Goal: Task Accomplishment & Management: Manage account settings

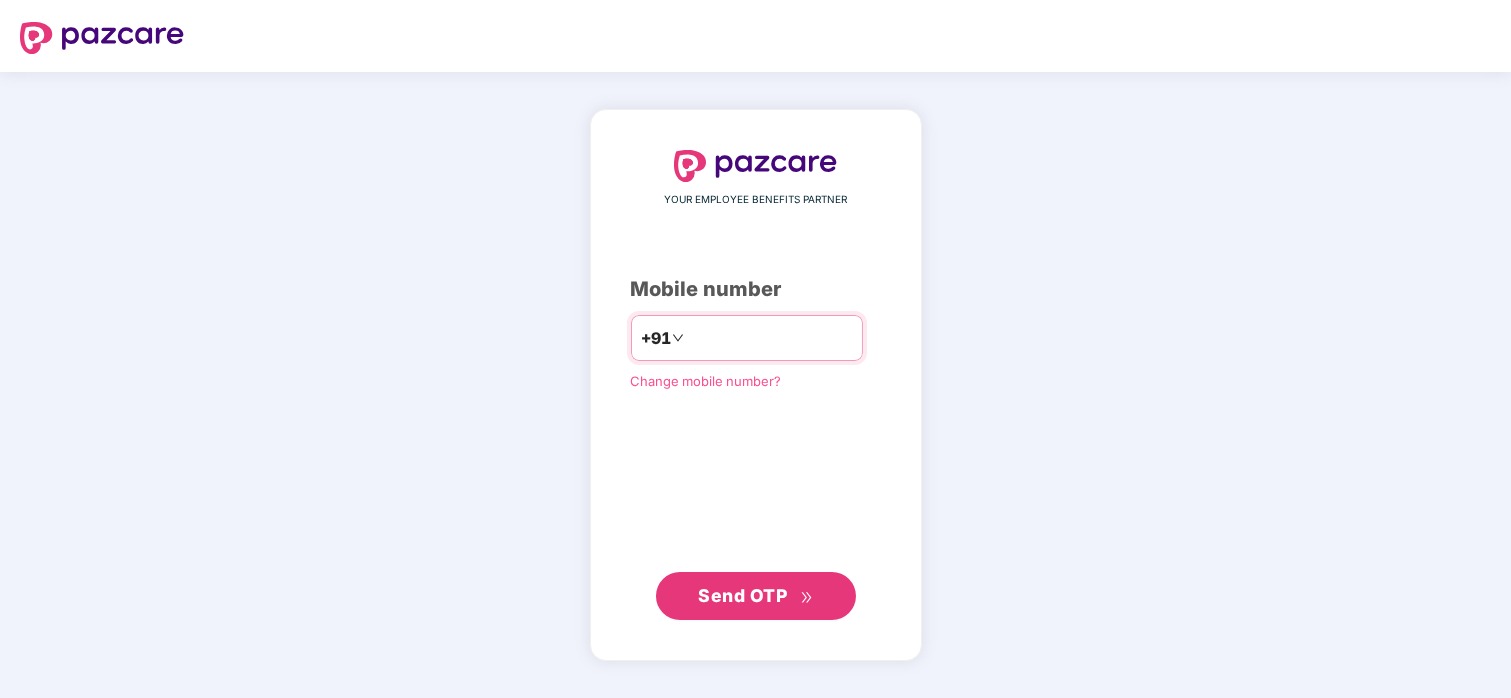
type input "**********"
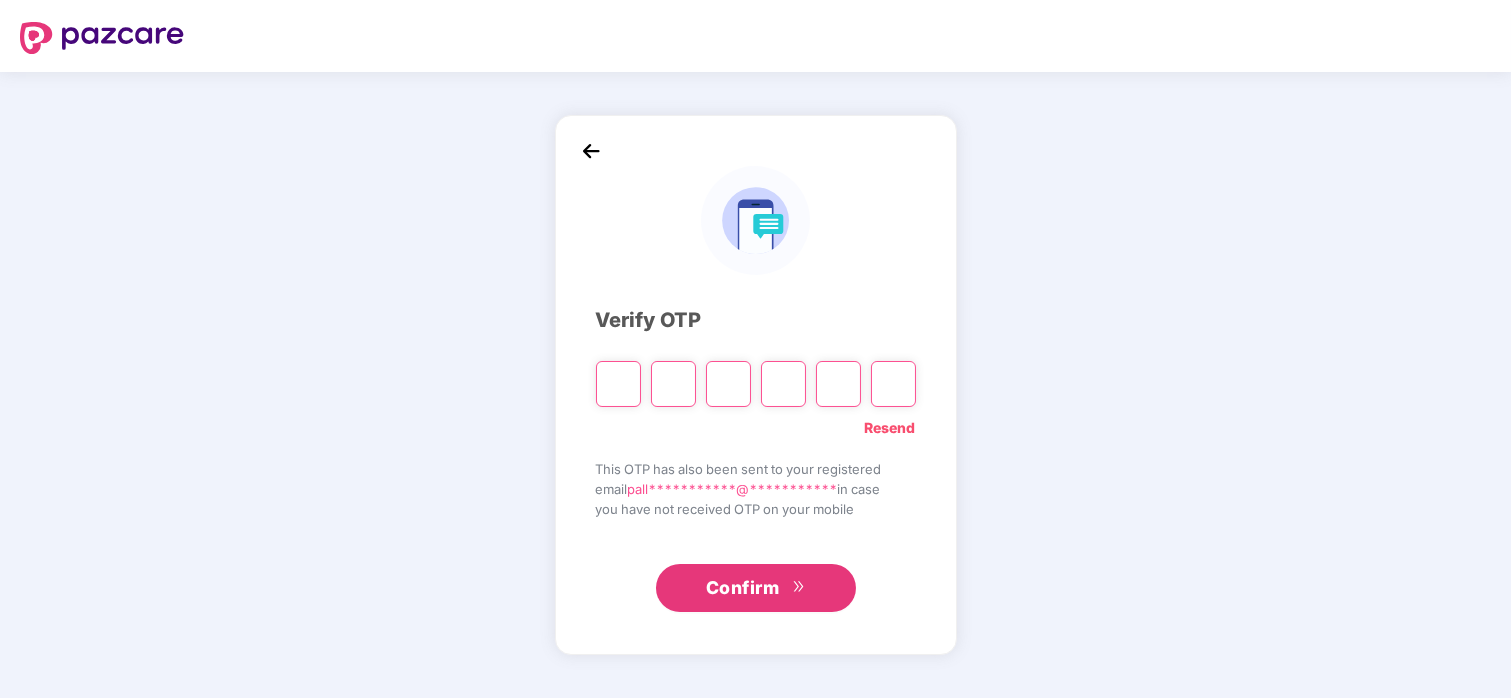
paste input "*"
type input "*"
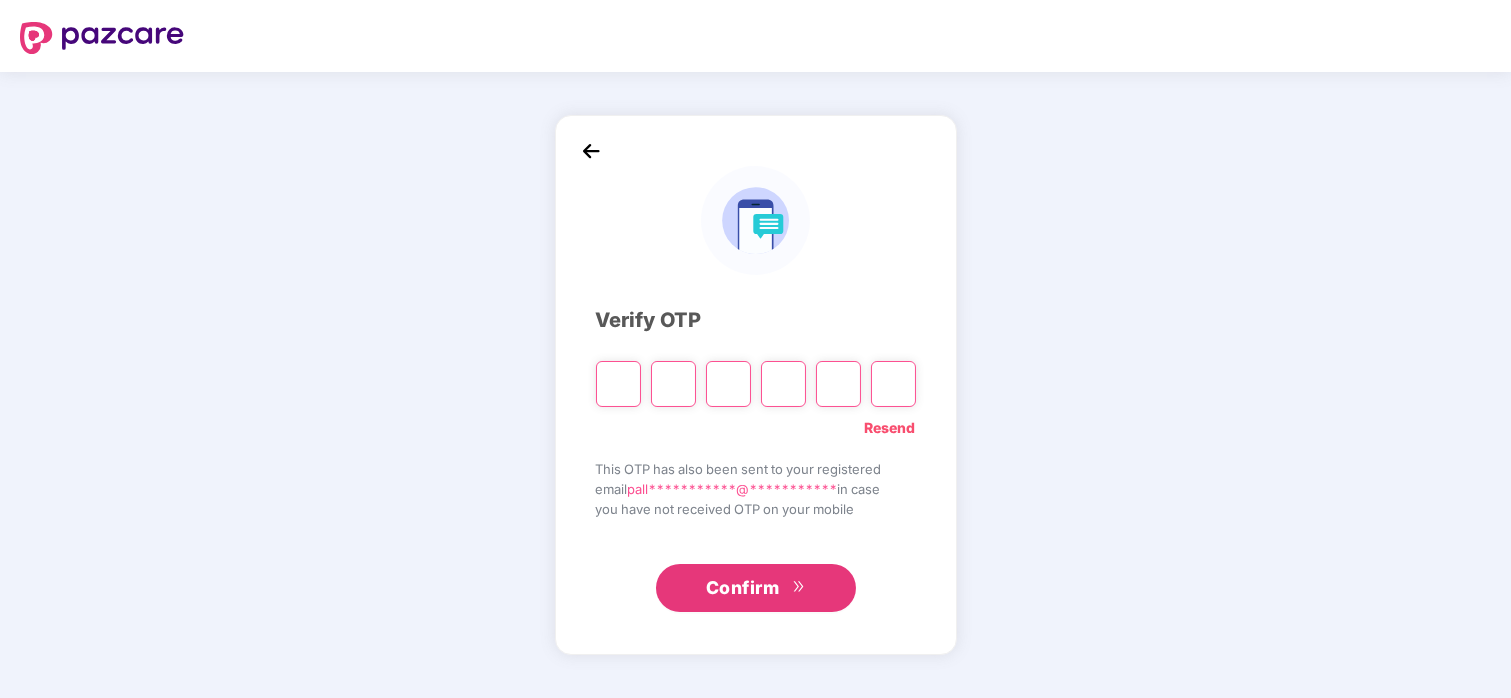
type input "*"
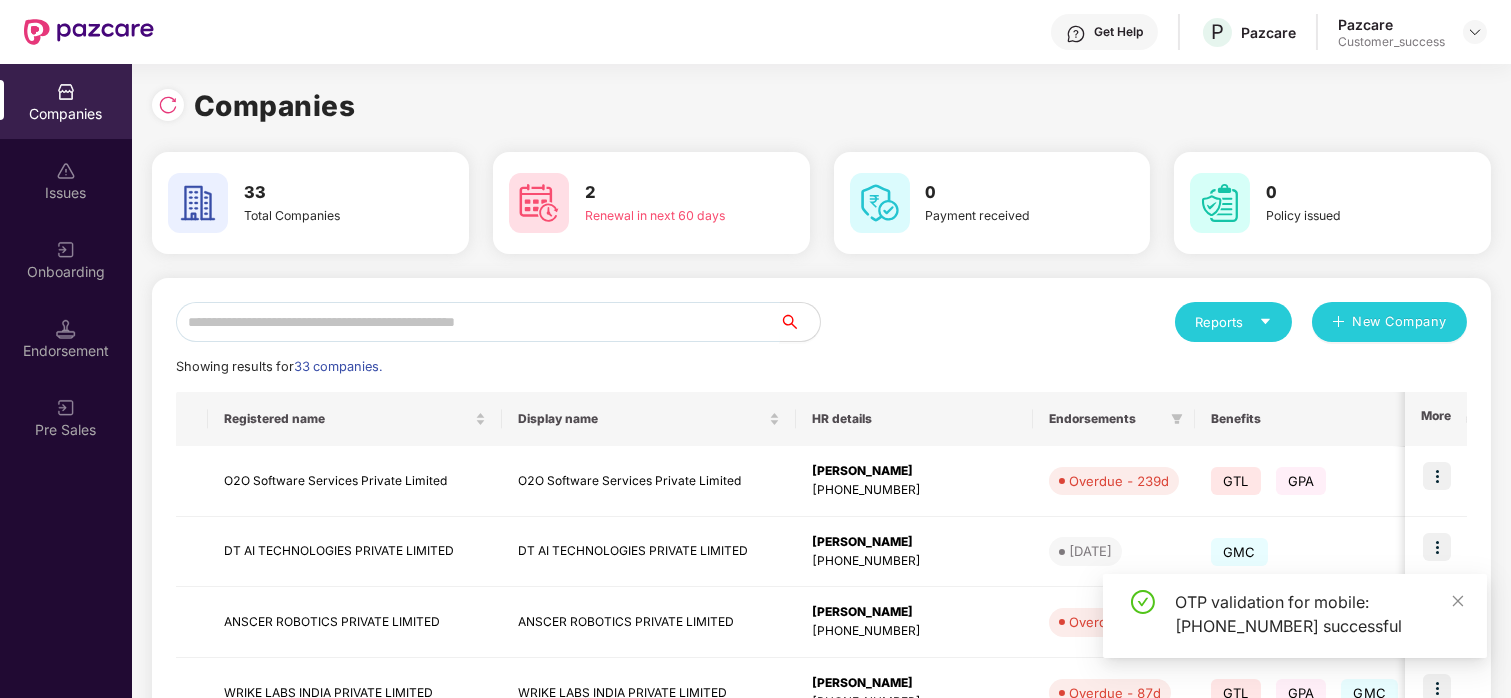
click at [668, 317] on input "text" at bounding box center [478, 322] width 604 height 40
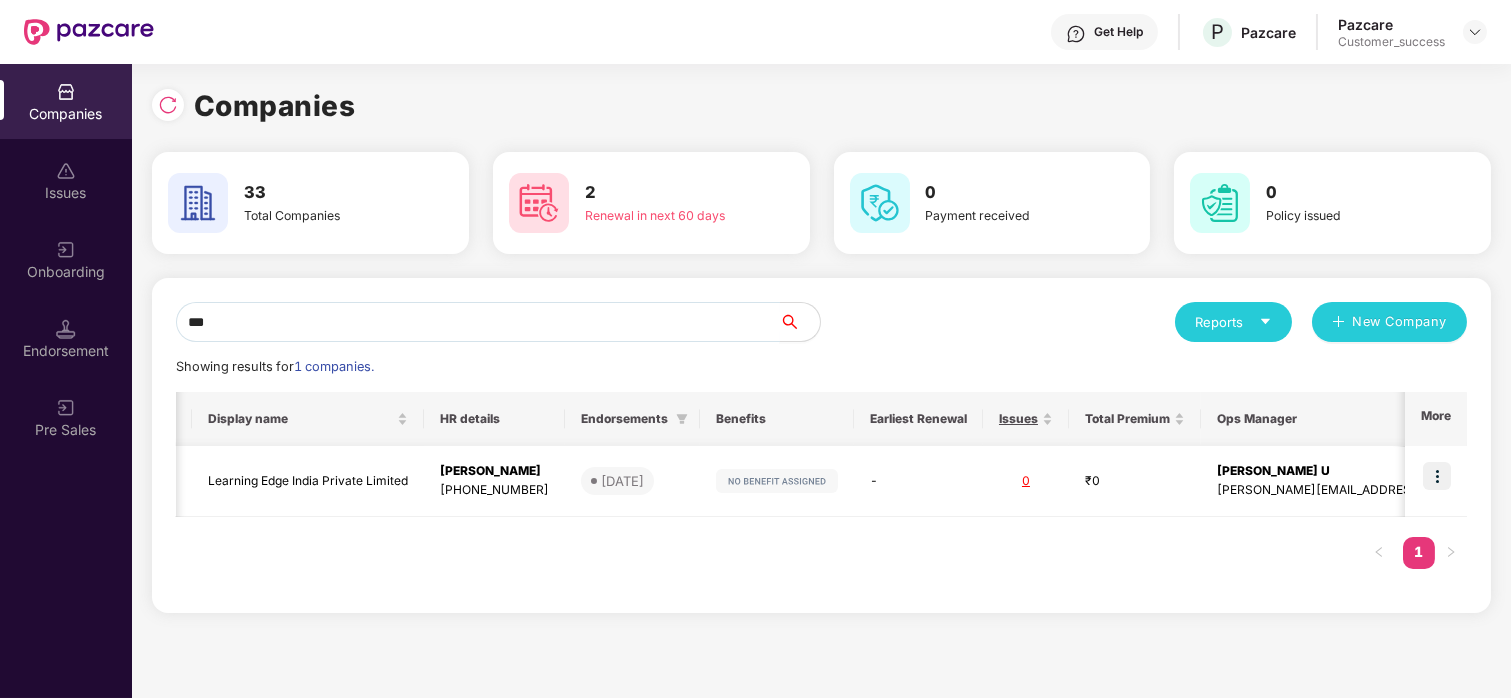
scroll to position [0, 1]
type input "***"
click at [1442, 463] on img at bounding box center [1437, 476] width 28 height 28
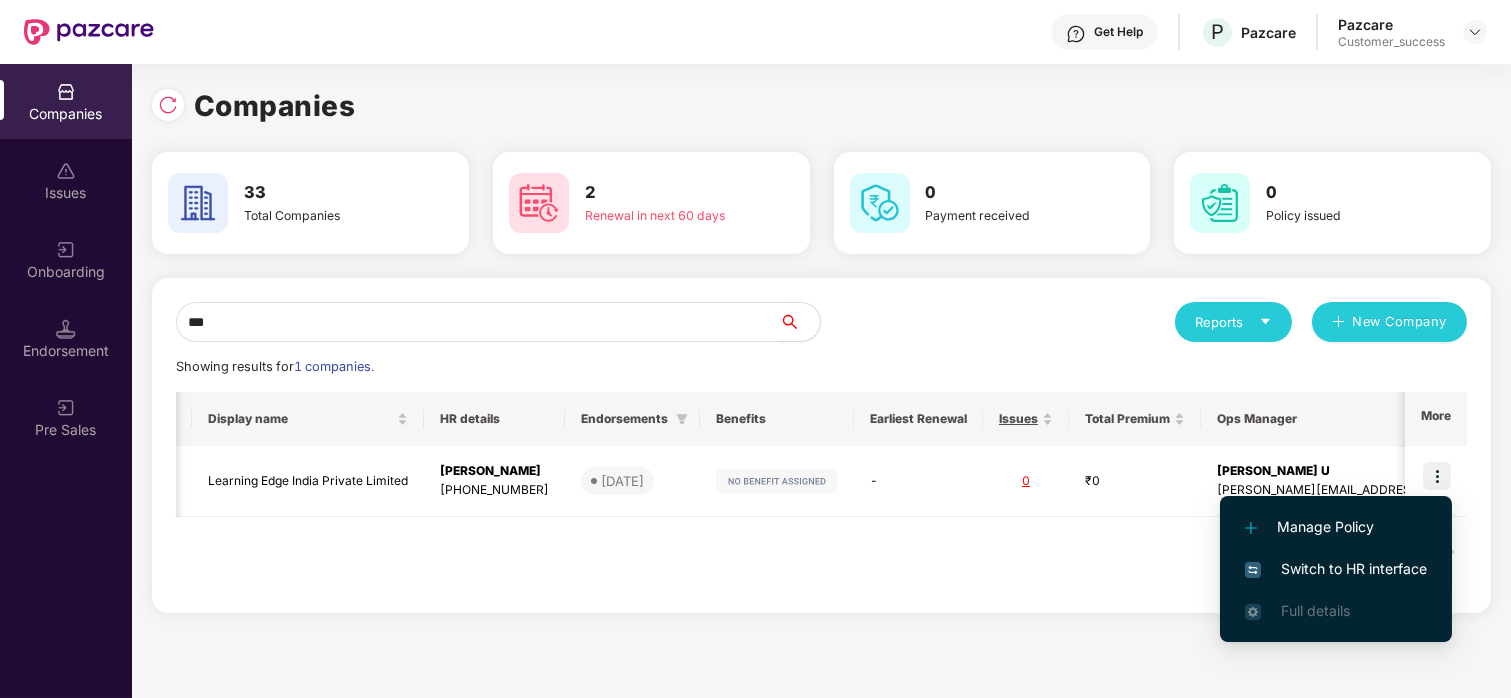
click at [1332, 574] on span "Switch to HR interface" at bounding box center [1336, 569] width 182 height 22
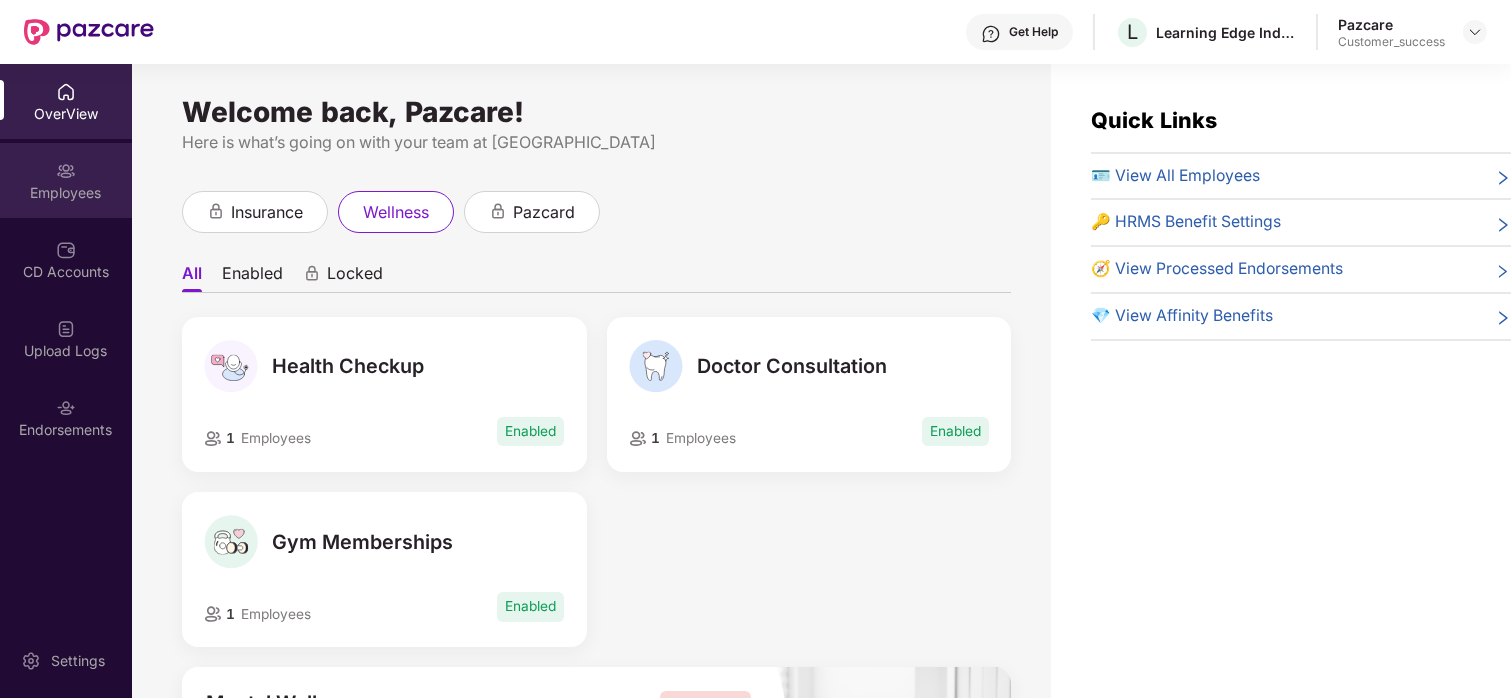
click at [56, 165] on img at bounding box center [66, 171] width 20 height 20
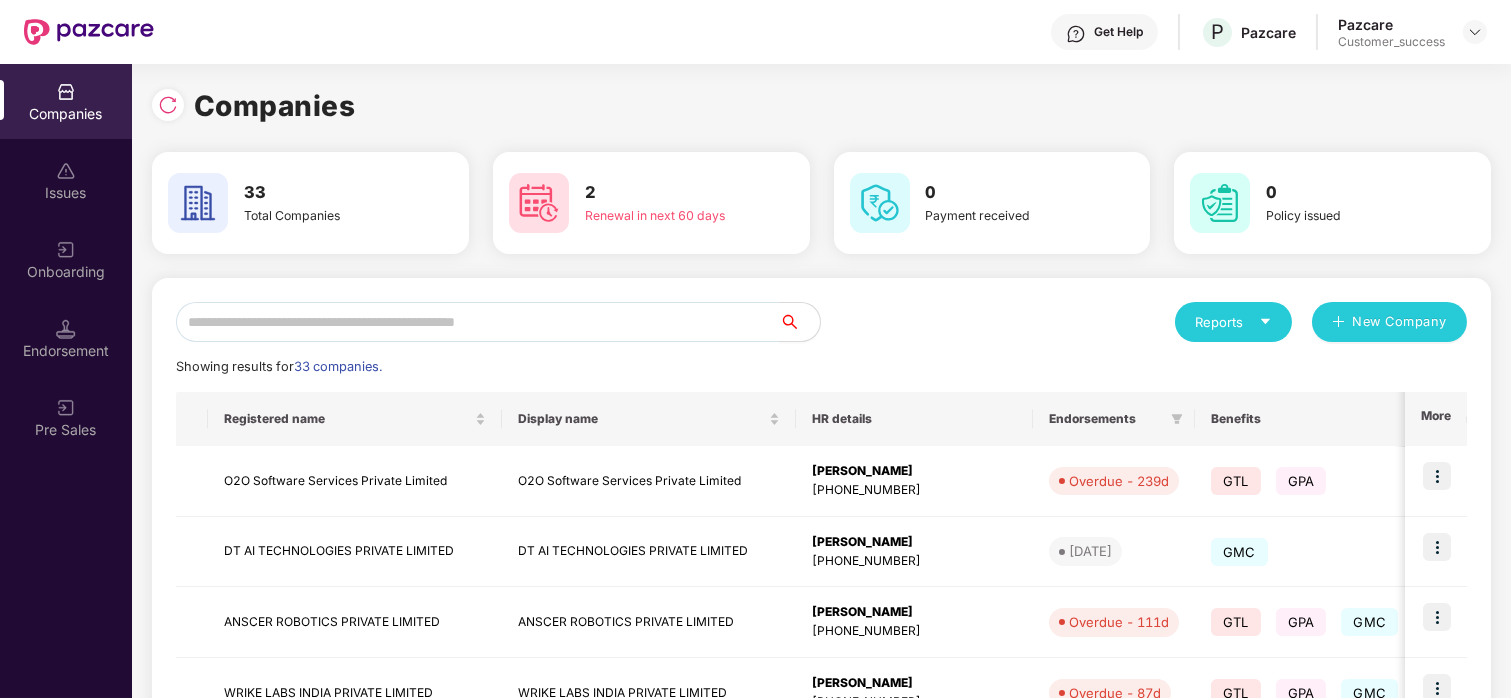
scroll to position [18, 0]
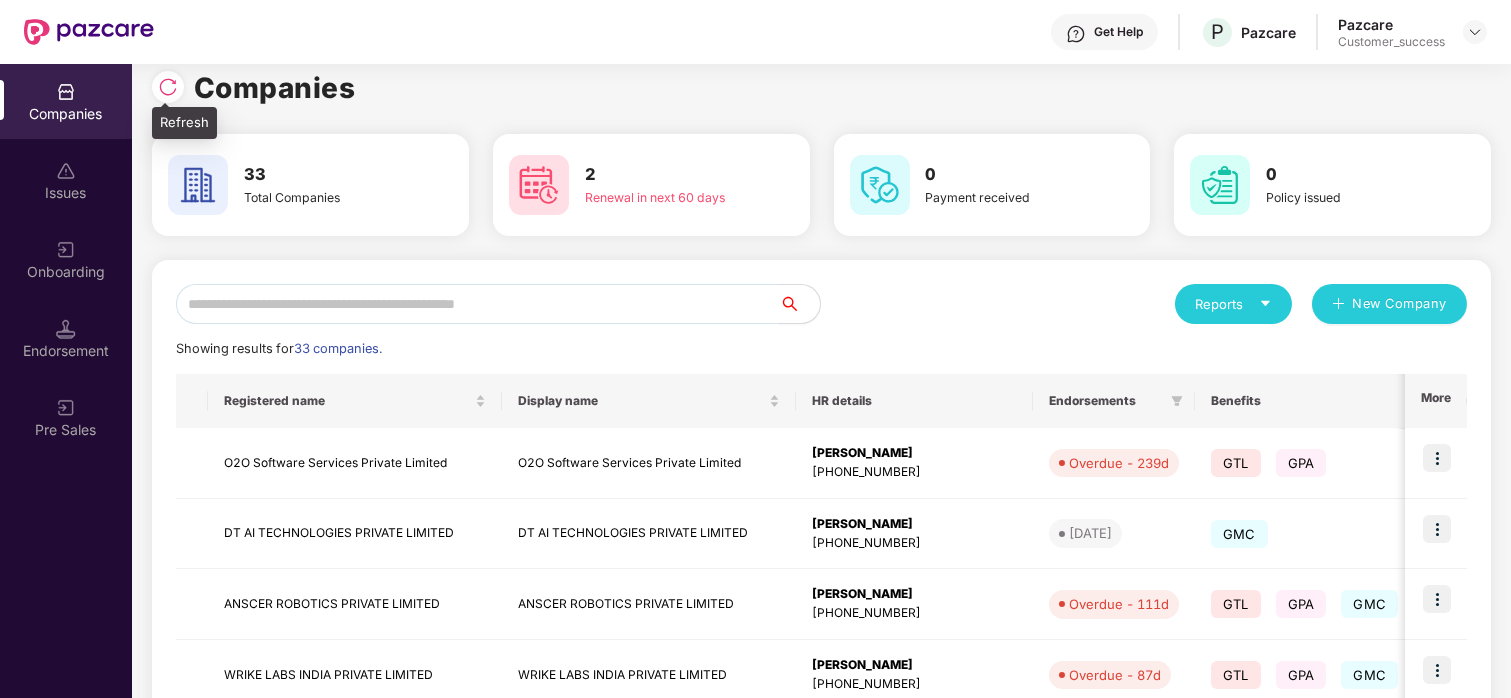
click at [173, 95] on img at bounding box center [168, 87] width 20 height 20
click at [300, 292] on input "text" at bounding box center [478, 304] width 604 height 40
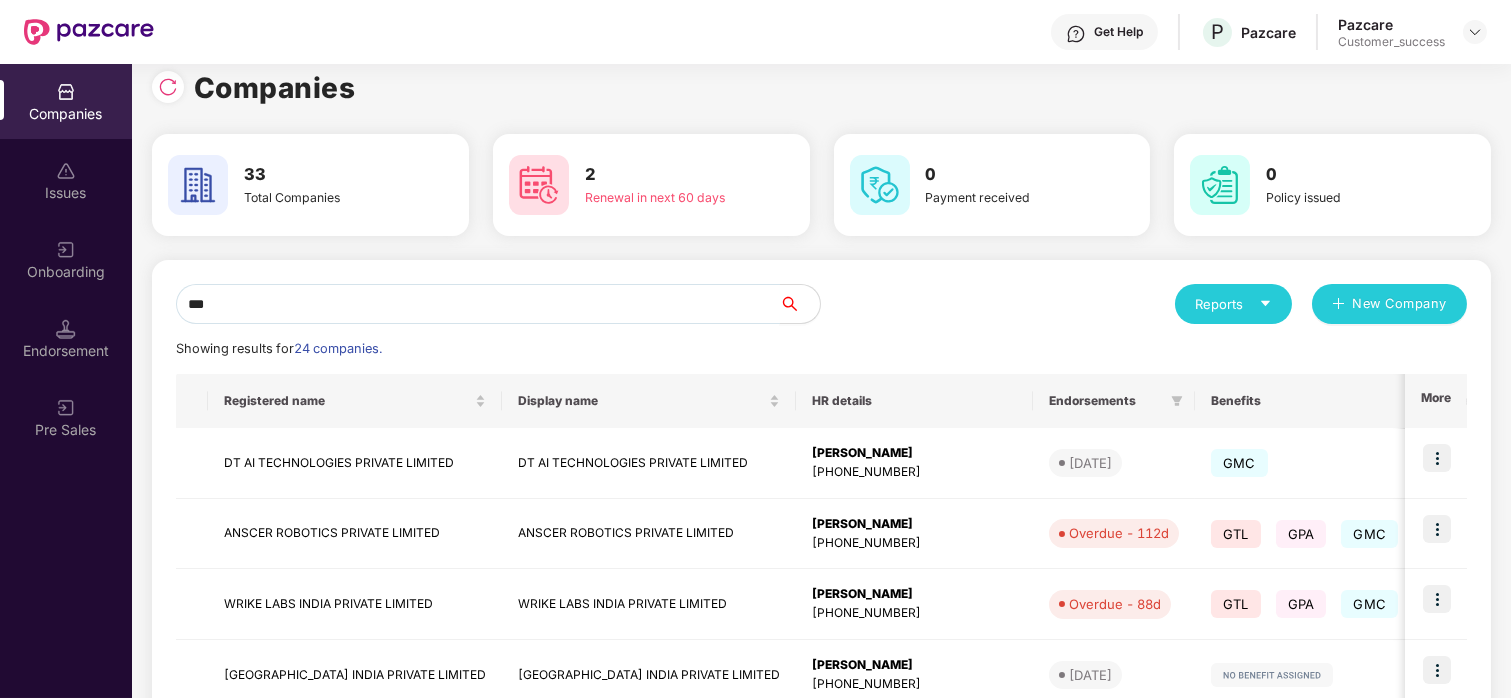
scroll to position [0, 0]
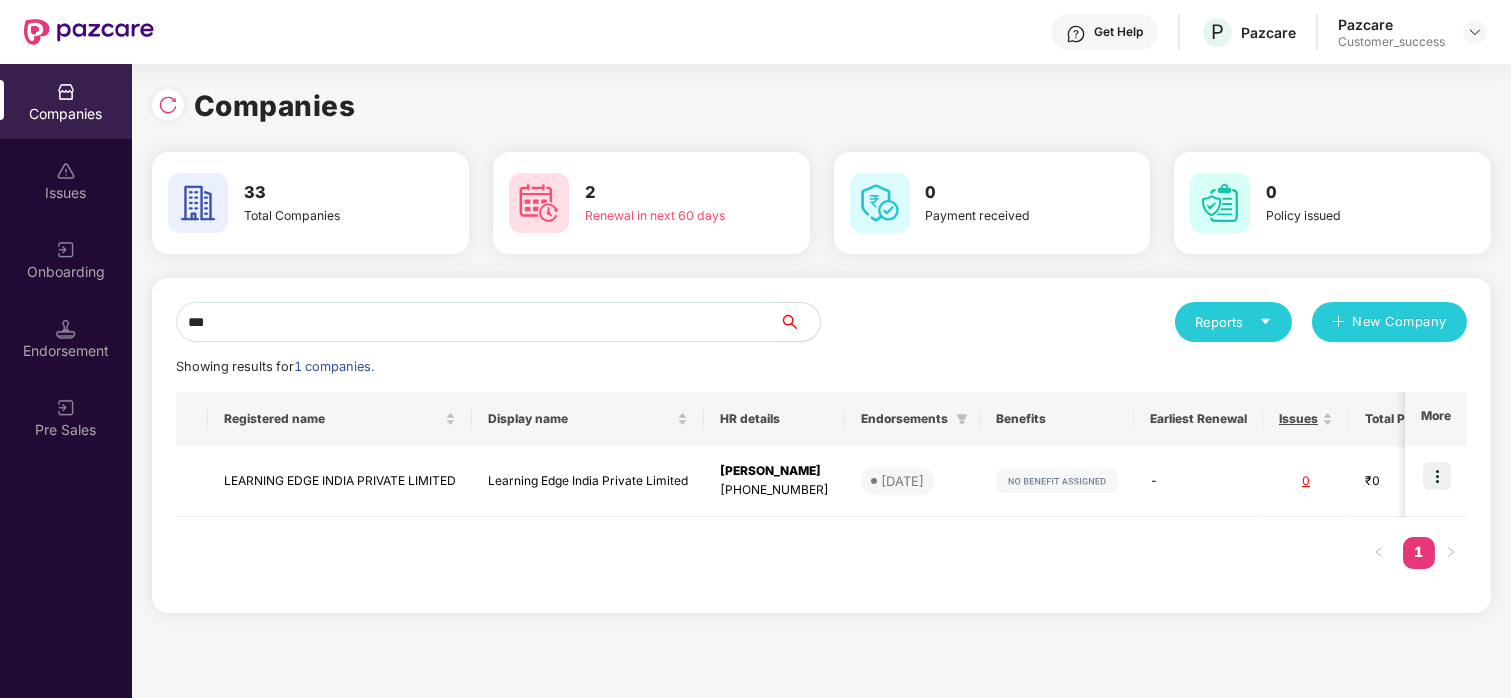
click at [414, 324] on input "***" at bounding box center [478, 322] width 604 height 40
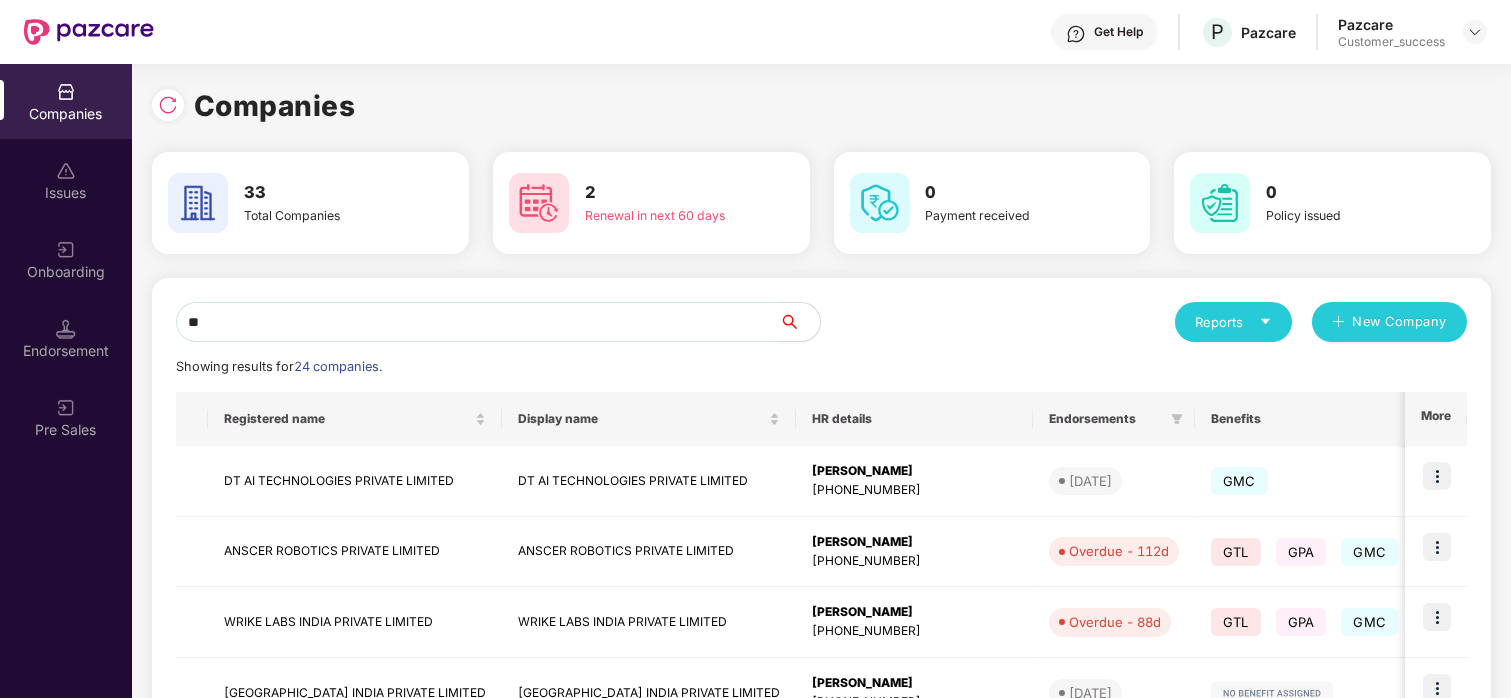
type input "*"
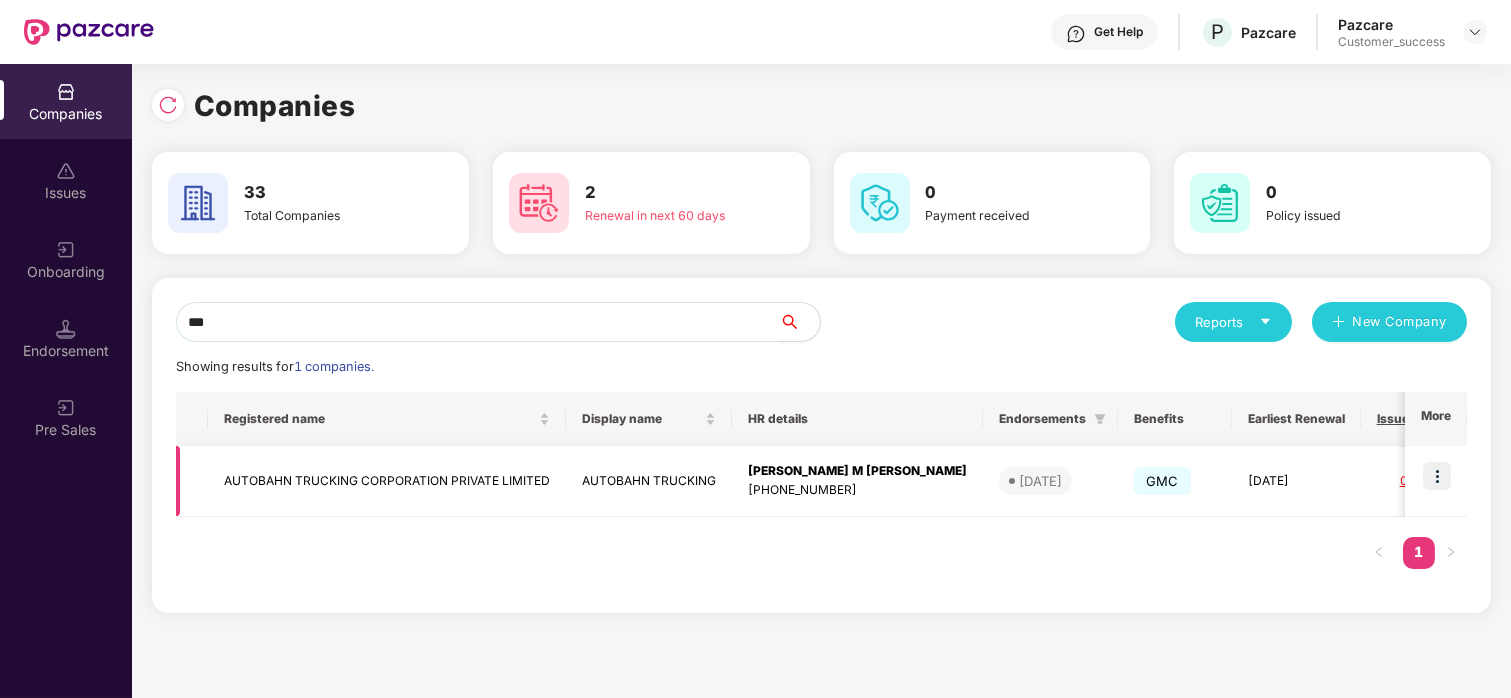
type input "***"
click at [1432, 466] on img at bounding box center [1437, 476] width 28 height 28
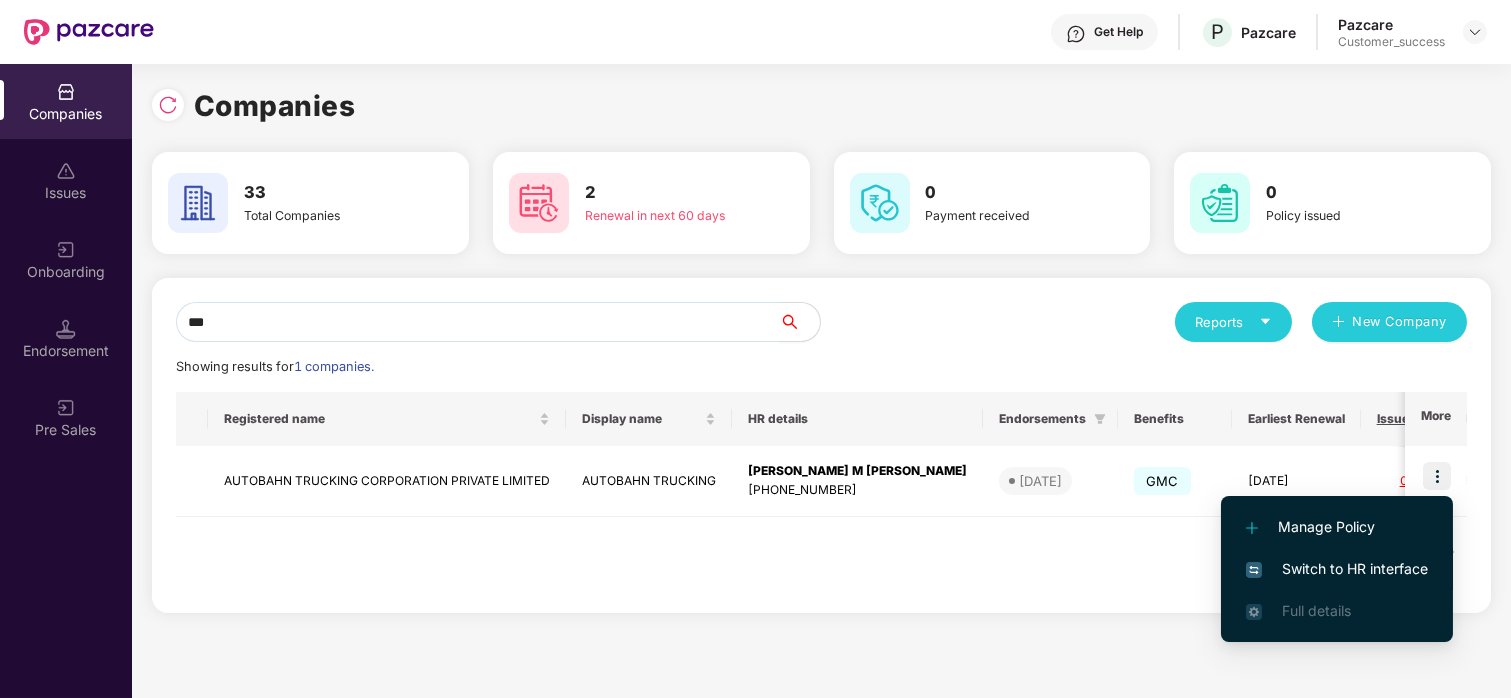
click at [1278, 564] on span "Switch to HR interface" at bounding box center [1337, 569] width 182 height 22
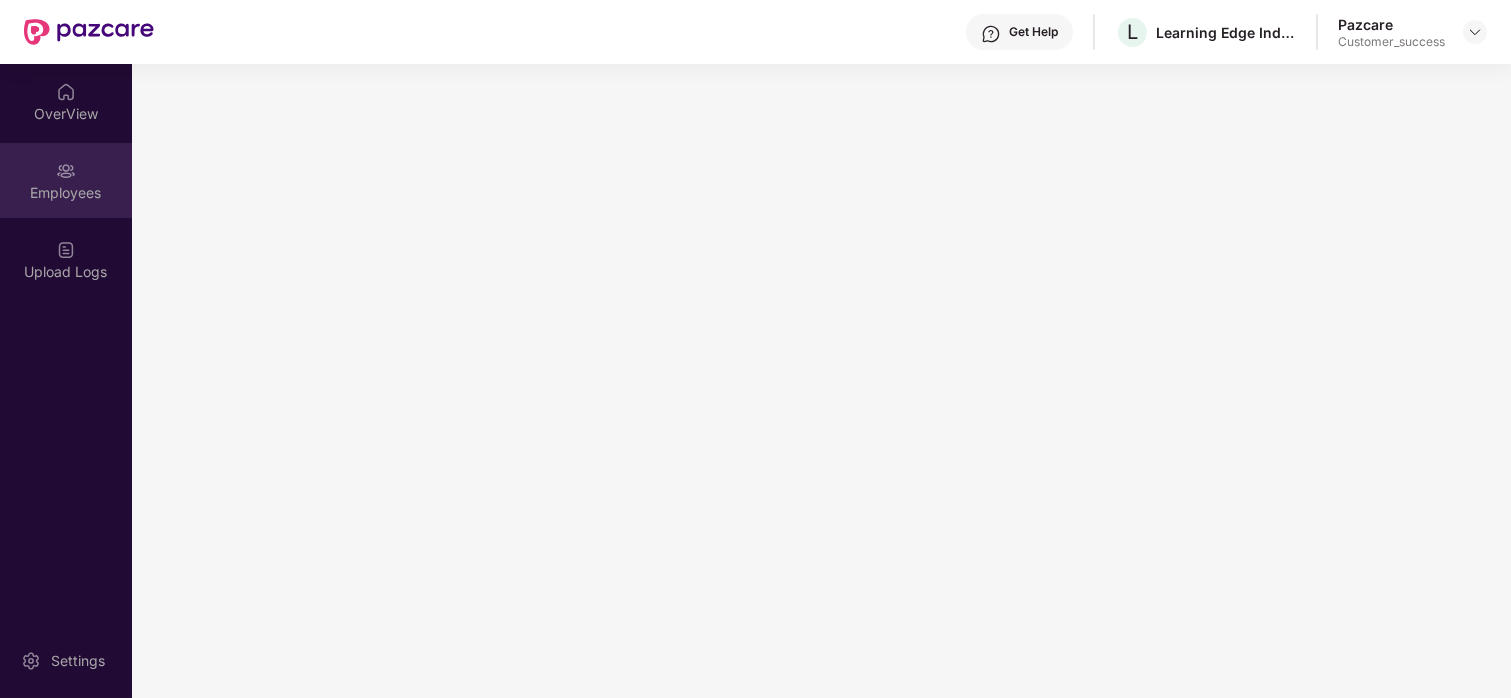
click at [64, 177] on img at bounding box center [66, 171] width 20 height 20
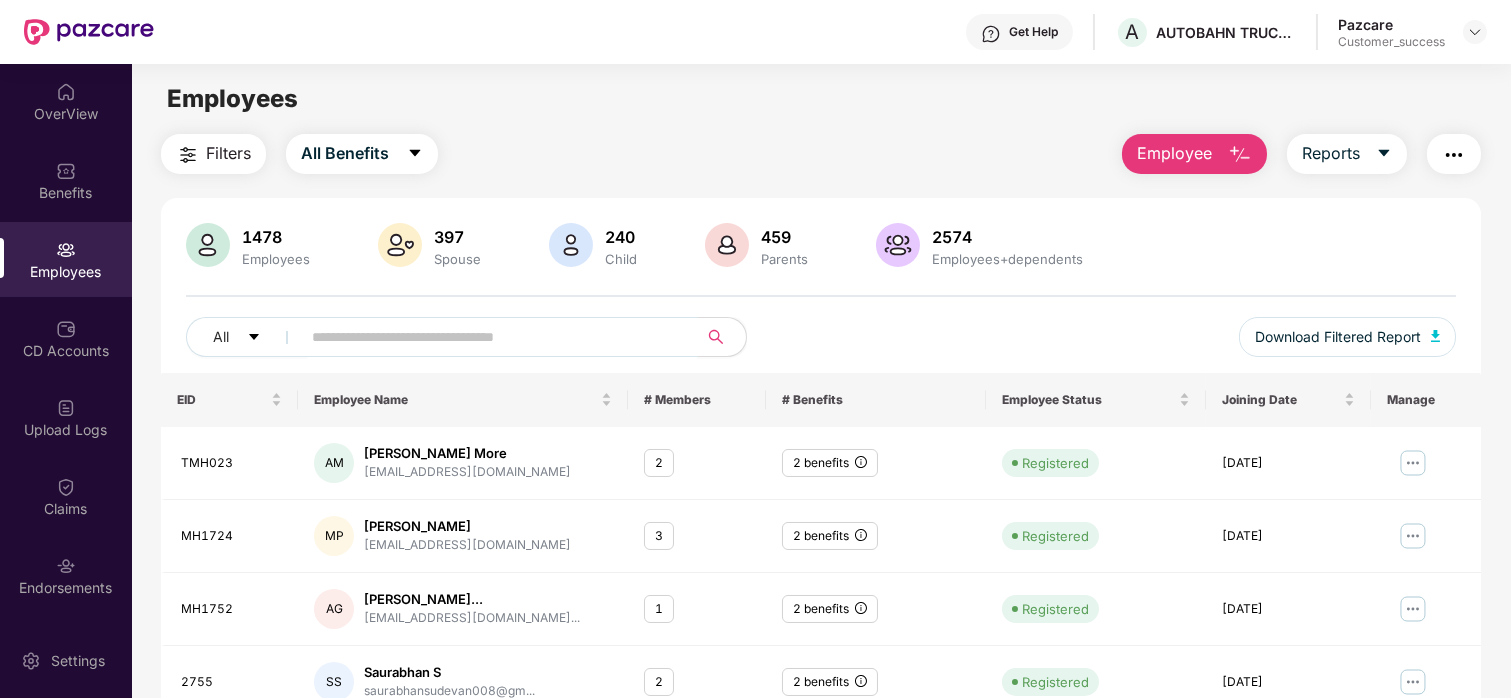
click at [306, 331] on span at bounding box center [493, 337] width 410 height 40
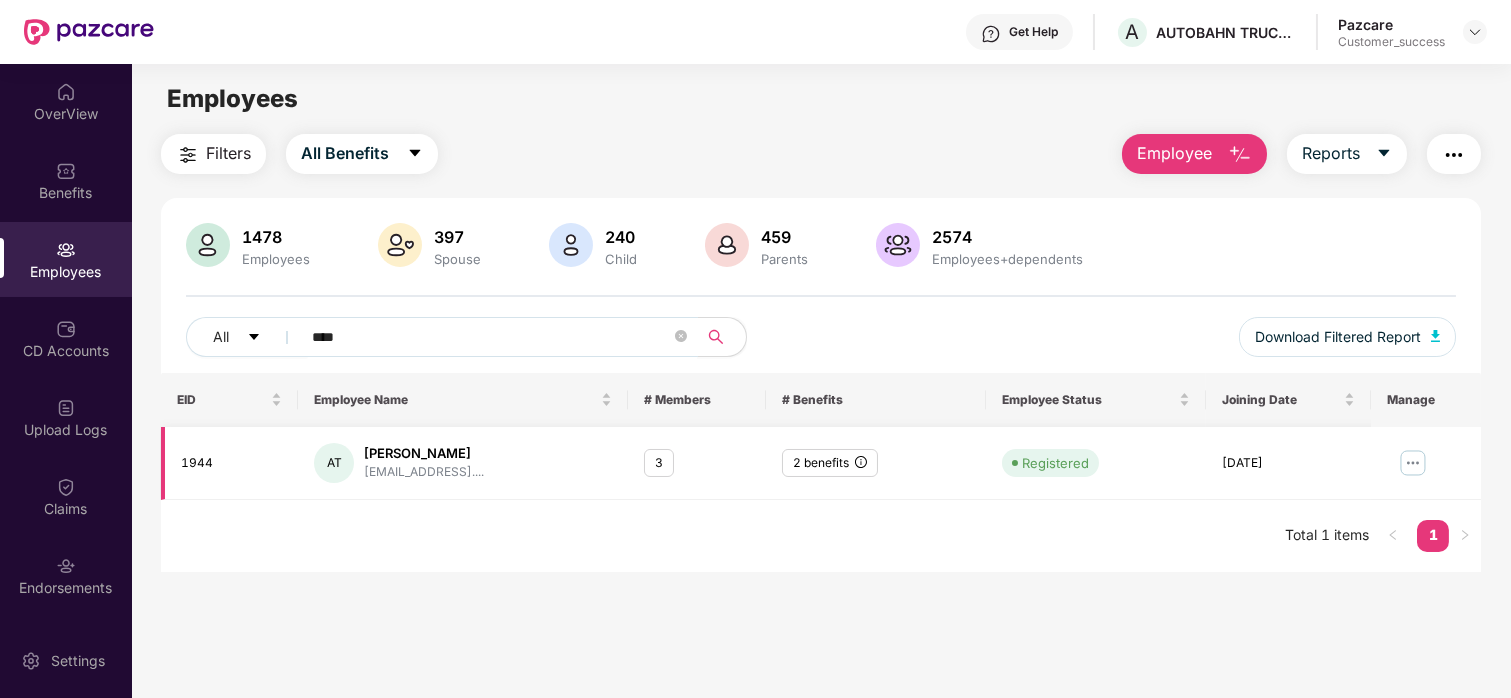
type input "****"
click at [1409, 449] on img at bounding box center [1413, 463] width 32 height 32
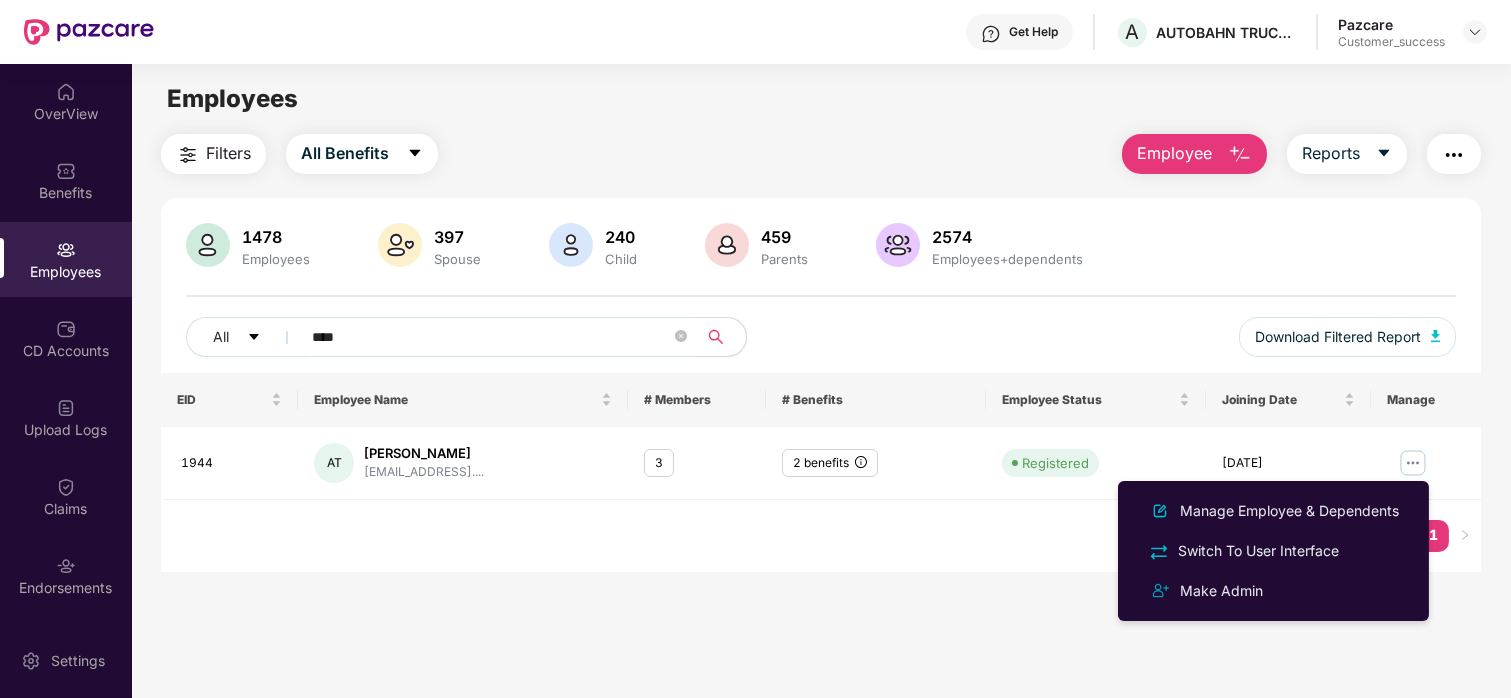
click at [1287, 485] on ul "Manage Employee & Dependents Switch To User Interface Make Admin" at bounding box center [1273, 551] width 311 height 140
click at [1259, 504] on div "Manage Employee & Dependents" at bounding box center [1289, 511] width 227 height 22
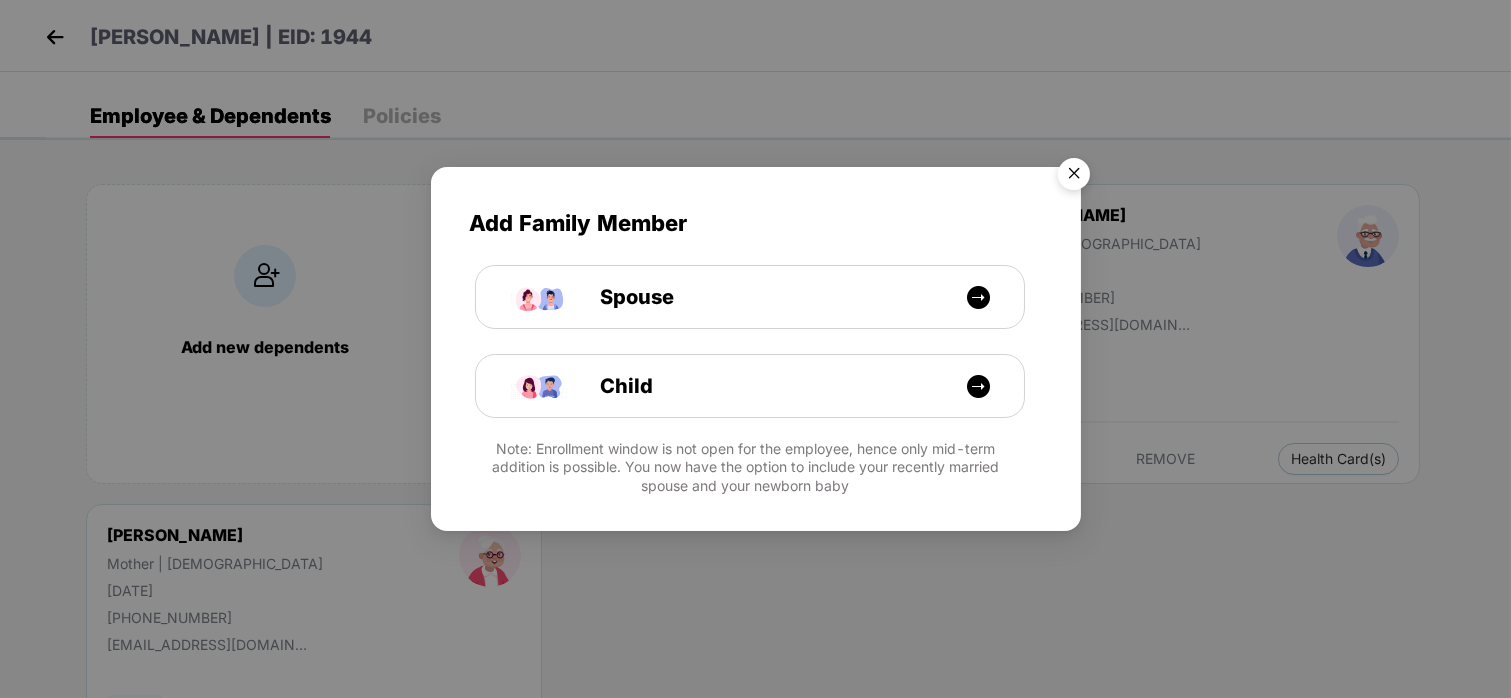
click at [1082, 176] on img "Close" at bounding box center [1074, 177] width 56 height 56
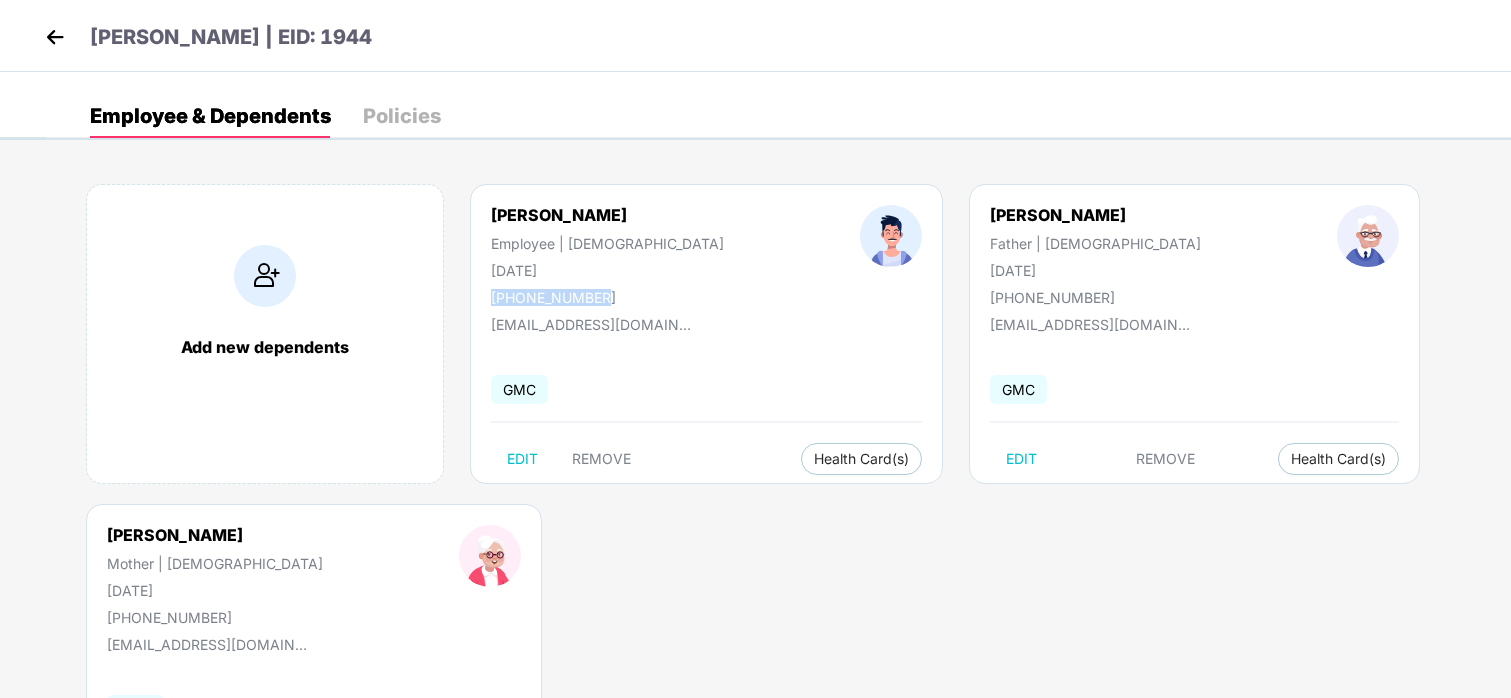
drag, startPoint x: 596, startPoint y: 290, endPoint x: 490, endPoint y: 292, distance: 106.0
click at [491, 292] on div "+919496501116" at bounding box center [607, 297] width 233 height 17
copy div "+919496501116"
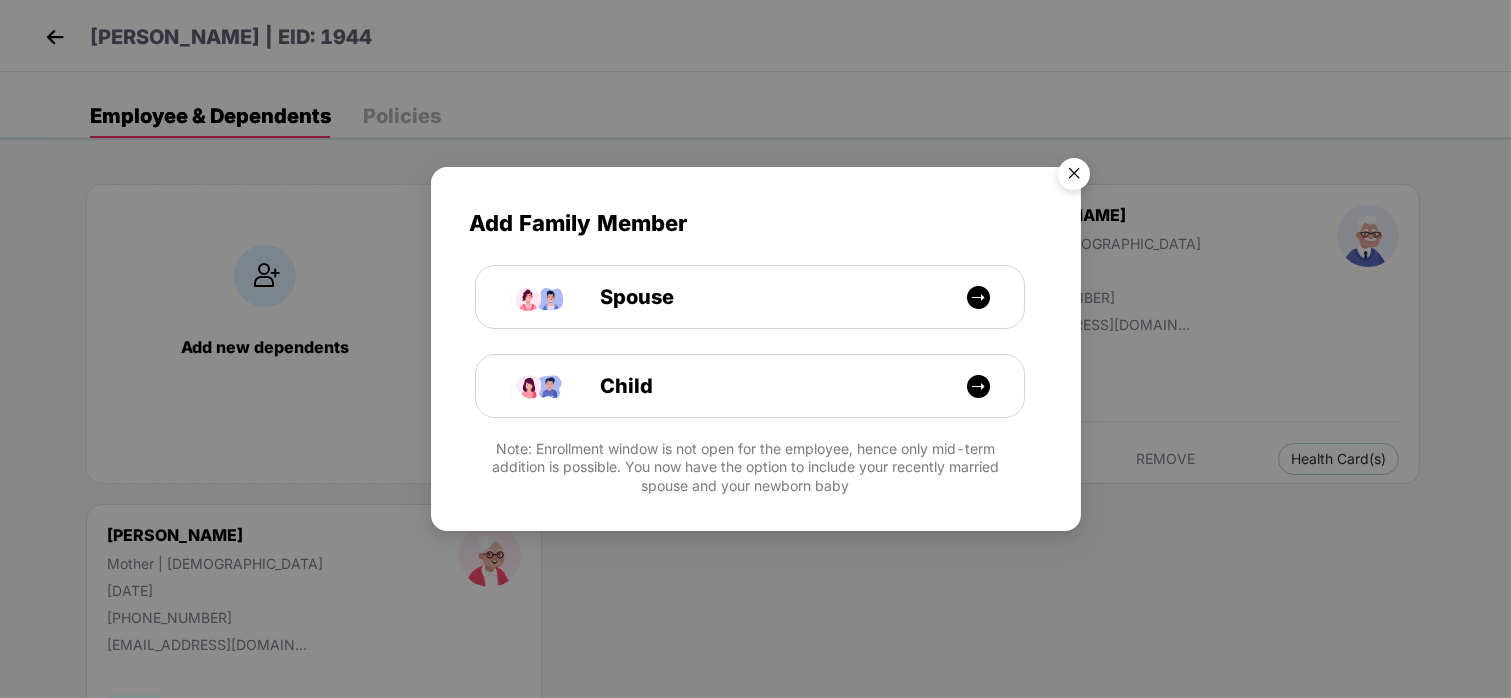
click at [1055, 164] on img "Close" at bounding box center [1074, 177] width 56 height 56
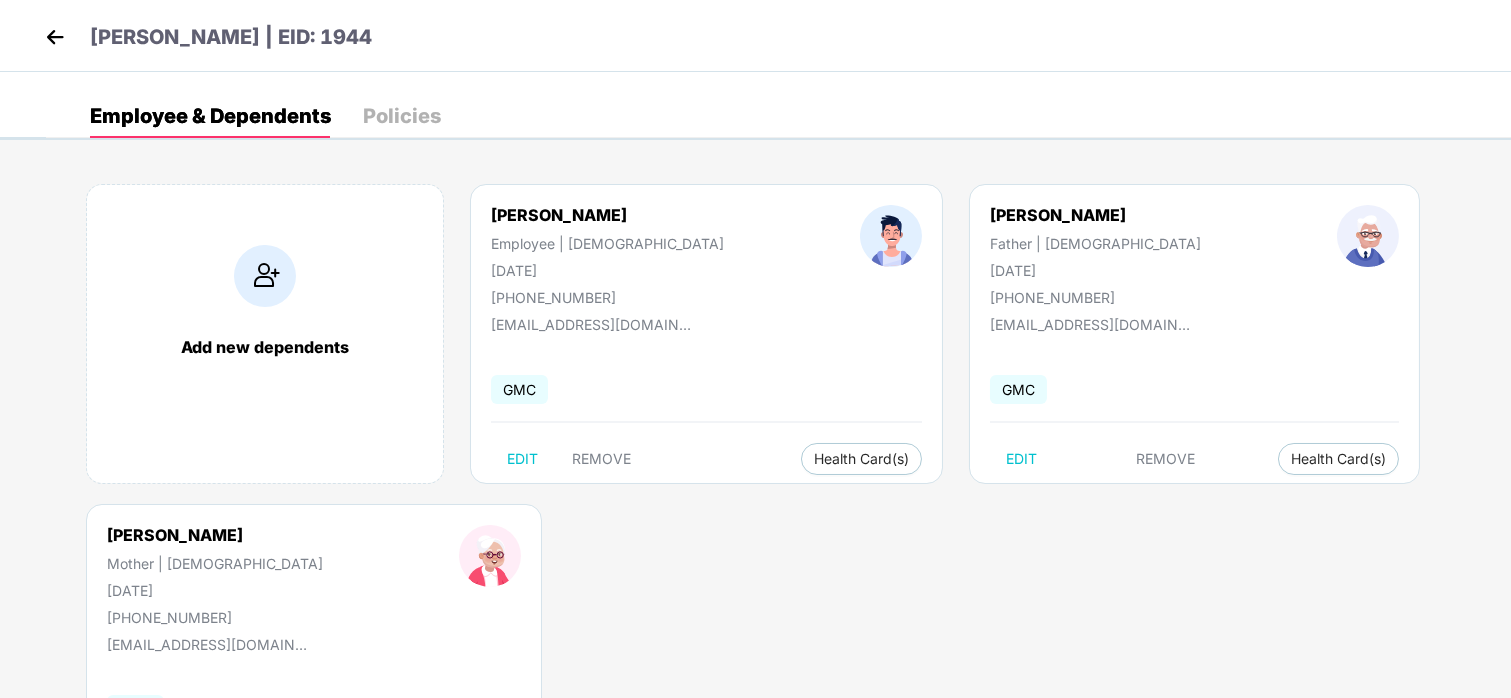
click at [44, 18] on div "[PERSON_NAME] | EID: 1944" at bounding box center [755, 36] width 1511 height 72
click at [48, 25] on img at bounding box center [55, 37] width 30 height 30
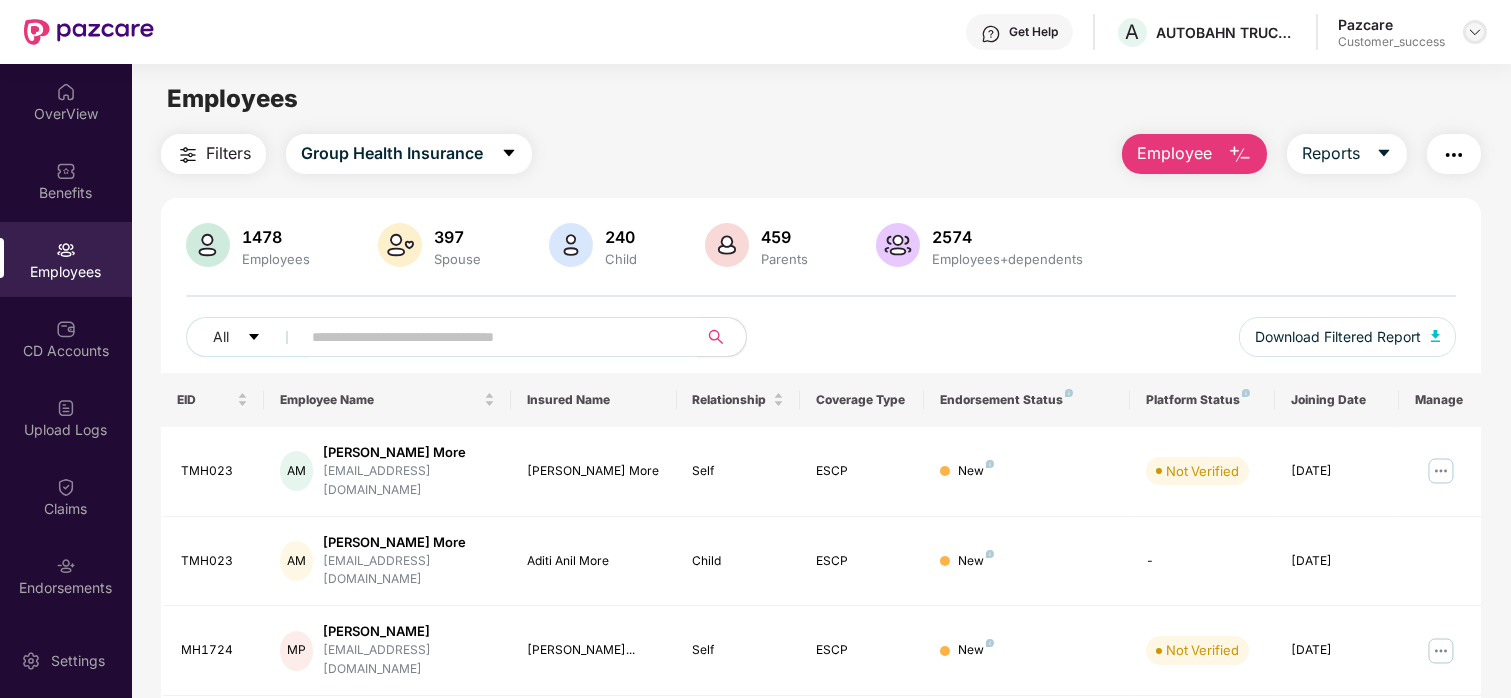
click at [1482, 40] on div at bounding box center [1475, 32] width 24 height 24
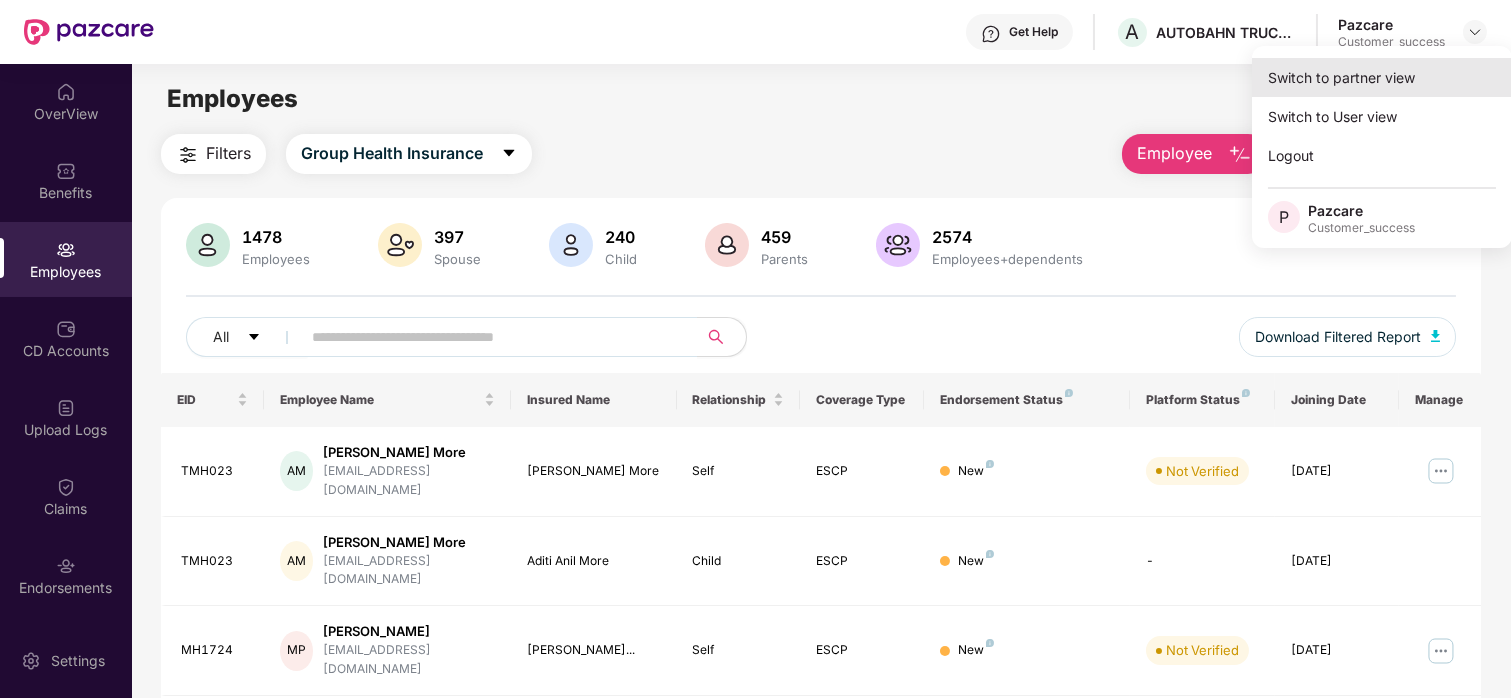
click at [1389, 60] on div "Switch to partner view" at bounding box center [1382, 77] width 260 height 39
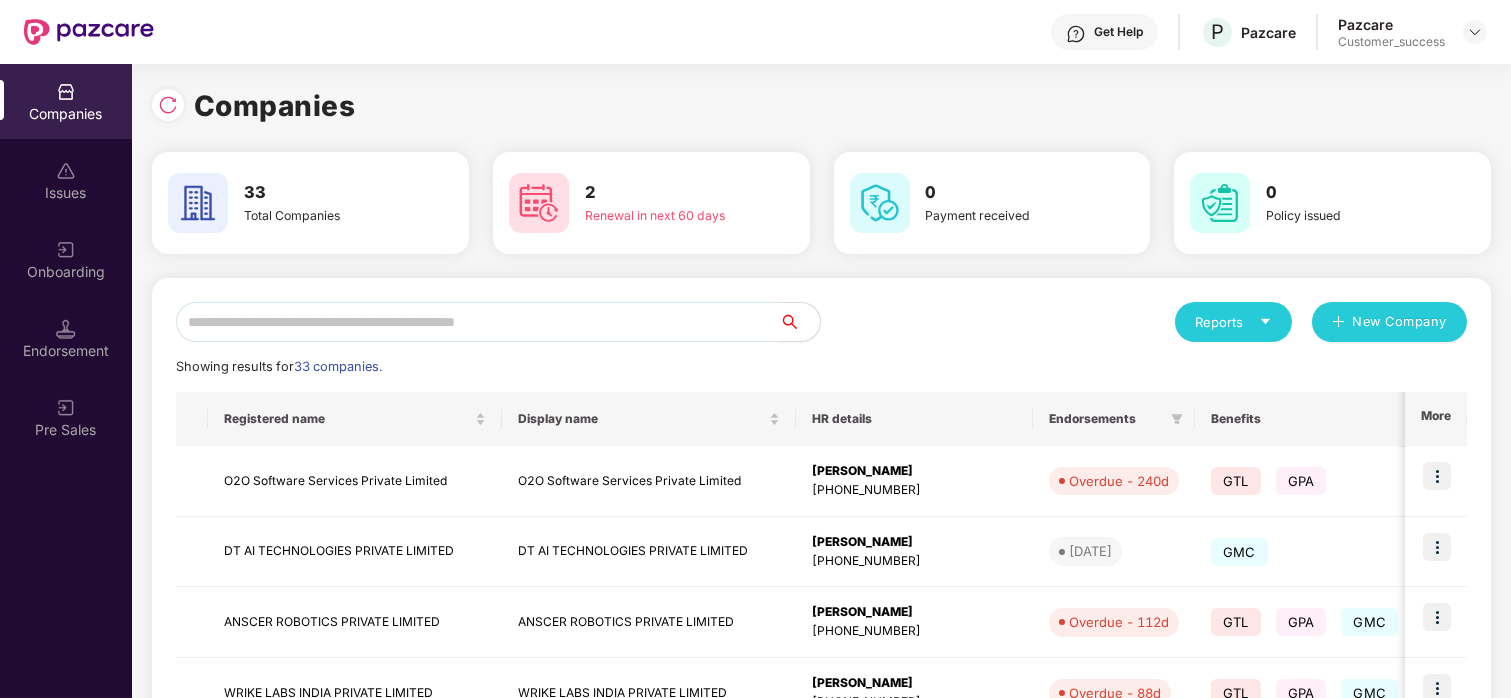
click at [648, 317] on input "text" at bounding box center [478, 322] width 604 height 40
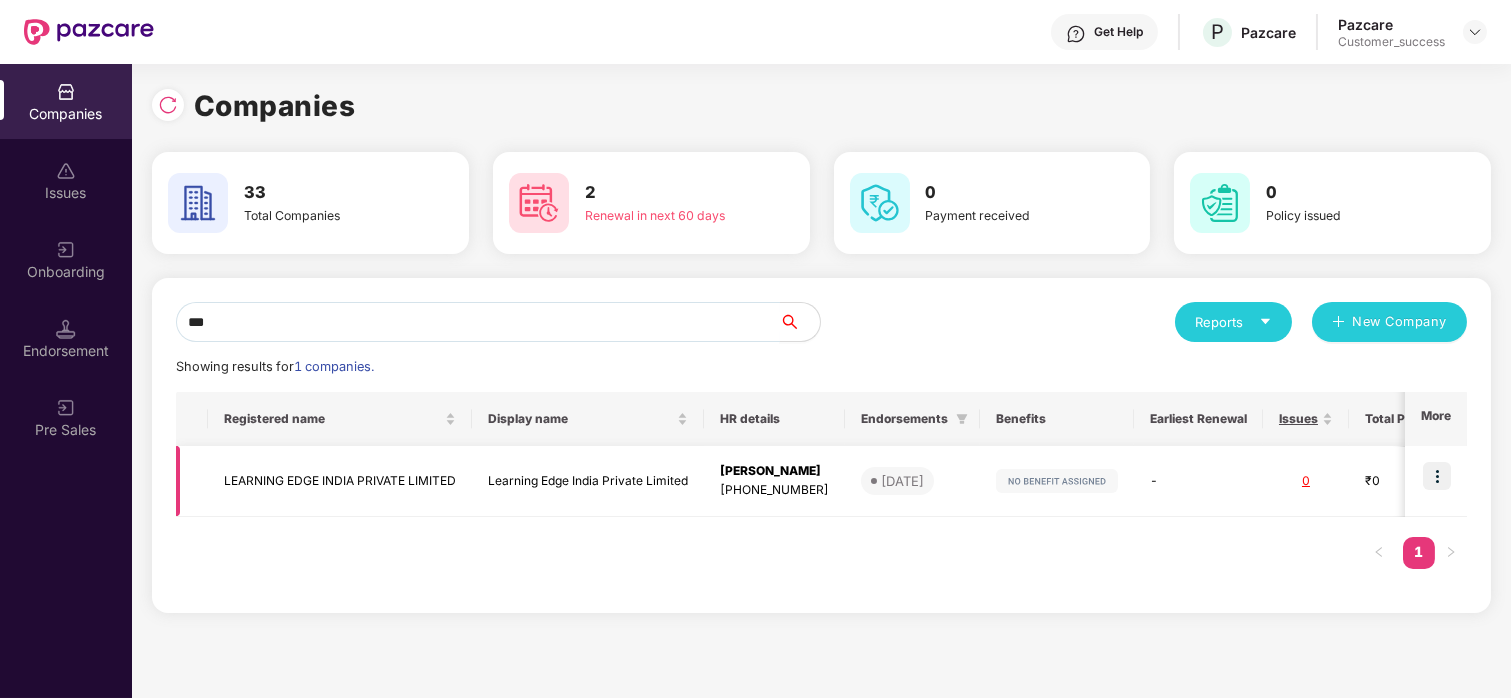
type input "***"
click at [219, 498] on td "LEARNING EDGE INDIA PRIVATE LIMITED" at bounding box center [340, 481] width 264 height 71
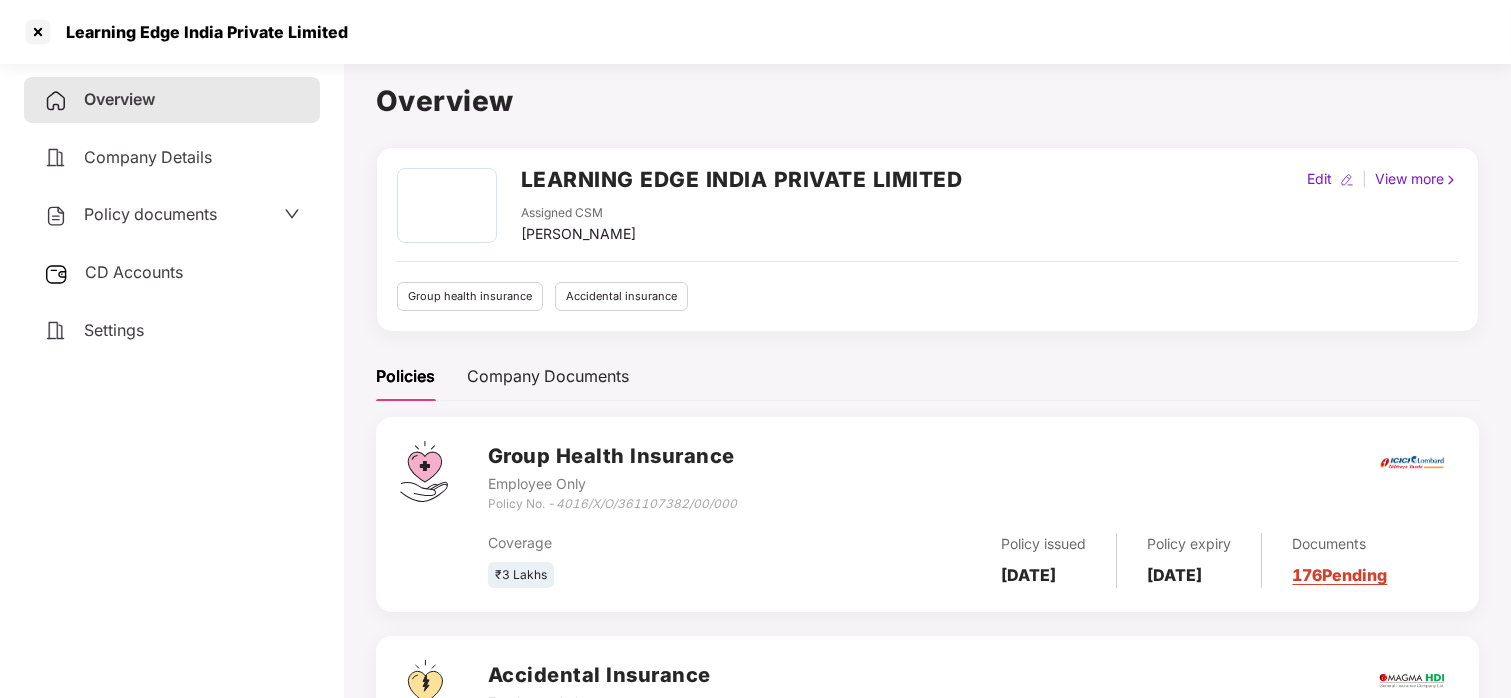
click at [204, 208] on span "Policy documents" at bounding box center [150, 214] width 133 height 20
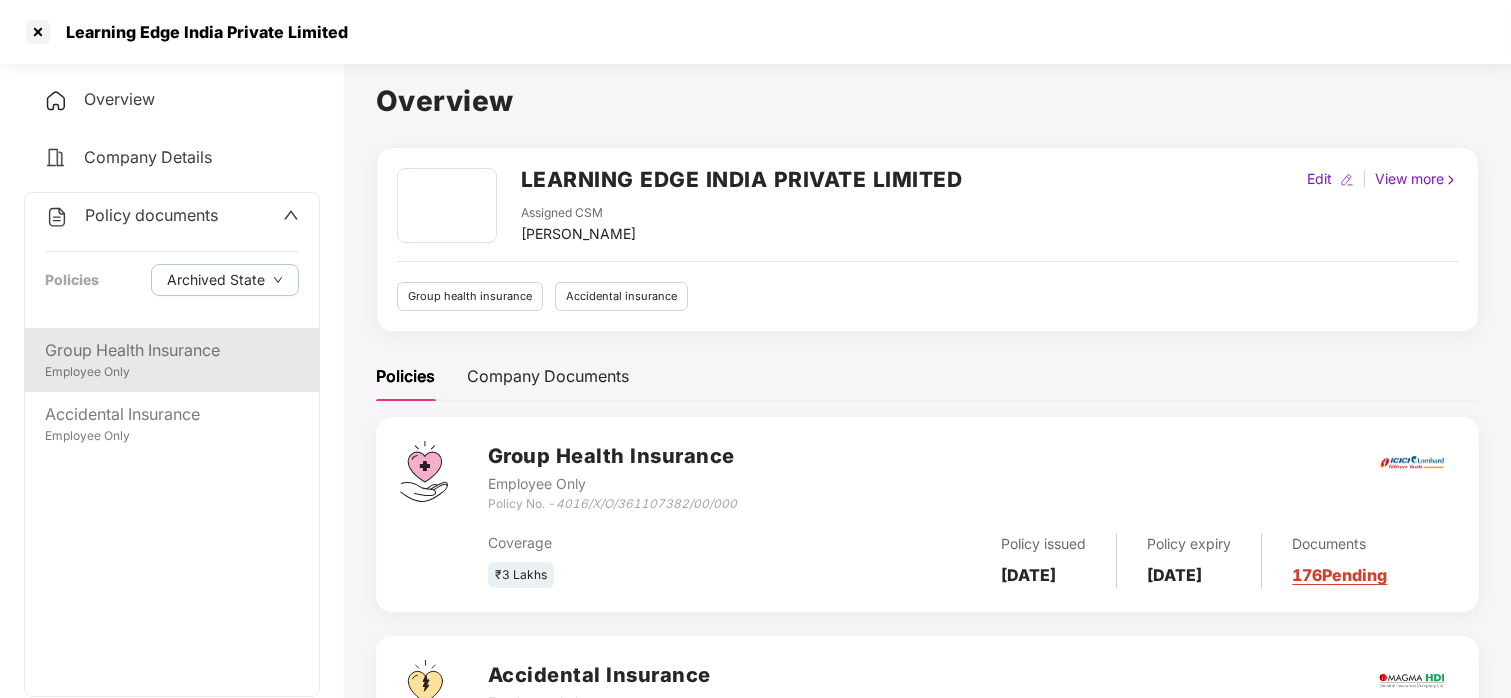
click at [132, 334] on div "Group Health Insurance Employee Only" at bounding box center [172, 360] width 294 height 64
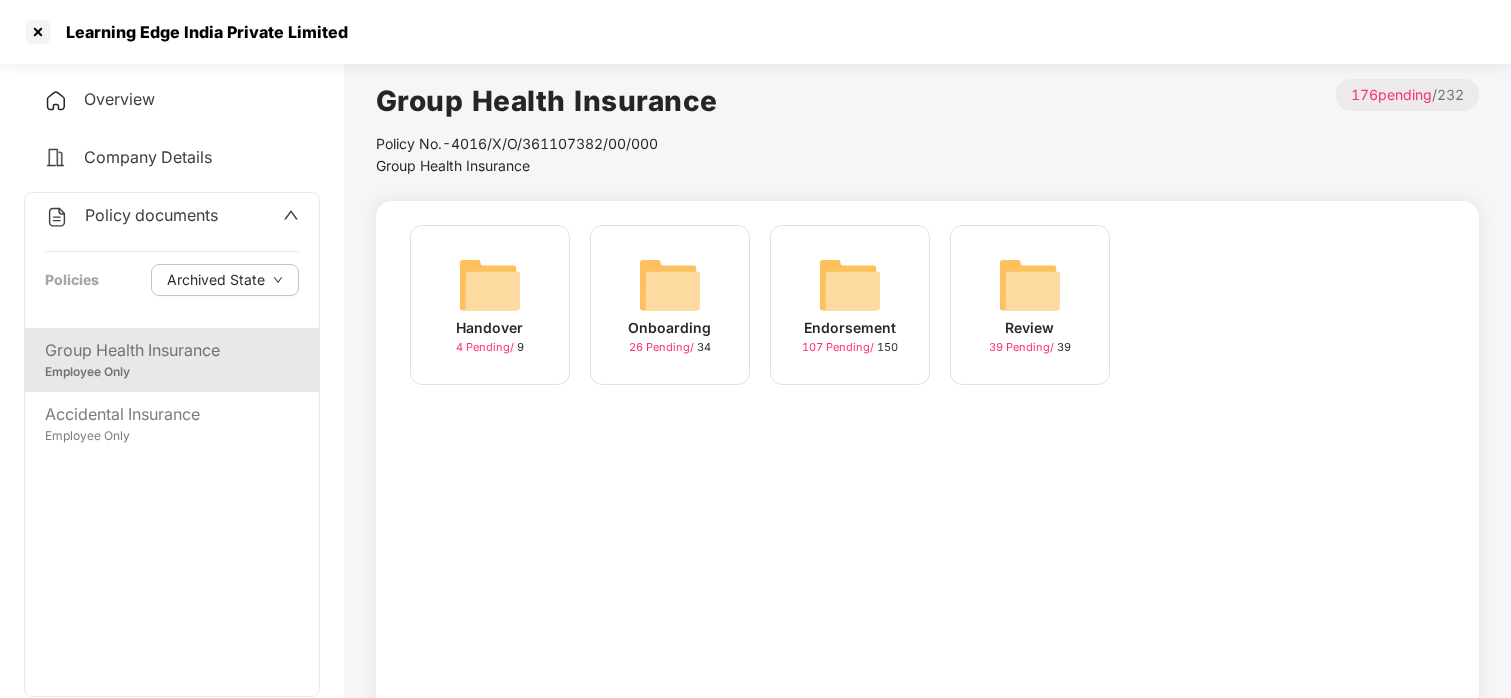
click at [709, 338] on div "Onboarding" at bounding box center [670, 328] width 83 height 22
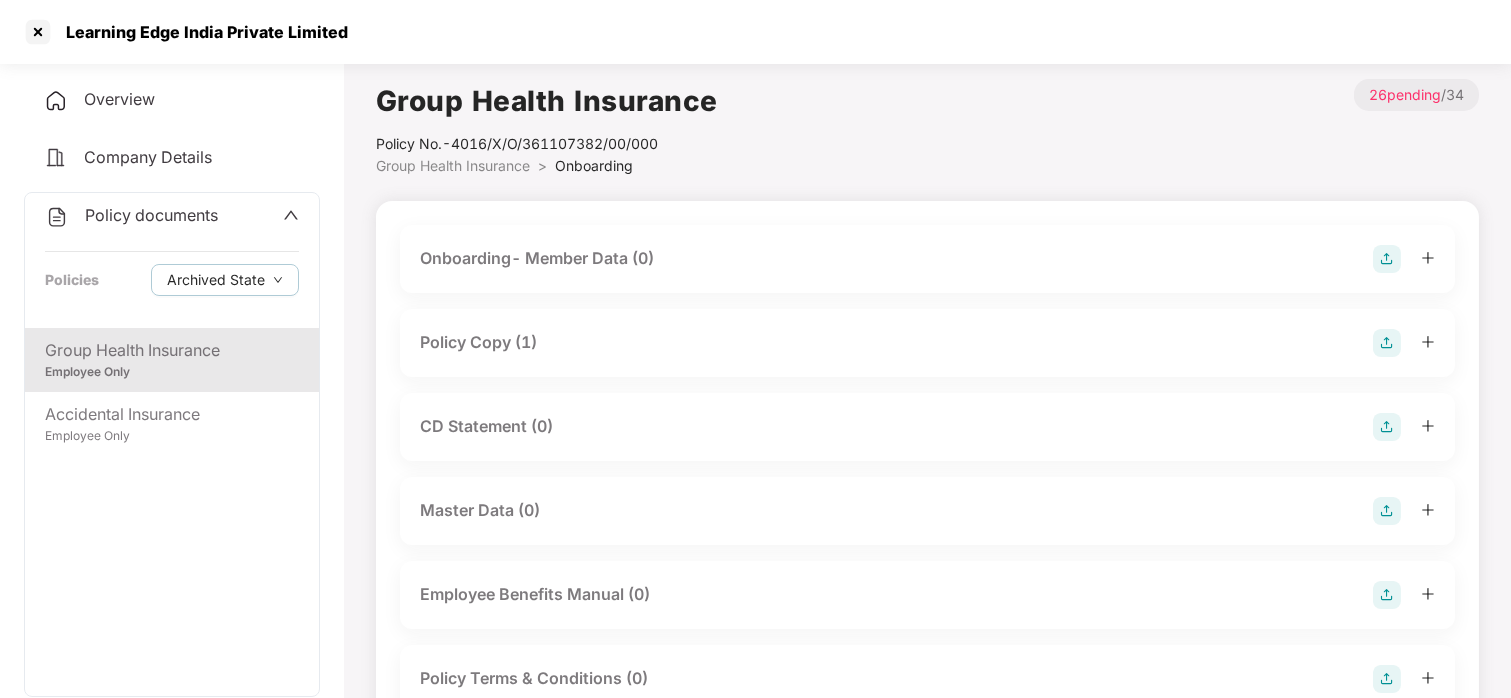
scroll to position [3, 0]
click at [439, 352] on div "Policy Copy (1)" at bounding box center [927, 340] width 1015 height 28
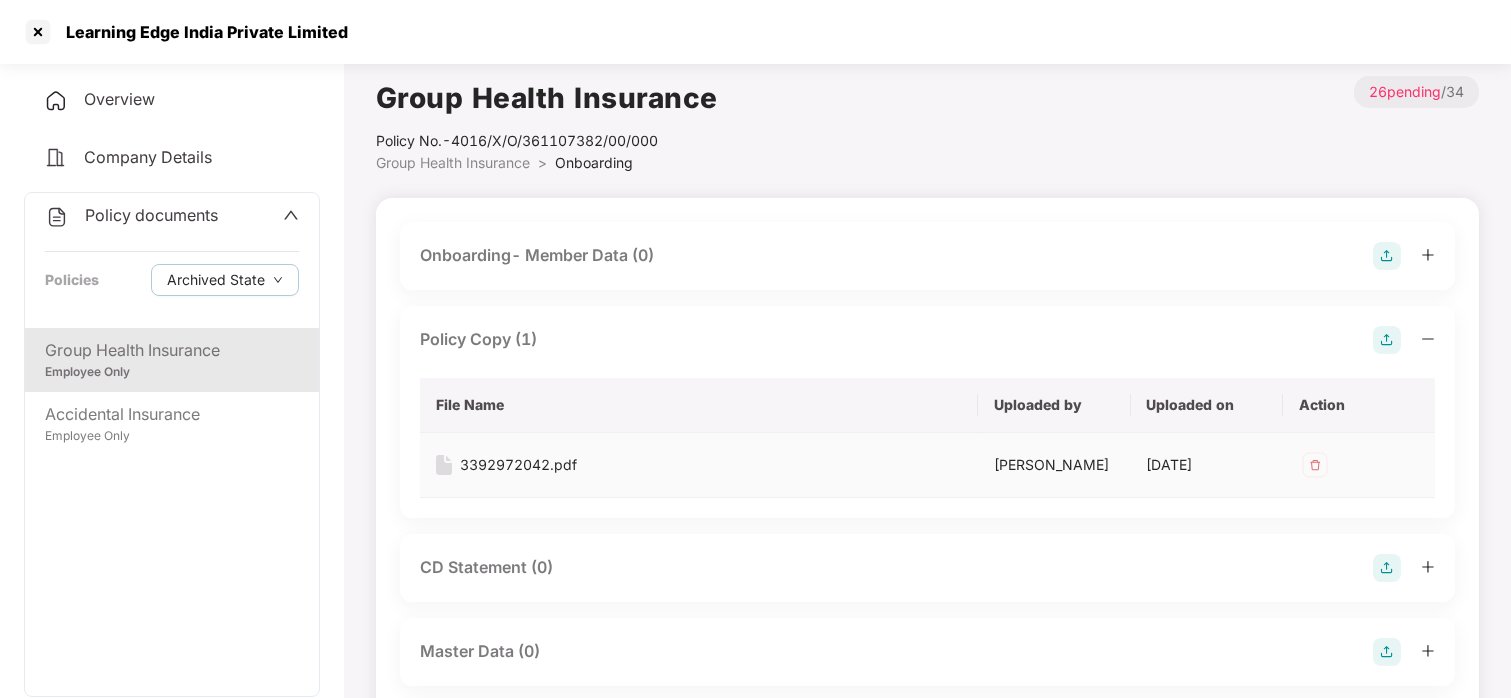
click at [1314, 470] on img at bounding box center [1315, 465] width 32 height 32
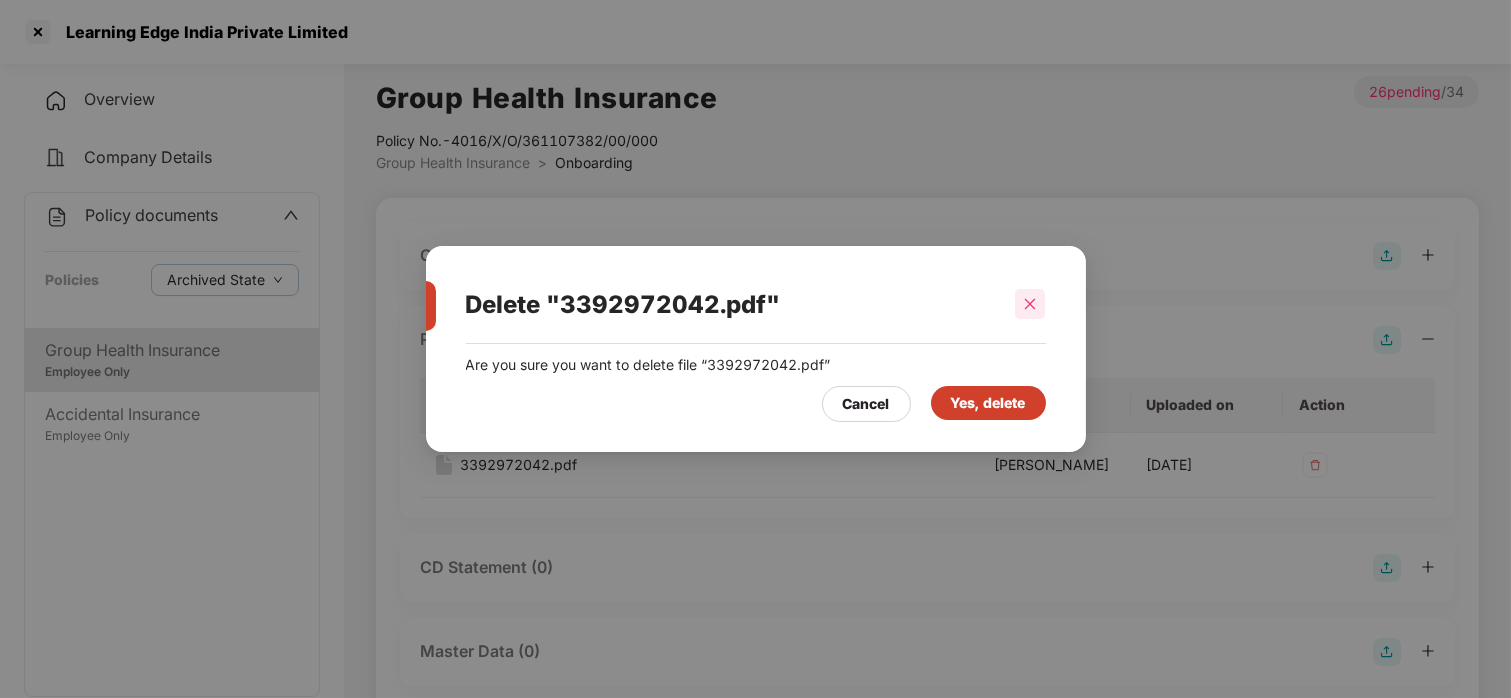
click at [1035, 306] on icon "close" at bounding box center [1030, 304] width 14 height 14
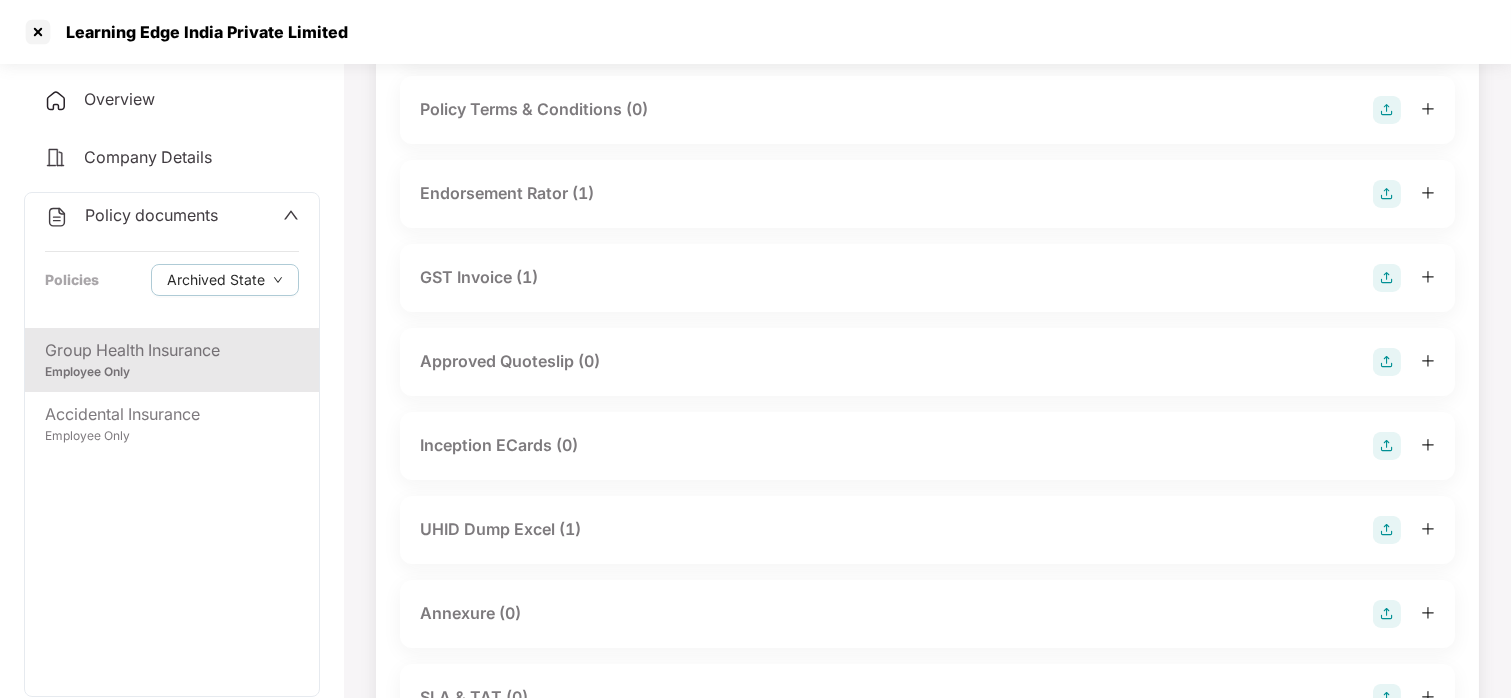
scroll to position [714, 0]
click at [36, 35] on div at bounding box center [38, 32] width 32 height 32
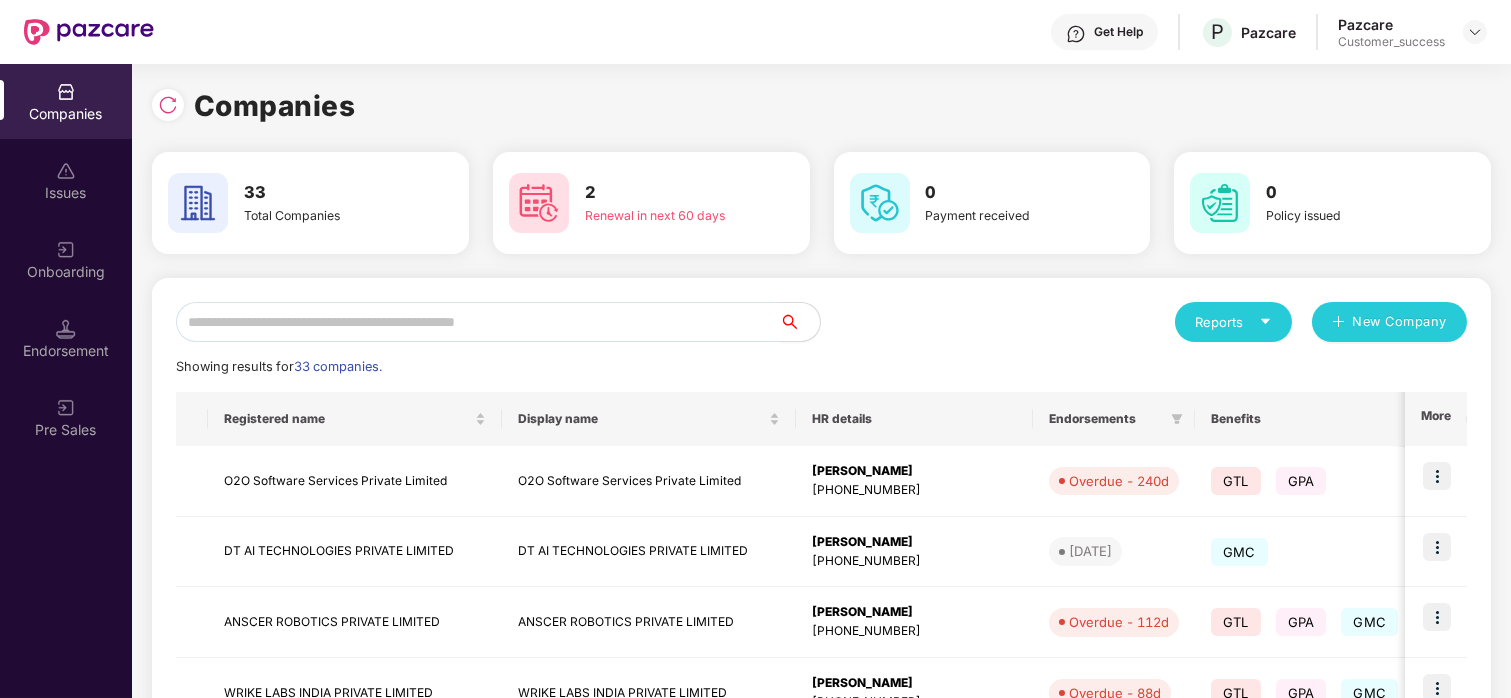
click at [319, 309] on input "text" at bounding box center [478, 322] width 604 height 40
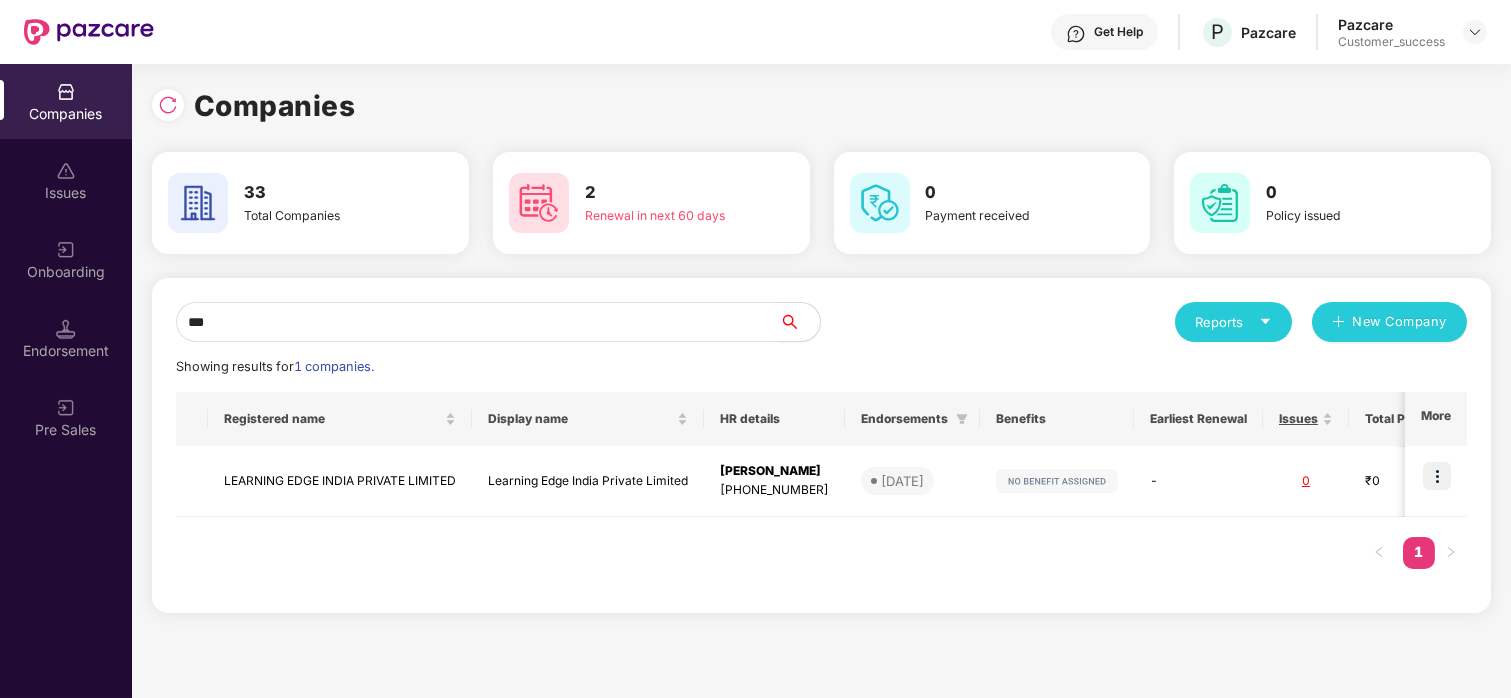
type input "***"
click at [82, 262] on div "Onboarding" at bounding box center [66, 272] width 132 height 20
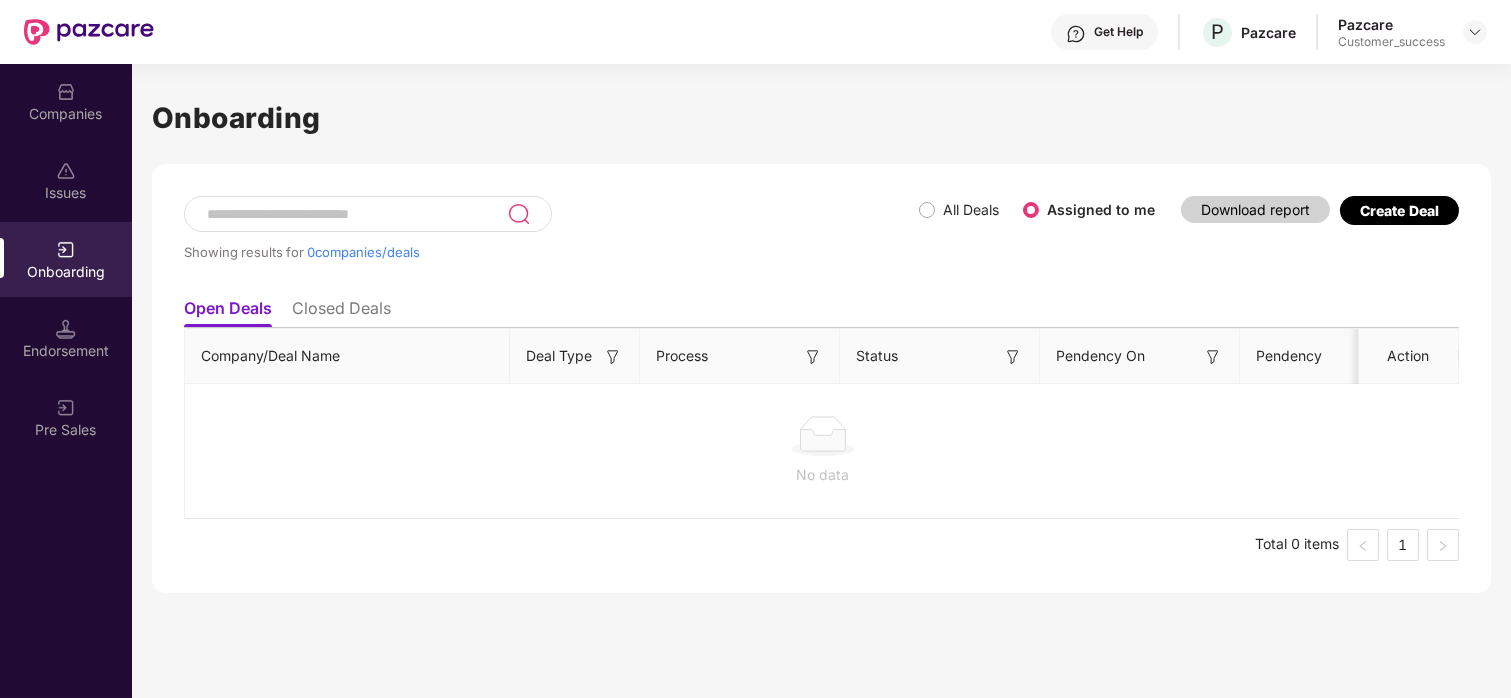
click at [305, 316] on li "Closed Deals" at bounding box center [341, 312] width 99 height 29
click at [248, 319] on li "Open Deals" at bounding box center [227, 312] width 86 height 29
click at [943, 219] on span "All Deals" at bounding box center [971, 210] width 72 height 22
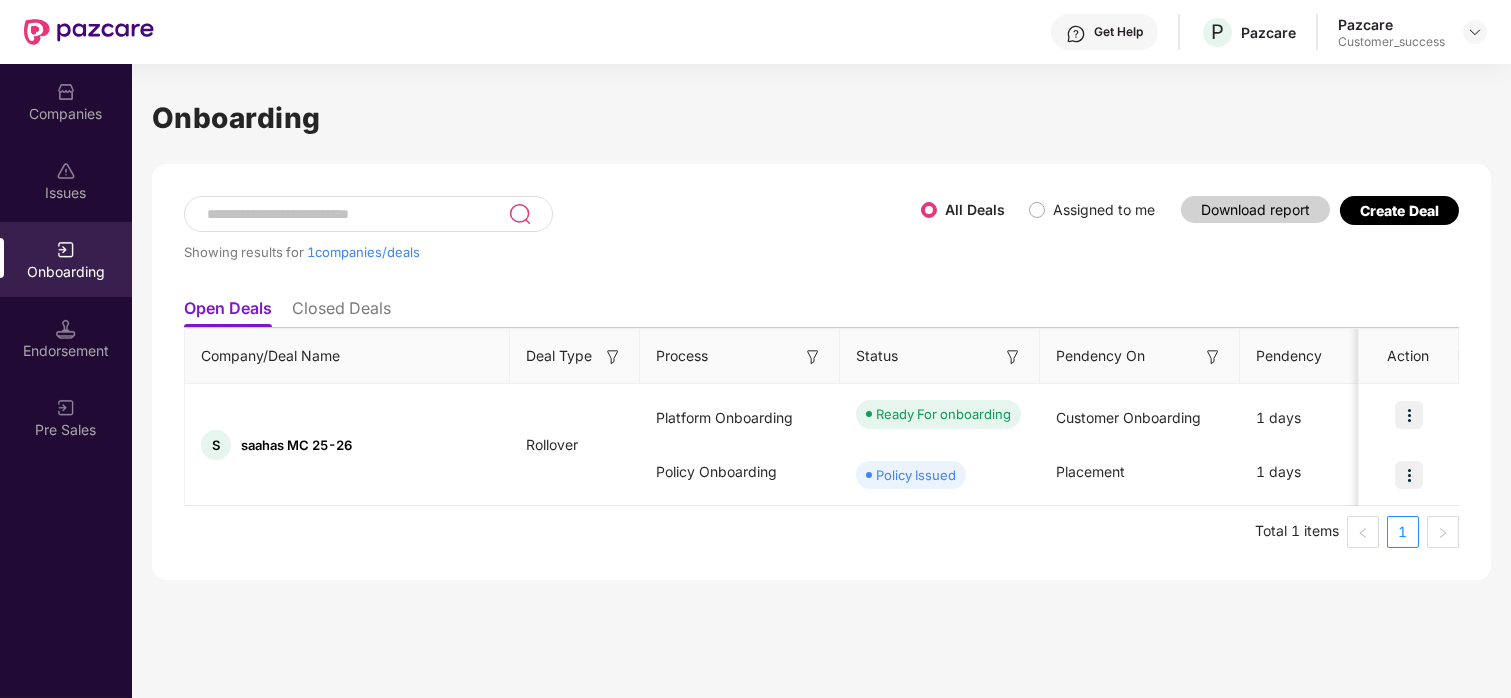
click at [65, 106] on div "Companies" at bounding box center [66, 114] width 132 height 20
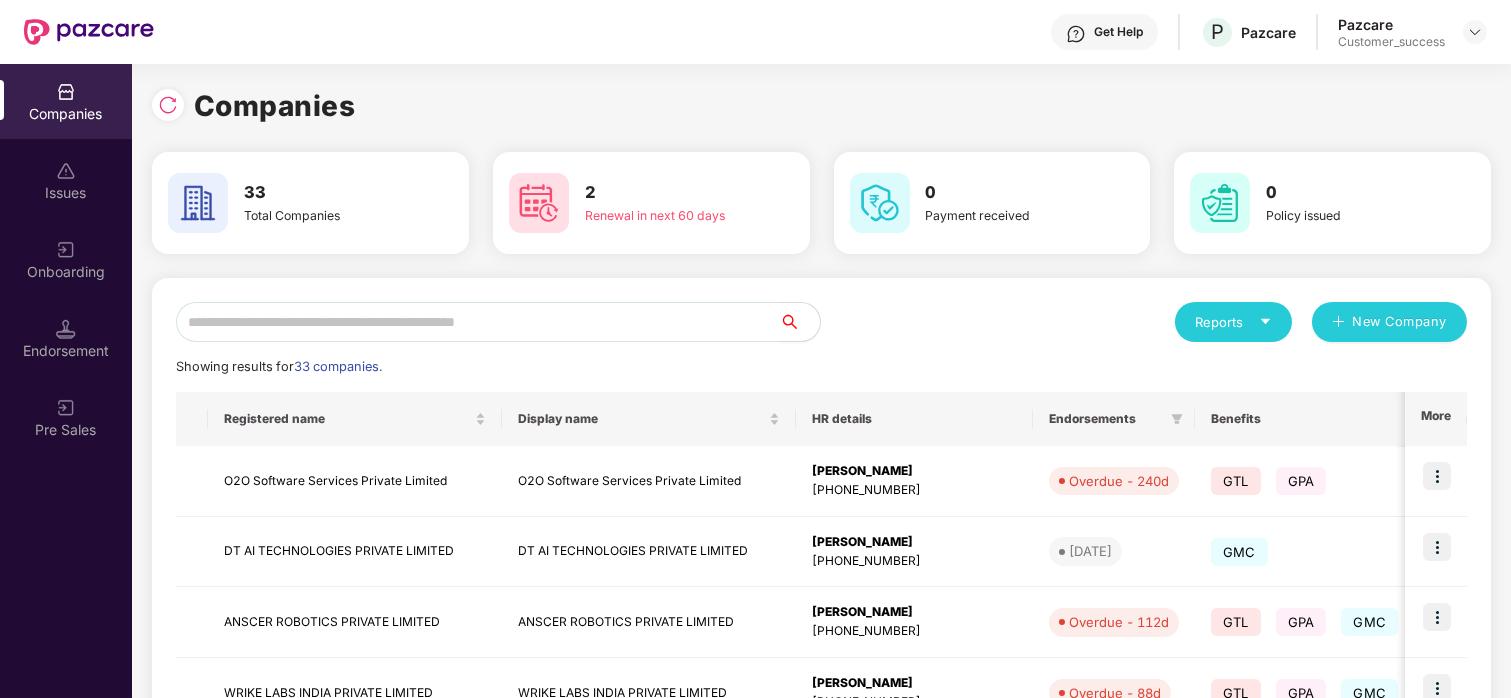
click at [339, 316] on input "text" at bounding box center [478, 322] width 604 height 40
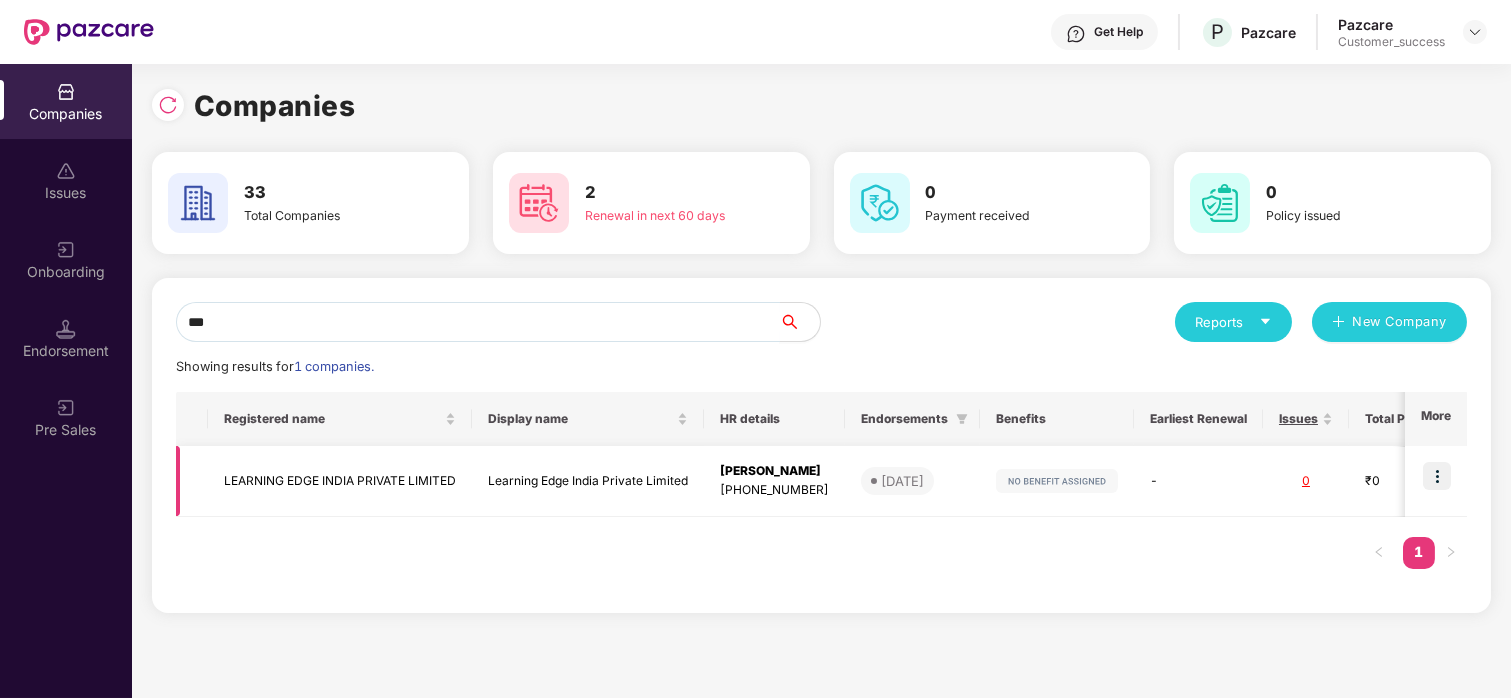
type input "***"
click at [1429, 494] on td at bounding box center [1436, 481] width 62 height 71
click at [1429, 488] on img at bounding box center [1437, 476] width 28 height 28
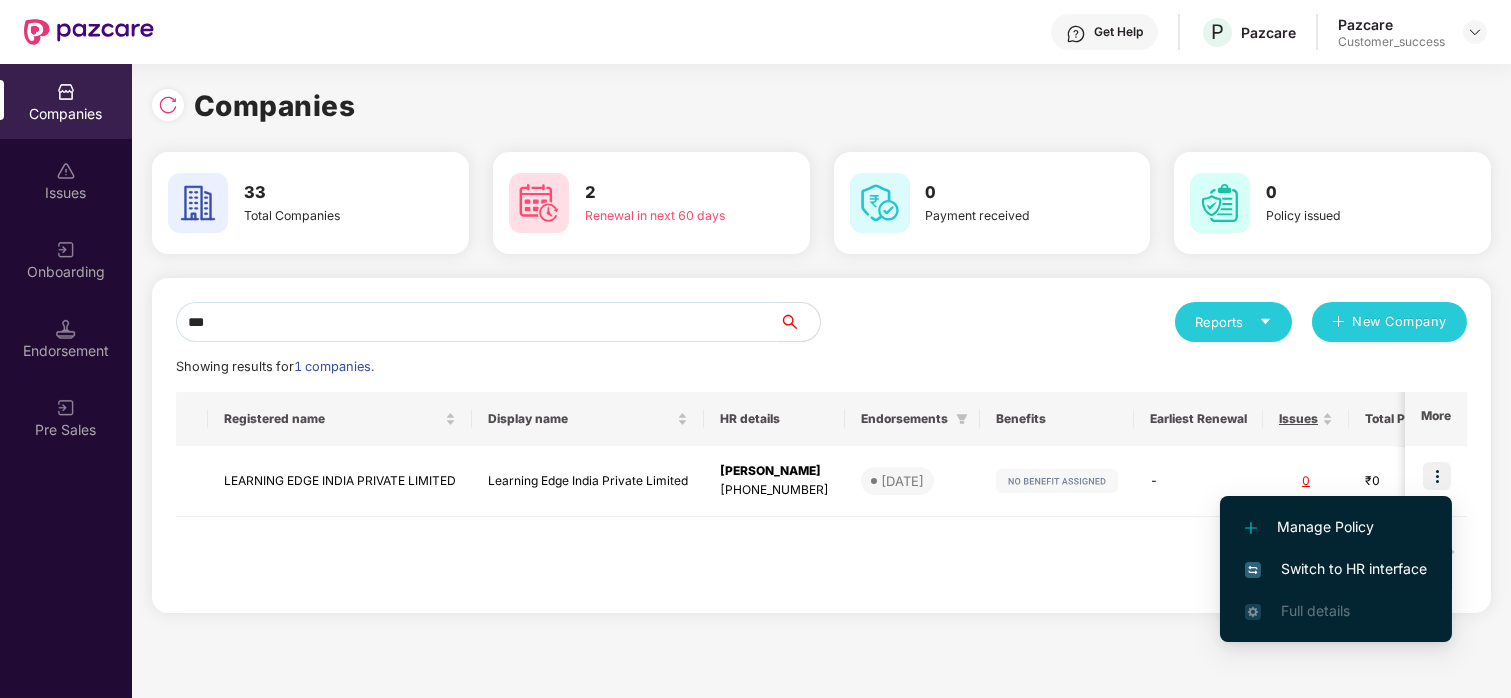
click at [1311, 551] on li "Switch to HR interface" at bounding box center [1336, 569] width 232 height 42
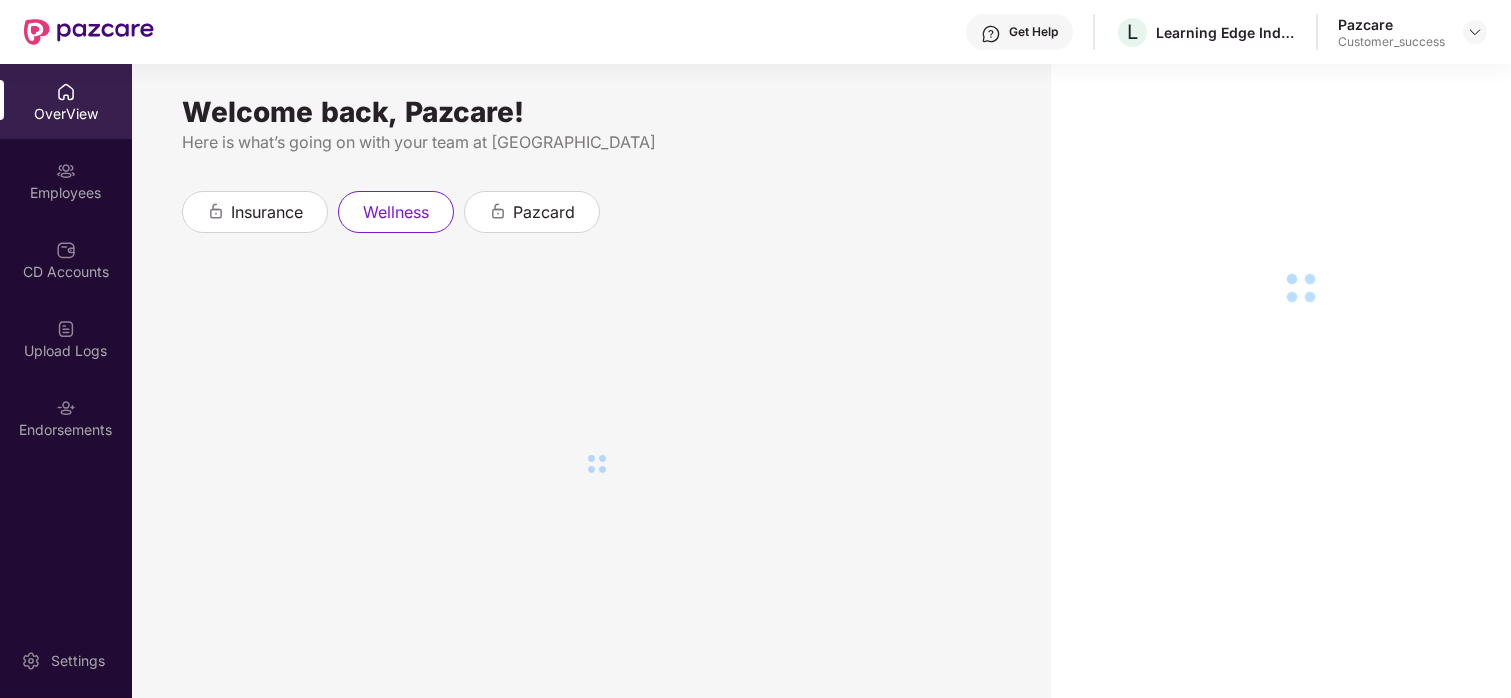
click at [46, 188] on div "Employees" at bounding box center [66, 193] width 132 height 20
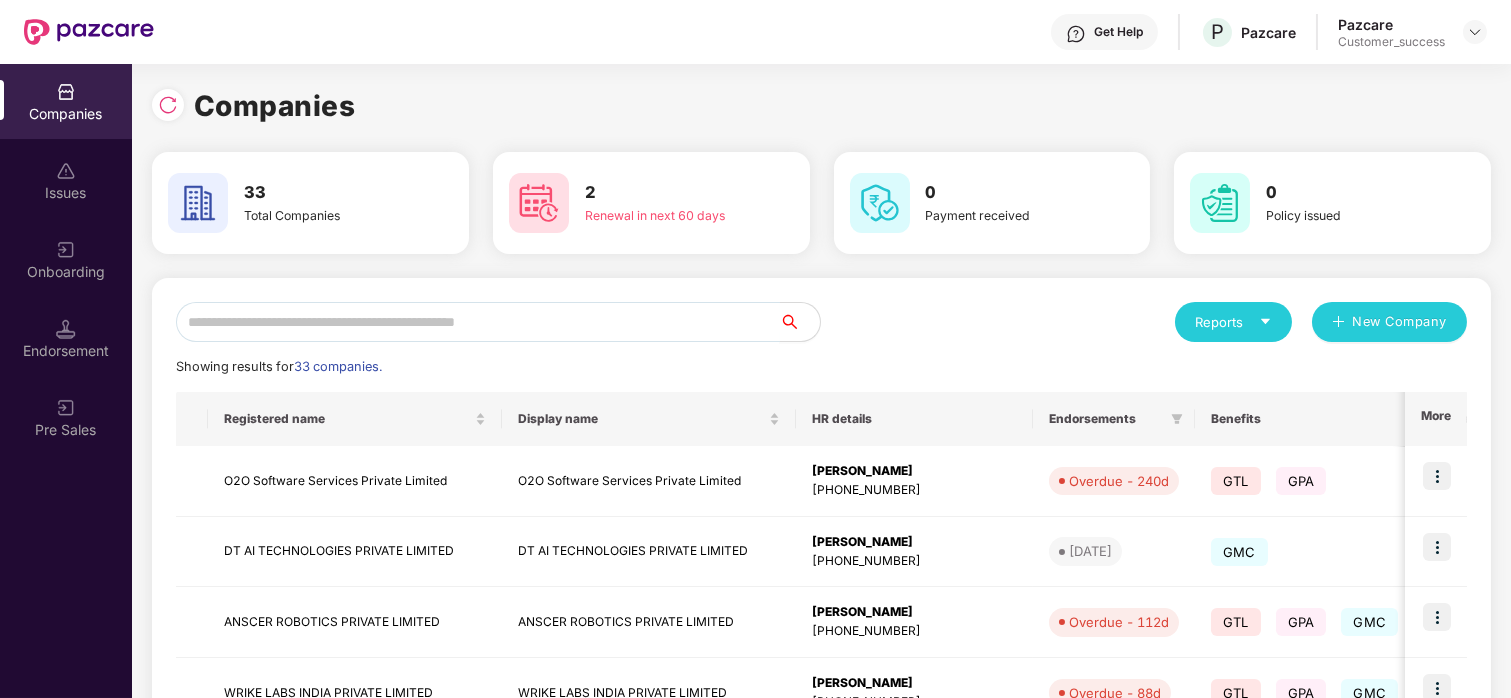
click at [650, 302] on input "text" at bounding box center [478, 322] width 604 height 40
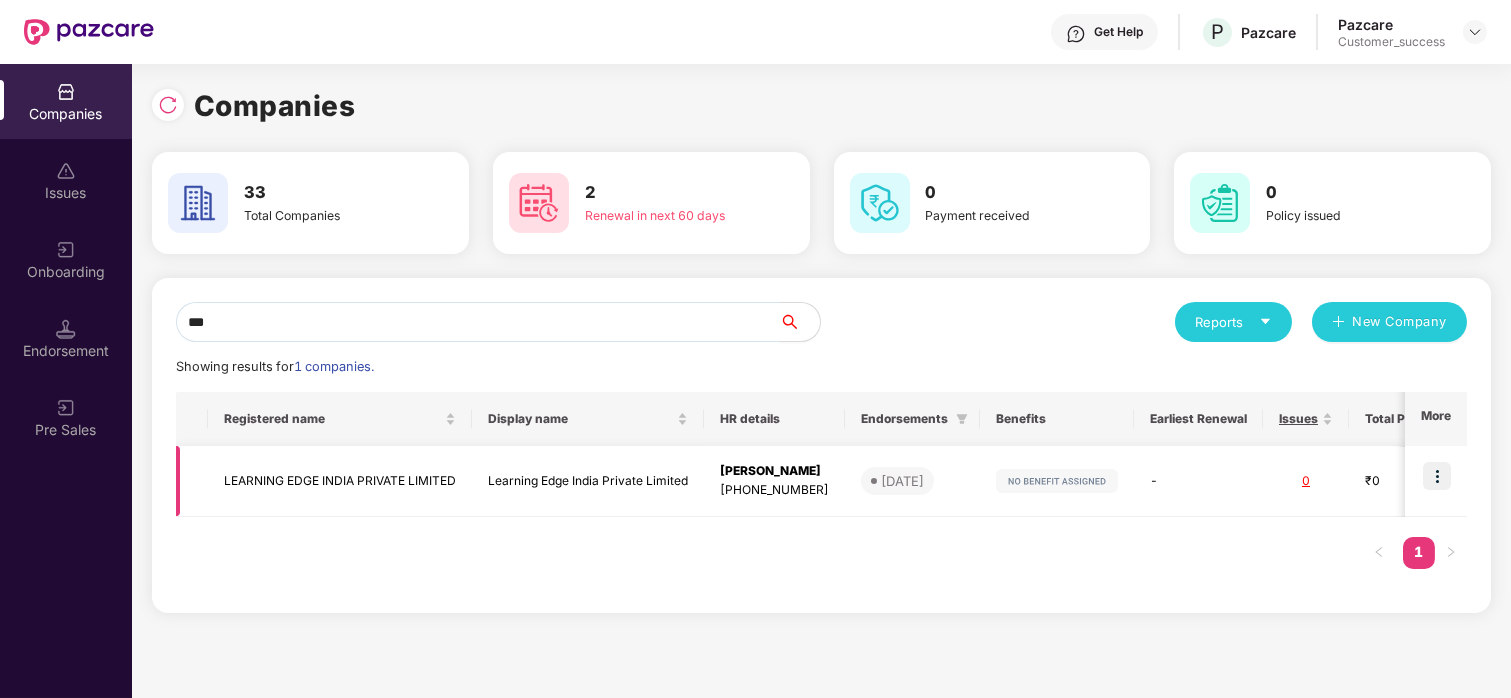
type input "***"
click at [1432, 474] on img at bounding box center [1437, 476] width 28 height 28
click at [1466, 469] on td at bounding box center [1436, 481] width 62 height 71
click at [48, 257] on div "Onboarding" at bounding box center [66, 259] width 132 height 75
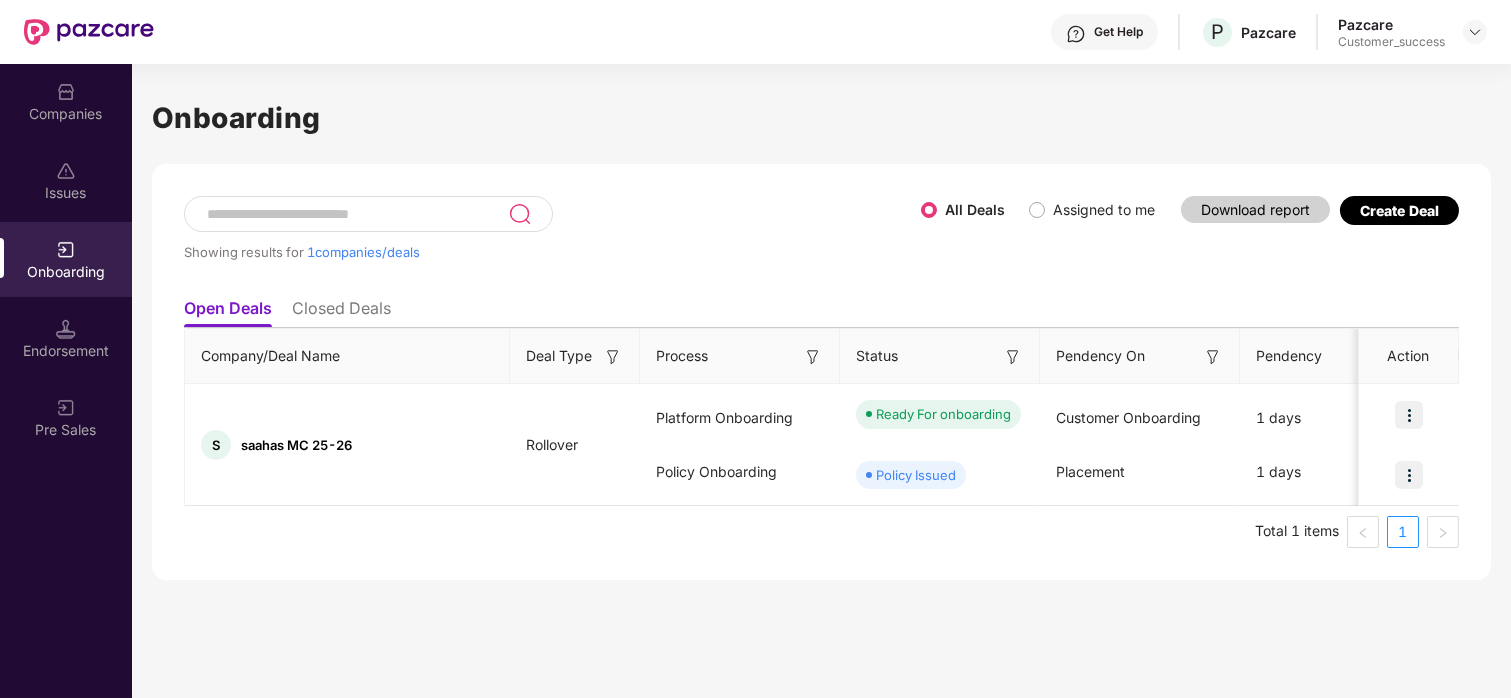
click at [1389, 223] on div "Create Deal" at bounding box center [1399, 210] width 119 height 29
click at [1392, 208] on div "Create Deal" at bounding box center [1399, 210] width 79 height 17
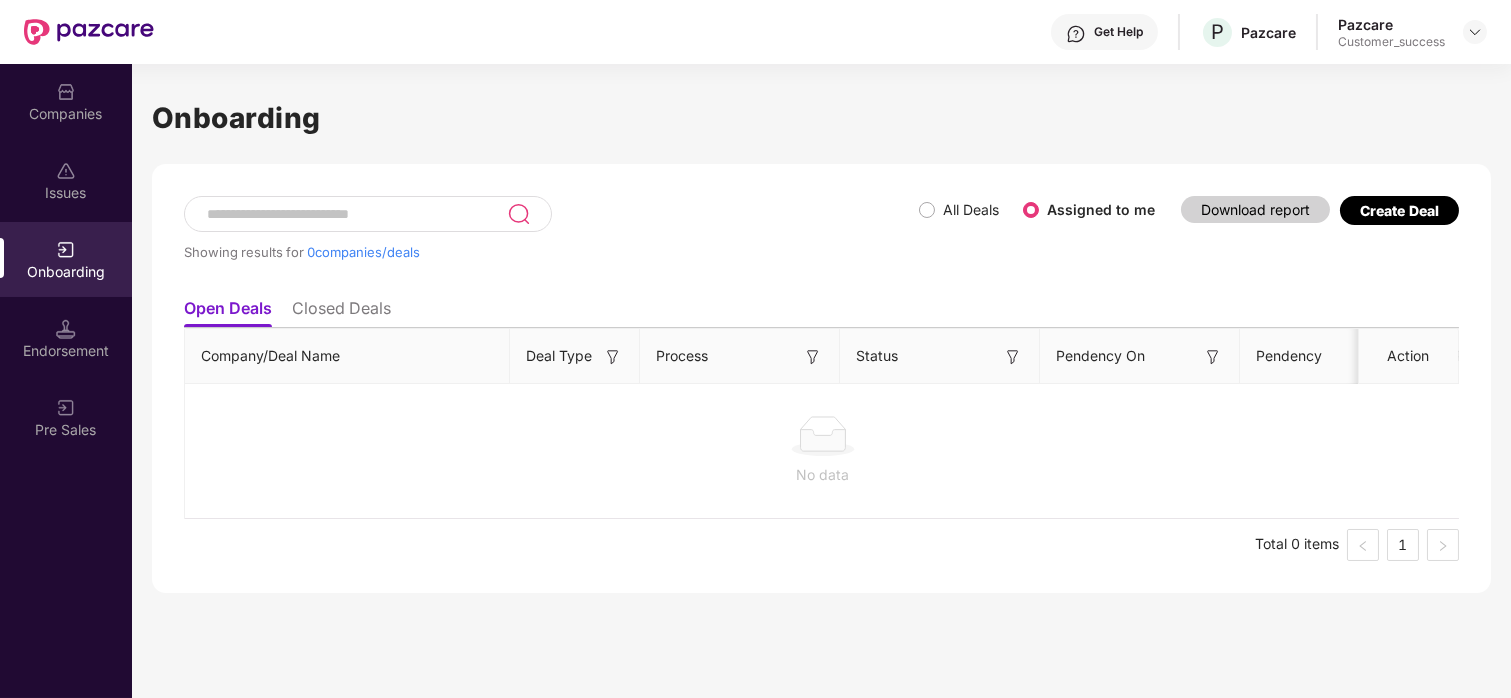
click at [1401, 208] on div "Create Deal" at bounding box center [1399, 210] width 79 height 17
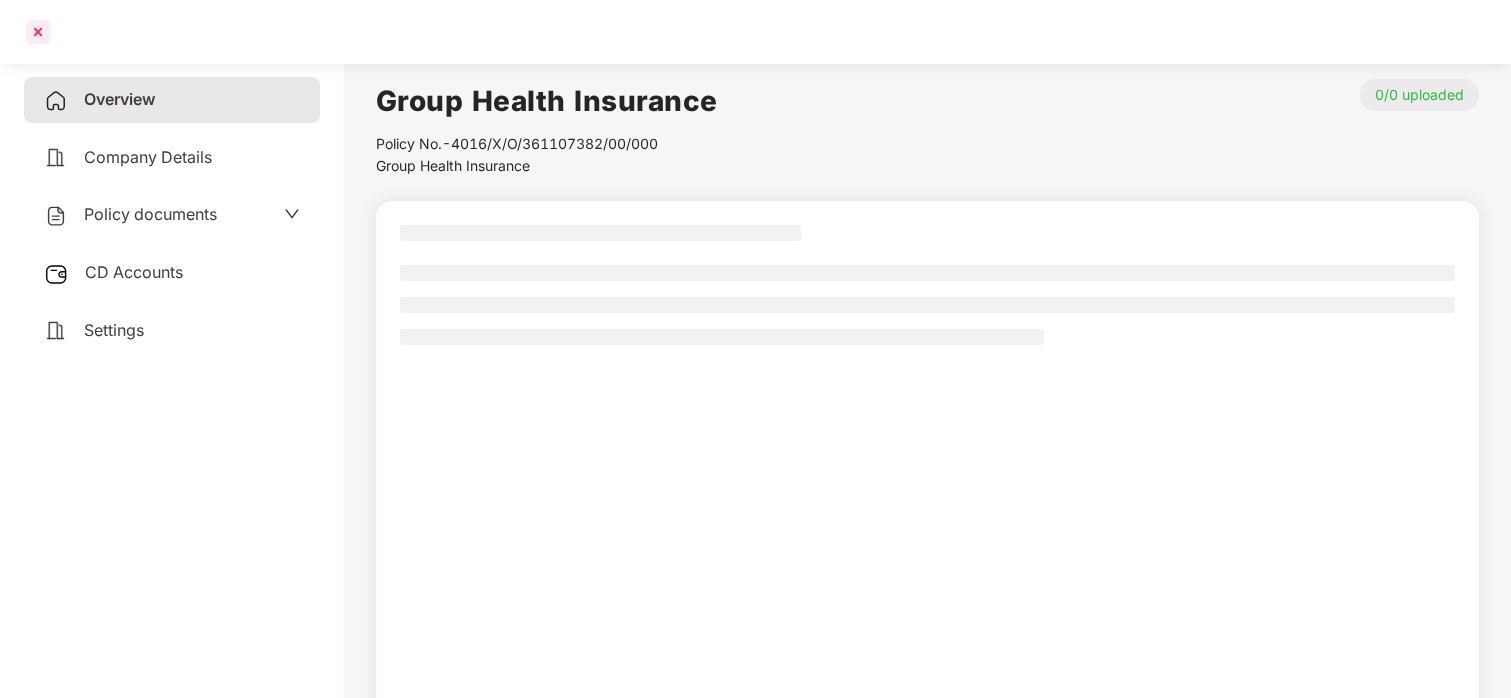
click at [38, 29] on div at bounding box center [38, 32] width 32 height 32
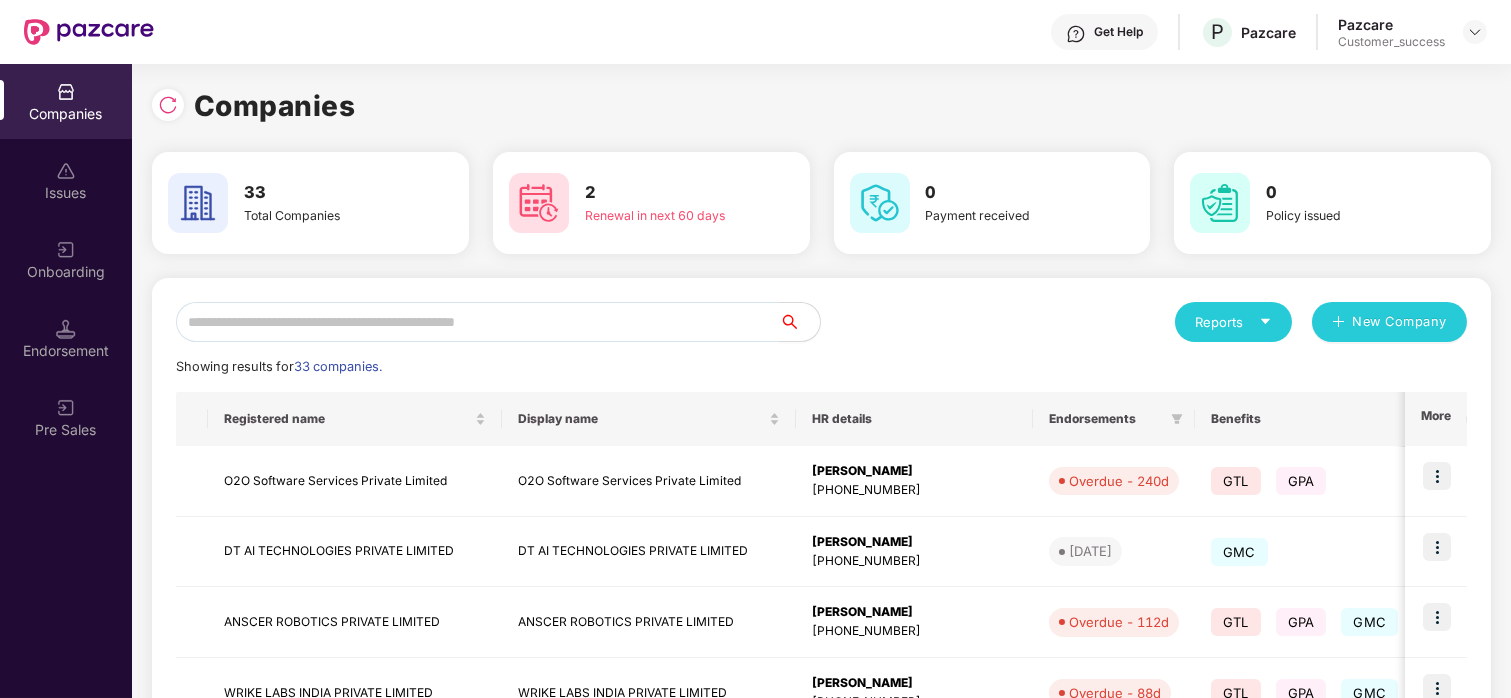
click at [472, 333] on input "text" at bounding box center [478, 322] width 604 height 40
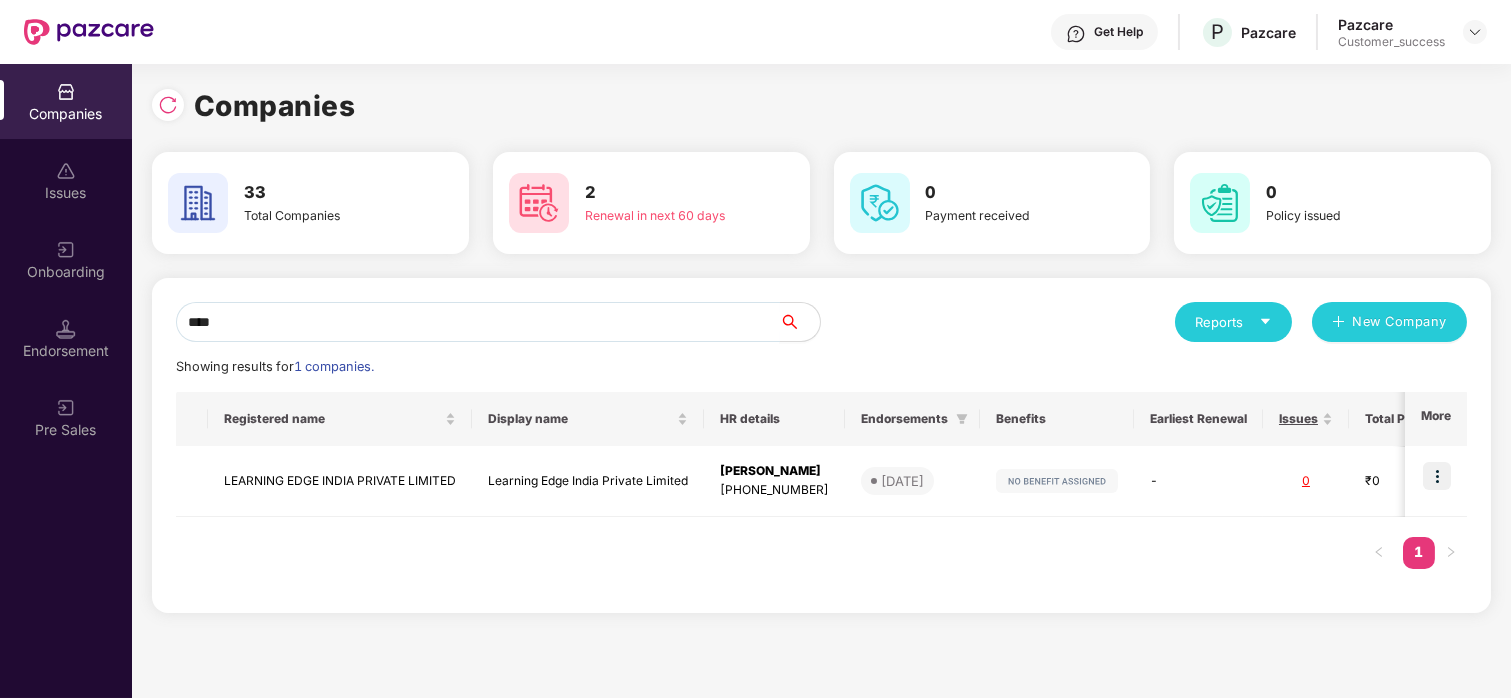
type input "****"
click at [411, 480] on td "LEARNING EDGE INDIA PRIVATE LIMITED" at bounding box center [340, 481] width 264 height 71
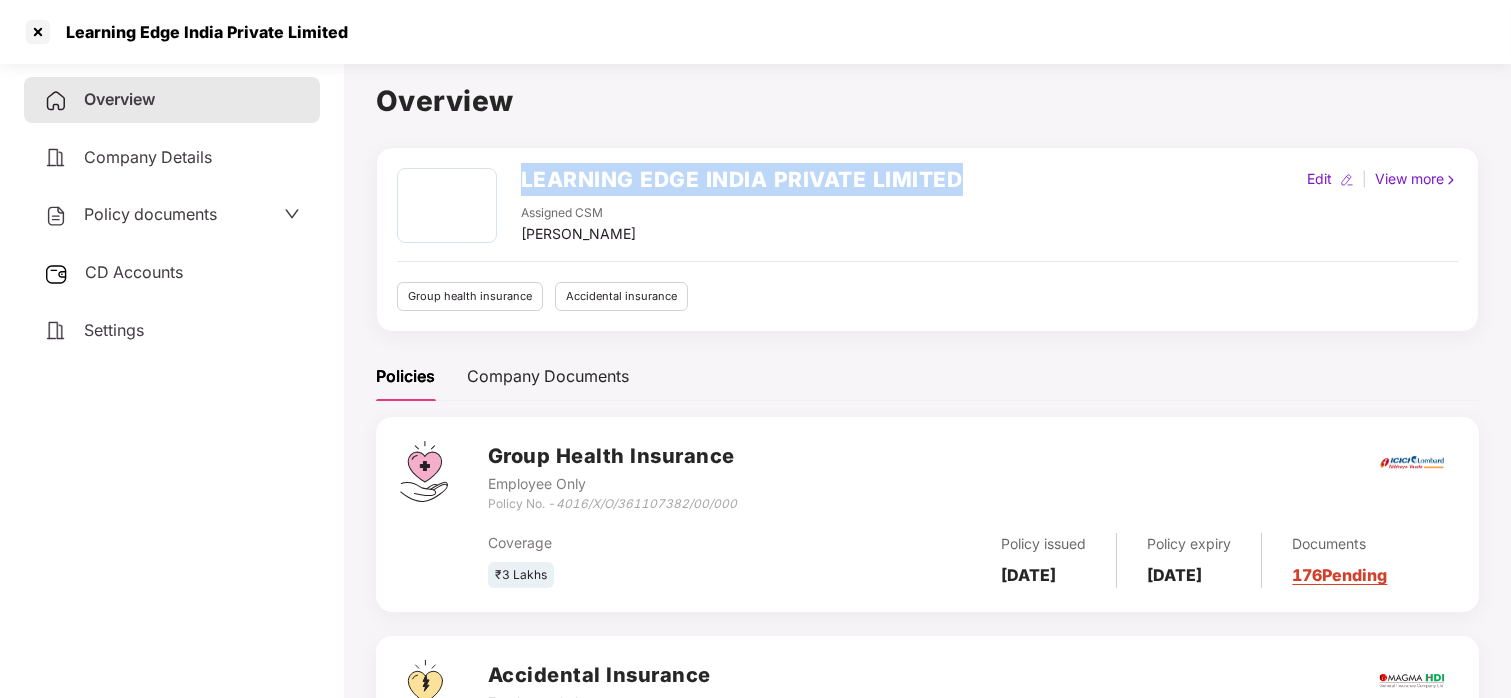
drag, startPoint x: 522, startPoint y: 179, endPoint x: 1017, endPoint y: 161, distance: 495.2
click at [1017, 161] on div "LEARNING EDGE INDIA PRIVATE LIMITED Assigned CSM [PERSON_NAME] Edit | View more…" at bounding box center [927, 239] width 1103 height 185
copy h2 "LEARNING EDGE INDIA PRIVATE LIMITED"
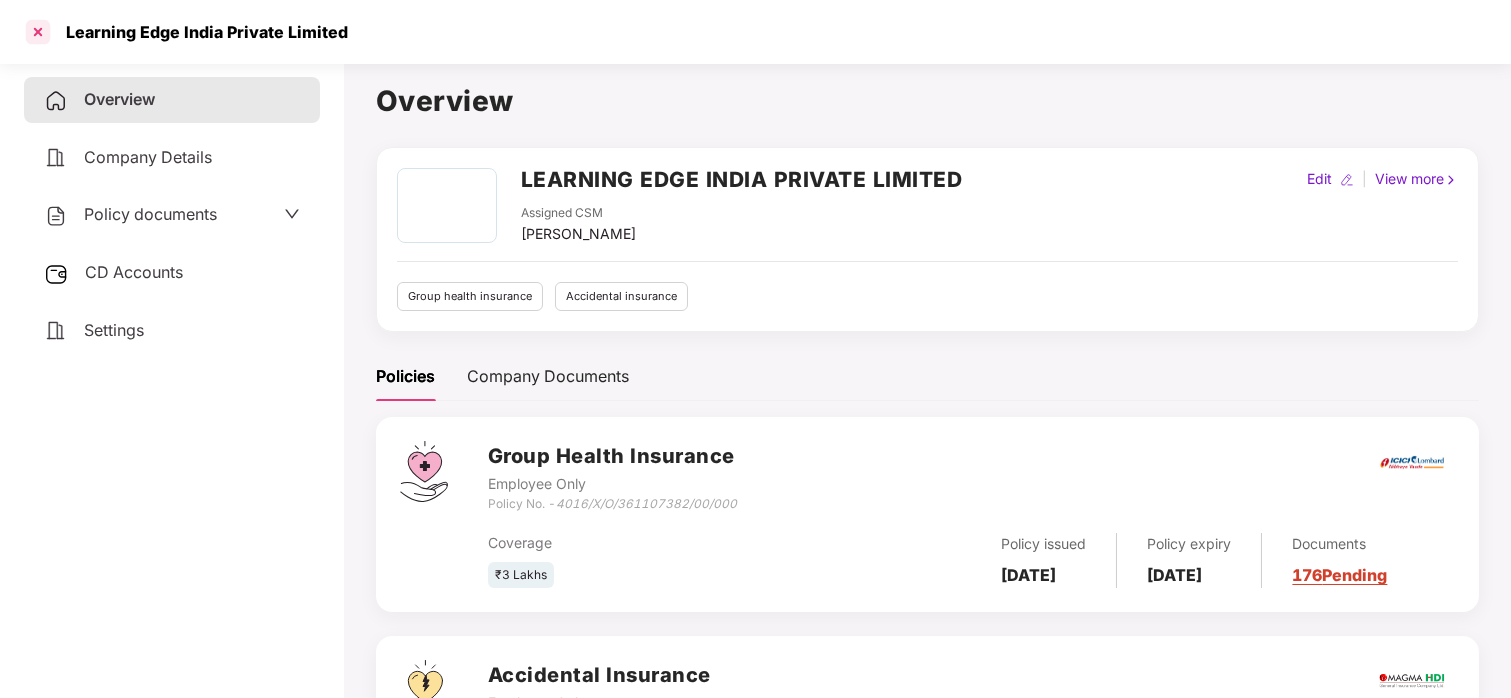
click at [34, 28] on div at bounding box center [38, 32] width 32 height 32
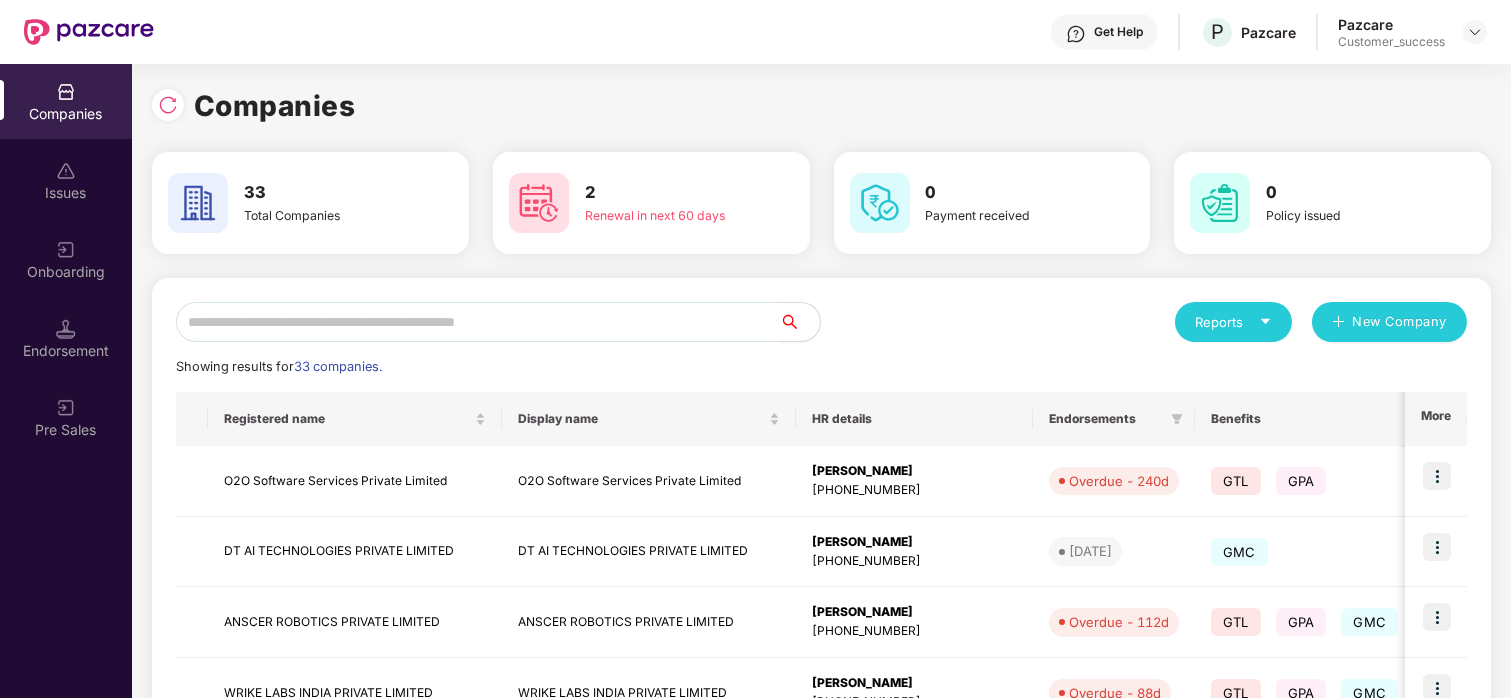
click at [441, 313] on input "text" at bounding box center [478, 322] width 604 height 40
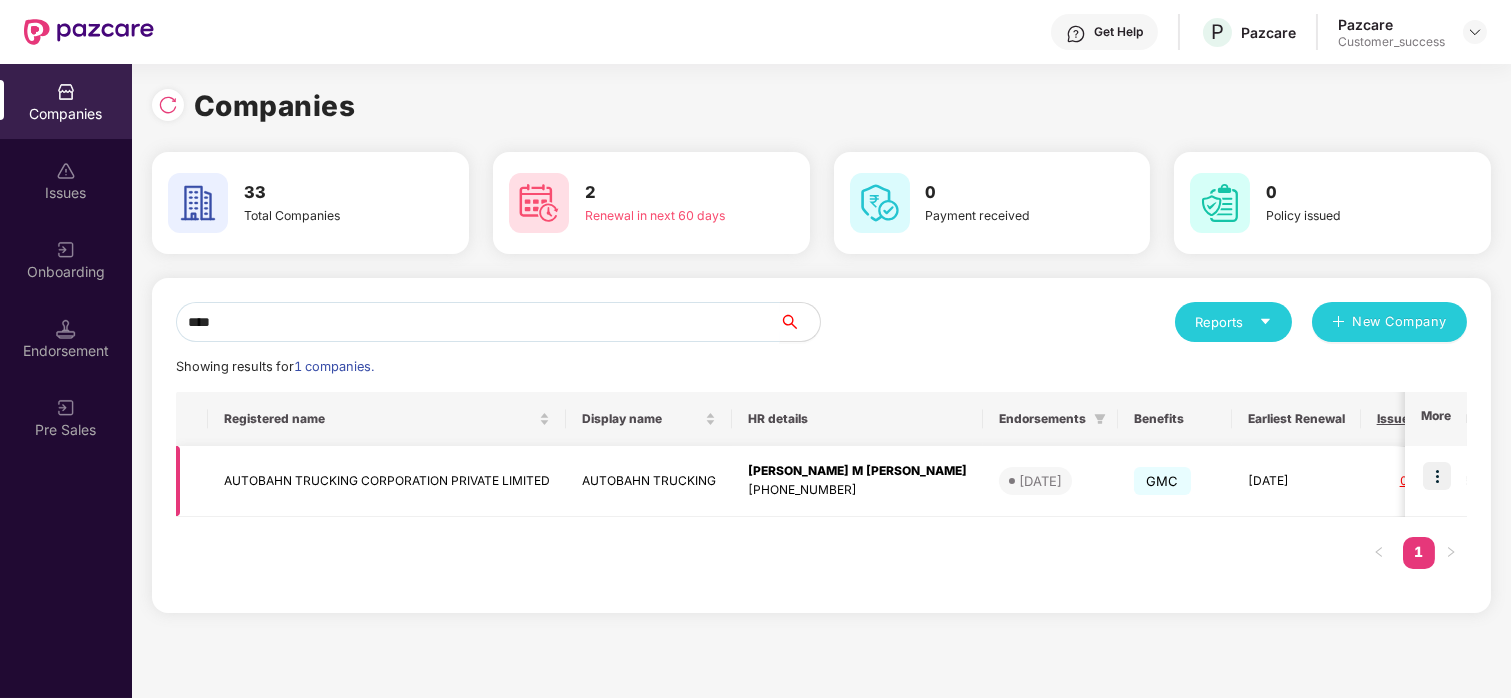
type input "****"
click at [1449, 469] on img at bounding box center [1437, 476] width 28 height 28
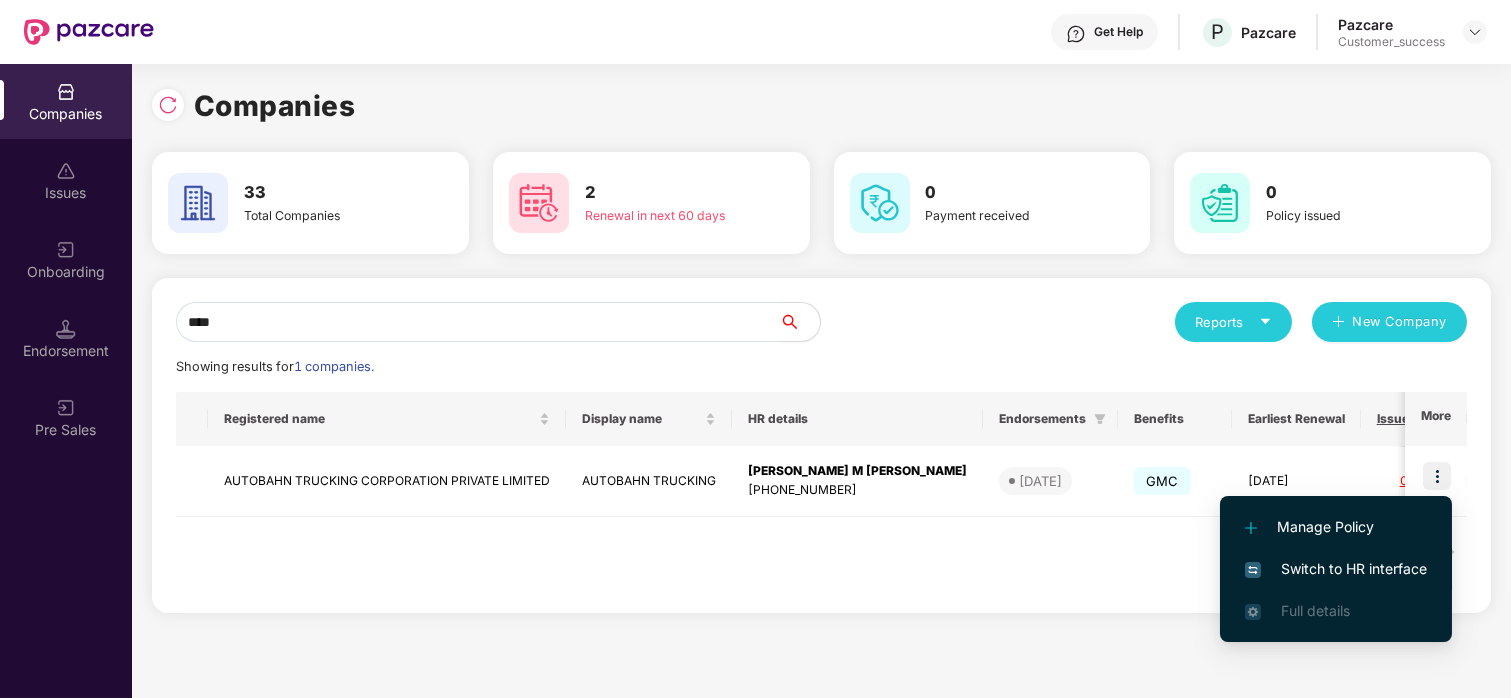
click at [1358, 556] on li "Switch to HR interface" at bounding box center [1336, 569] width 232 height 42
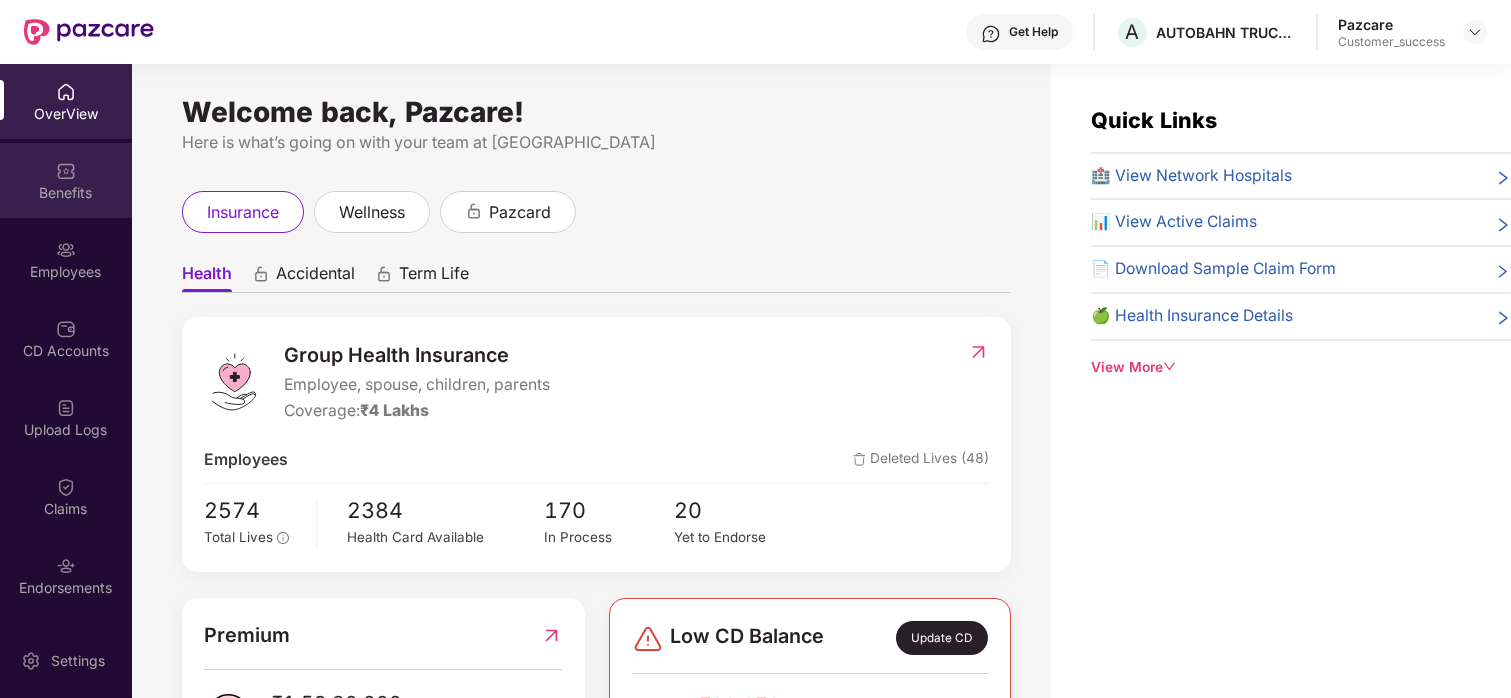
click at [56, 196] on div "Benefits" at bounding box center [66, 193] width 132 height 20
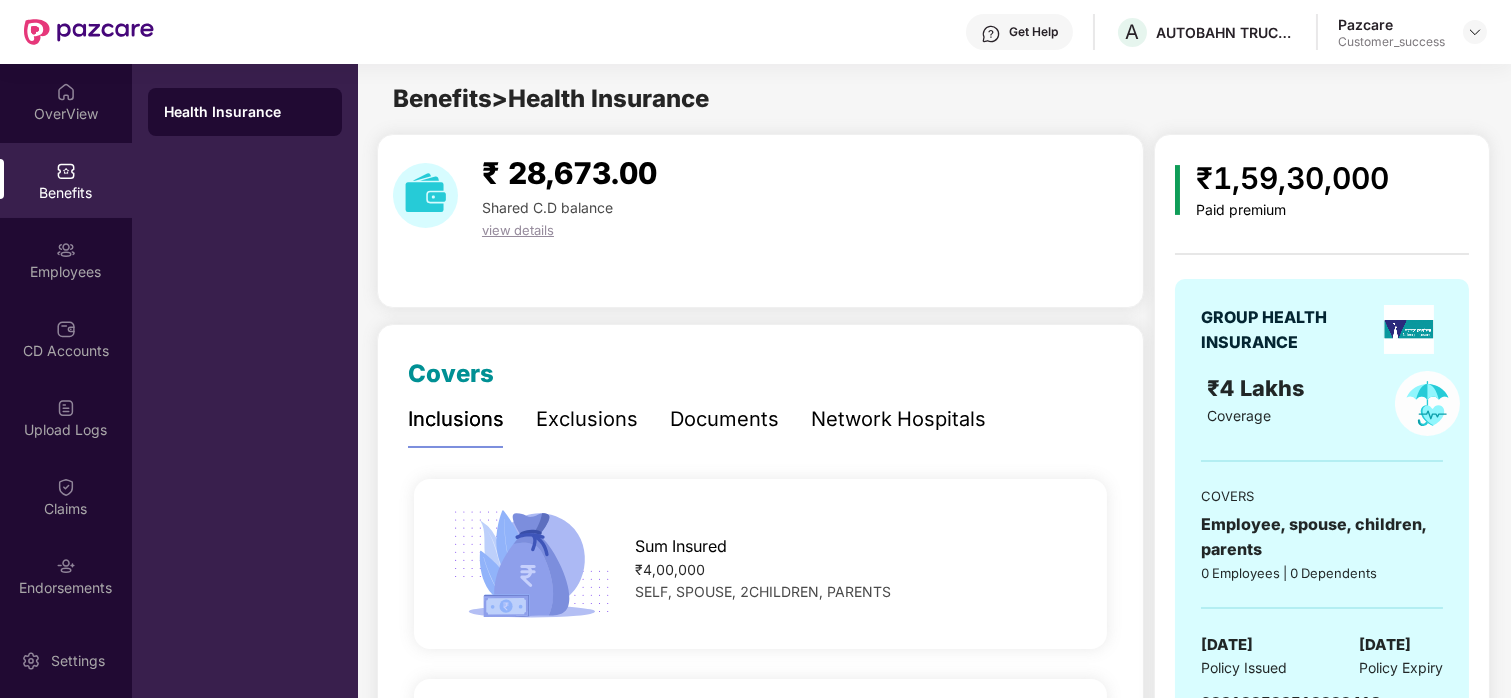
click at [553, 414] on div "Exclusions" at bounding box center [587, 419] width 102 height 31
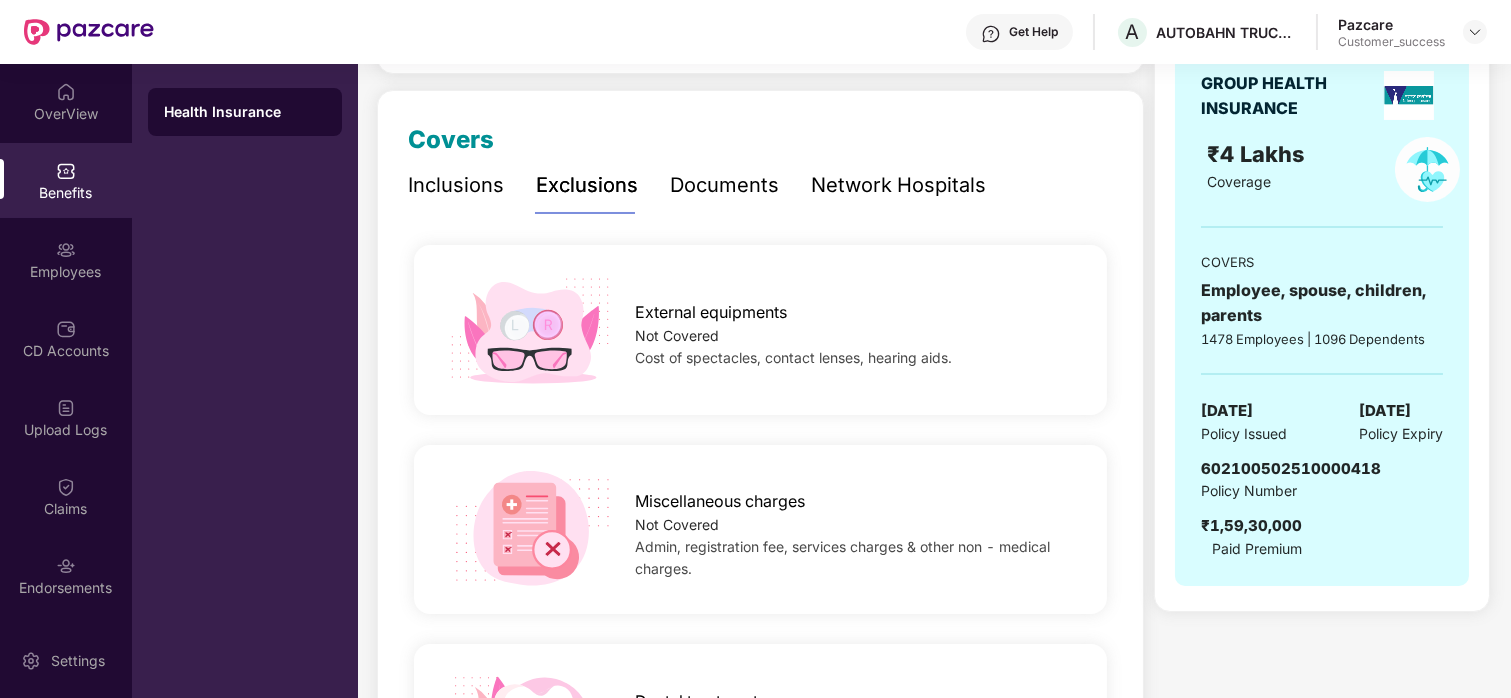
scroll to position [202, 0]
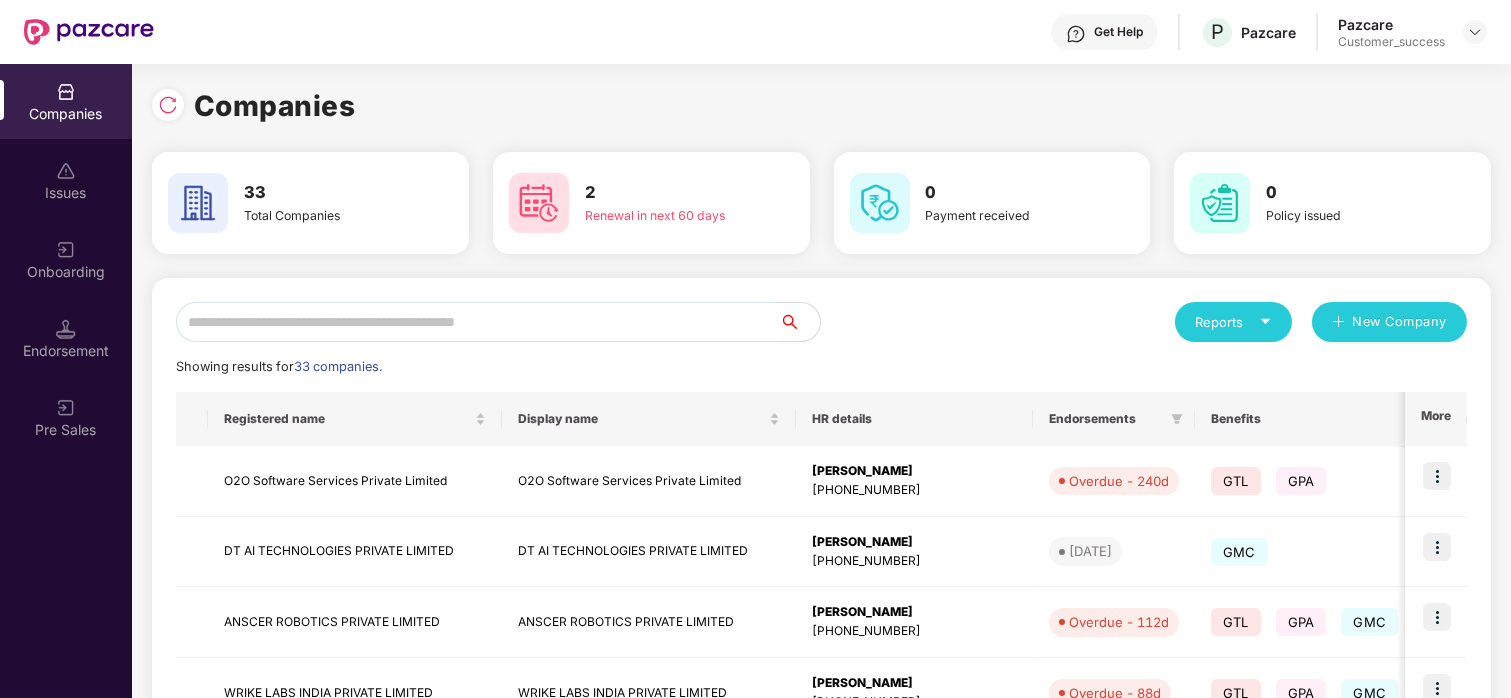
click at [265, 316] on input "text" at bounding box center [478, 322] width 604 height 40
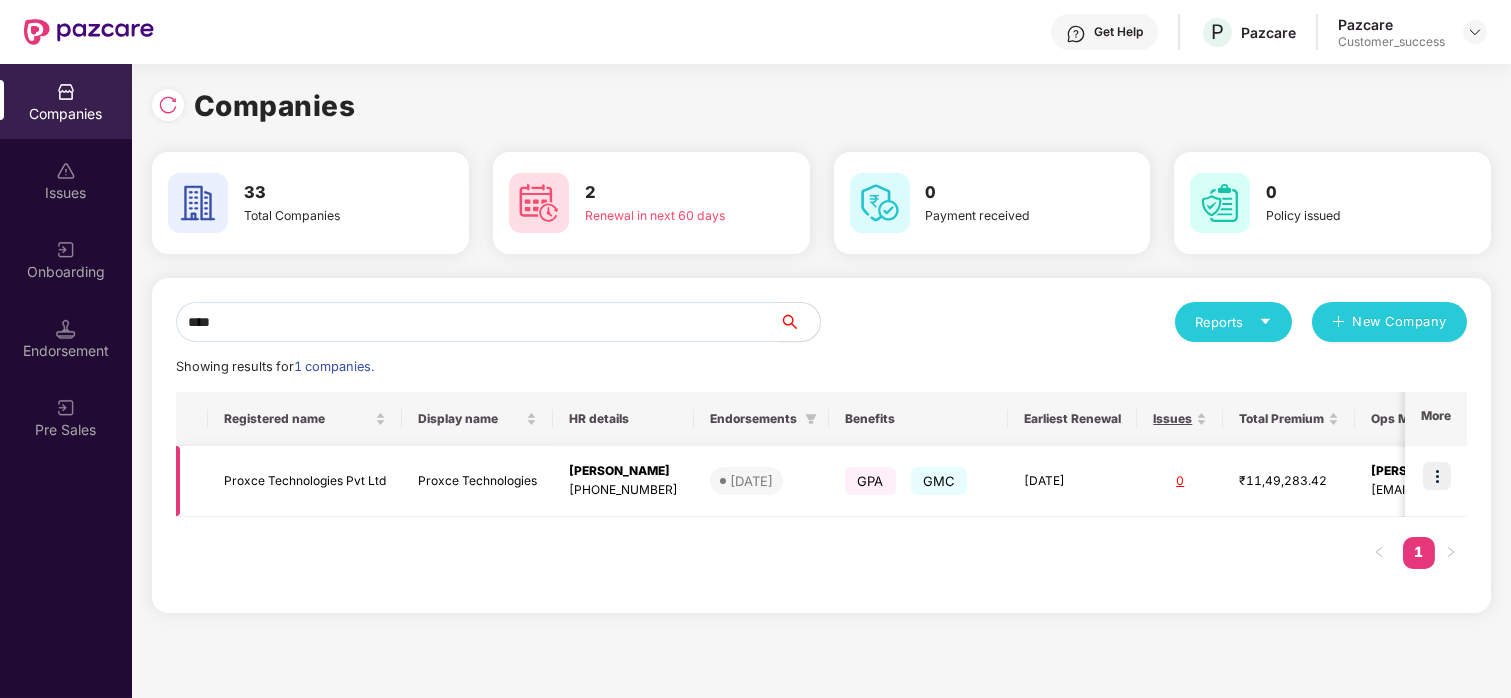
type input "****"
click at [1426, 477] on img at bounding box center [1437, 476] width 28 height 28
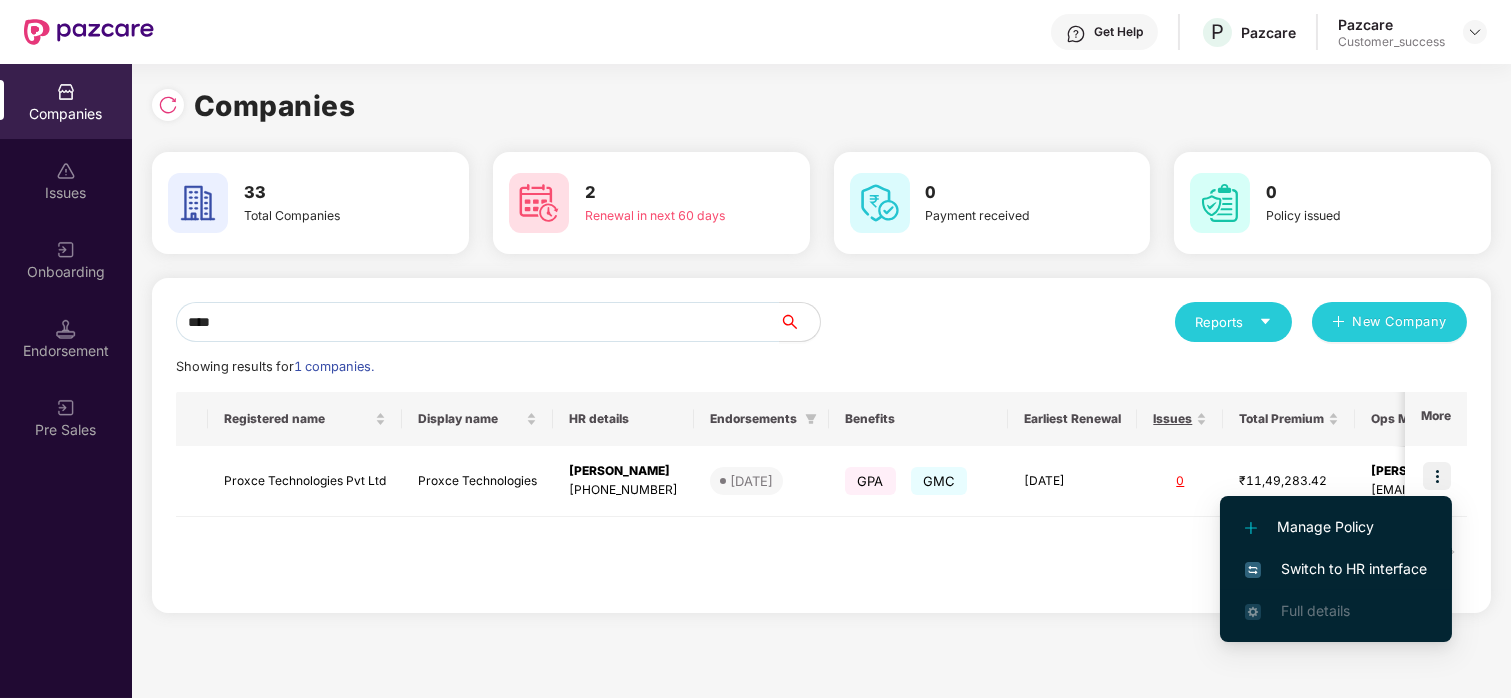
click at [1299, 578] on span "Switch to HR interface" at bounding box center [1336, 569] width 182 height 22
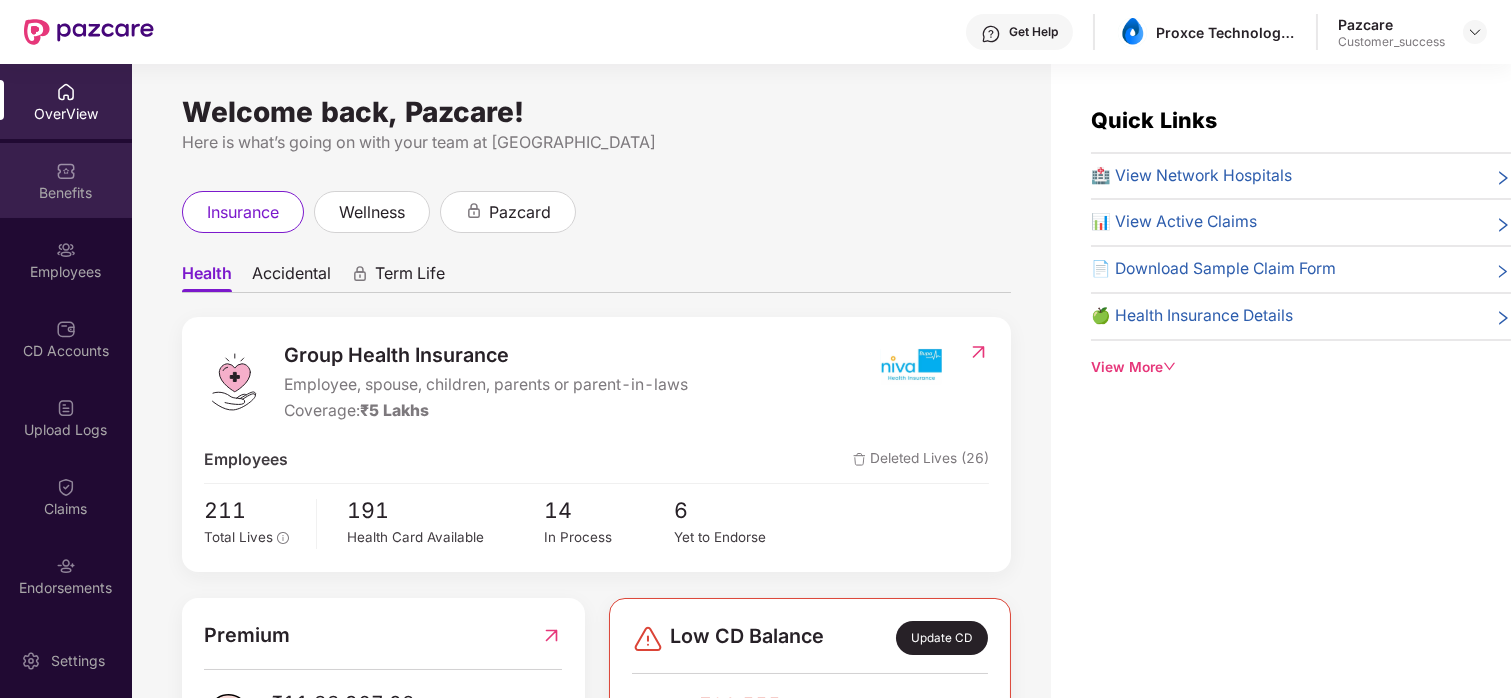
click at [68, 184] on div "Benefits" at bounding box center [66, 193] width 132 height 20
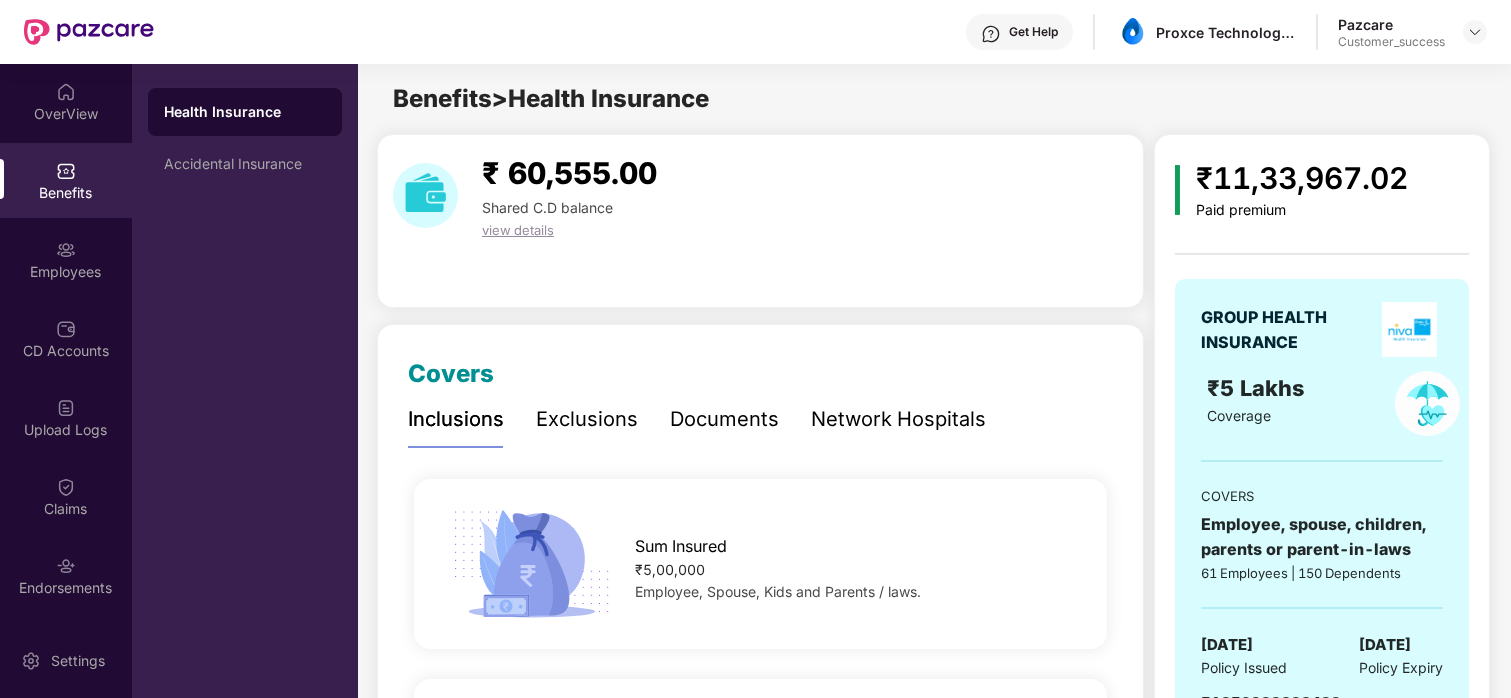
click at [589, 415] on div "Exclusions" at bounding box center [587, 419] width 102 height 31
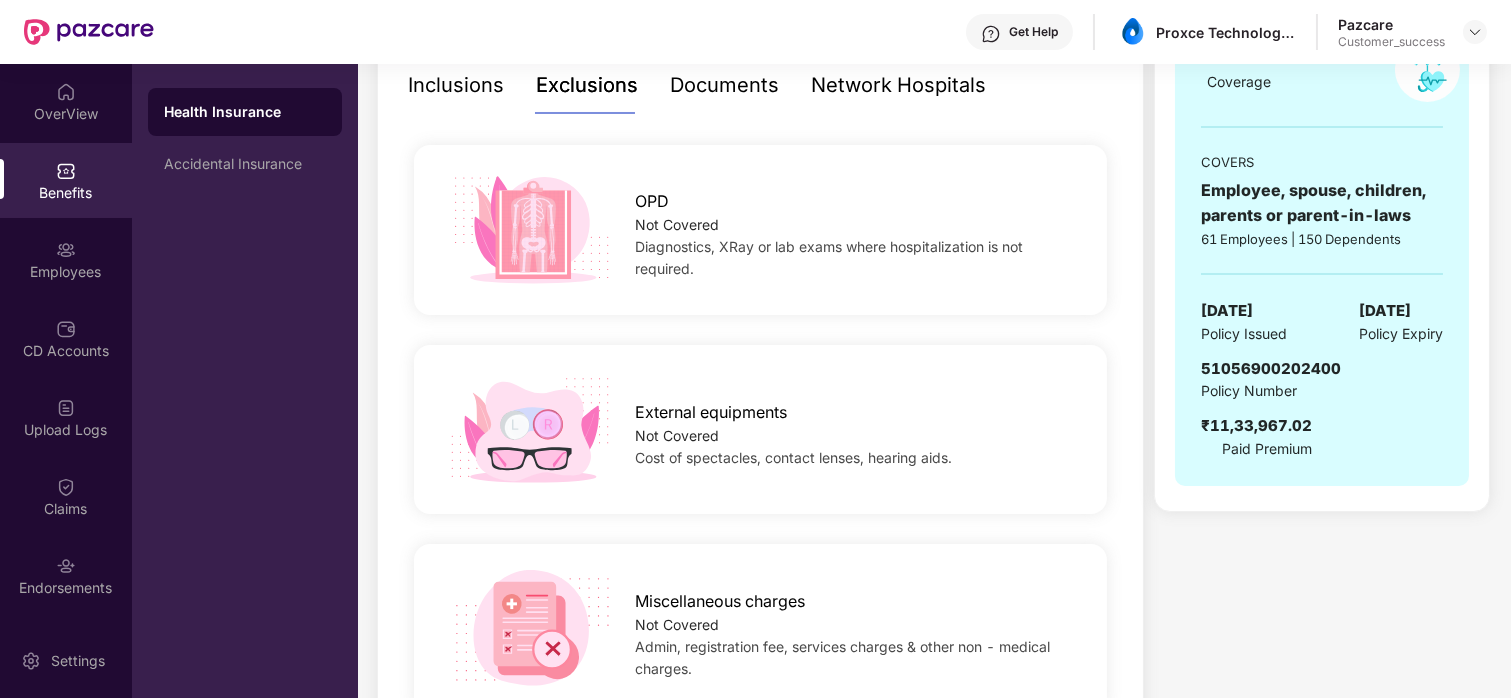
scroll to position [332, 0]
click at [1009, 209] on div "OPD" at bounding box center [855, 198] width 441 height 35
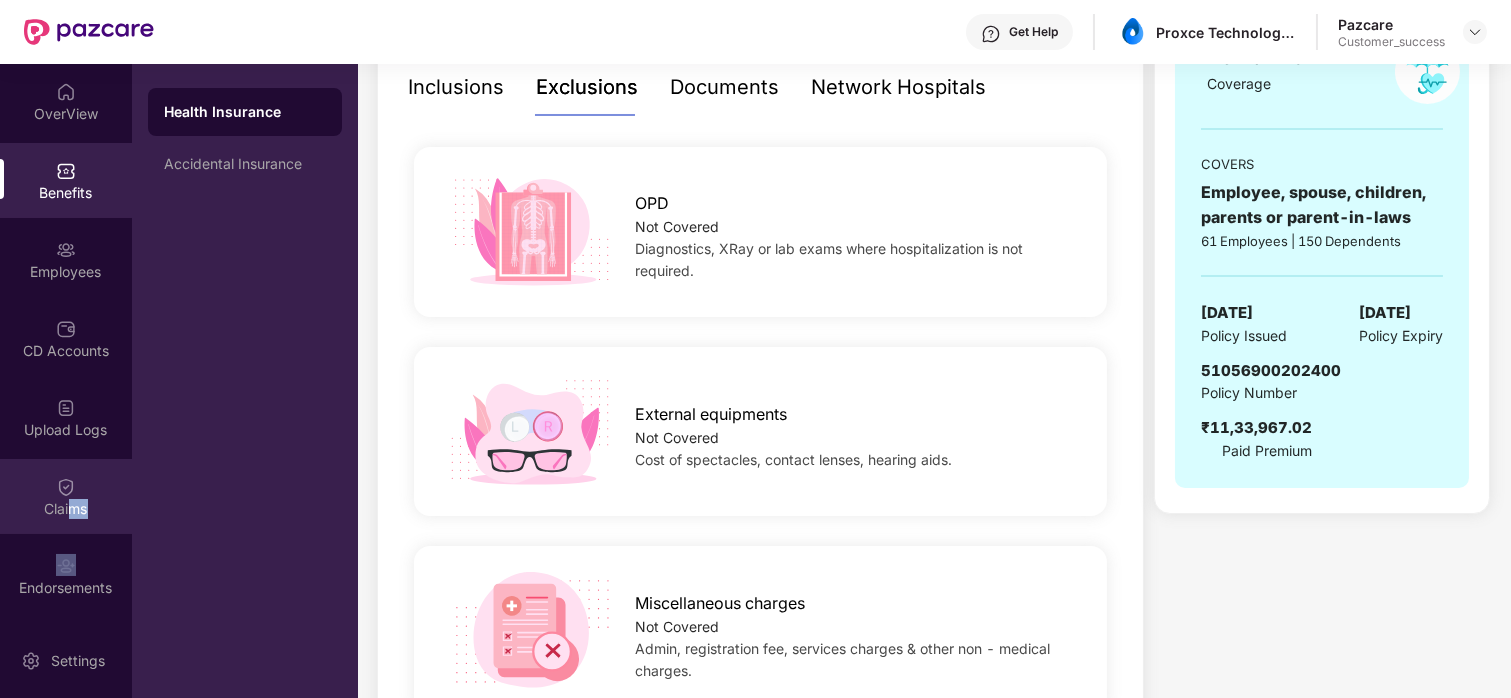
drag, startPoint x: 46, startPoint y: 547, endPoint x: 67, endPoint y: 511, distance: 41.7
click at [67, 511] on div "OverView Benefits Employees CD Accounts Upload Logs Claims Endorsements My Orde…" at bounding box center [66, 343] width 132 height 559
click at [67, 511] on div "Claims" at bounding box center [66, 509] width 132 height 20
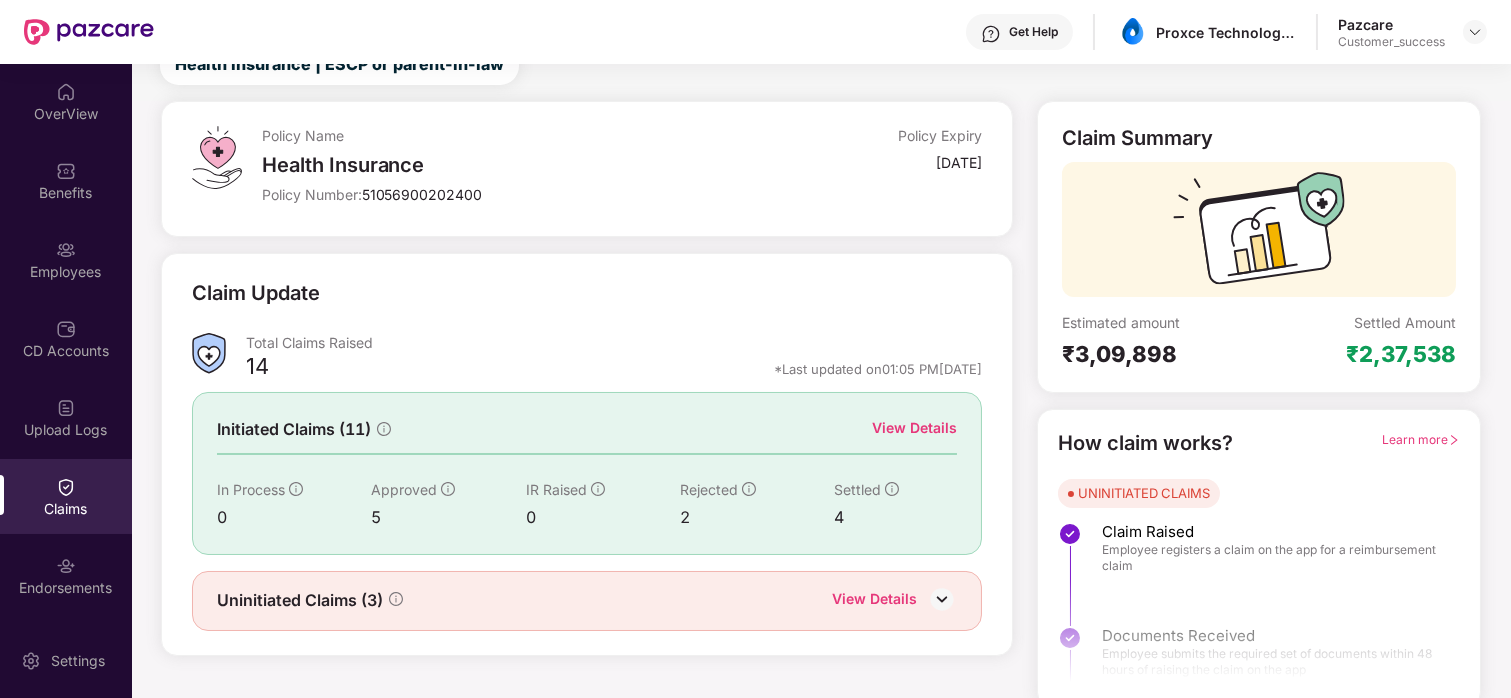
scroll to position [85, 0]
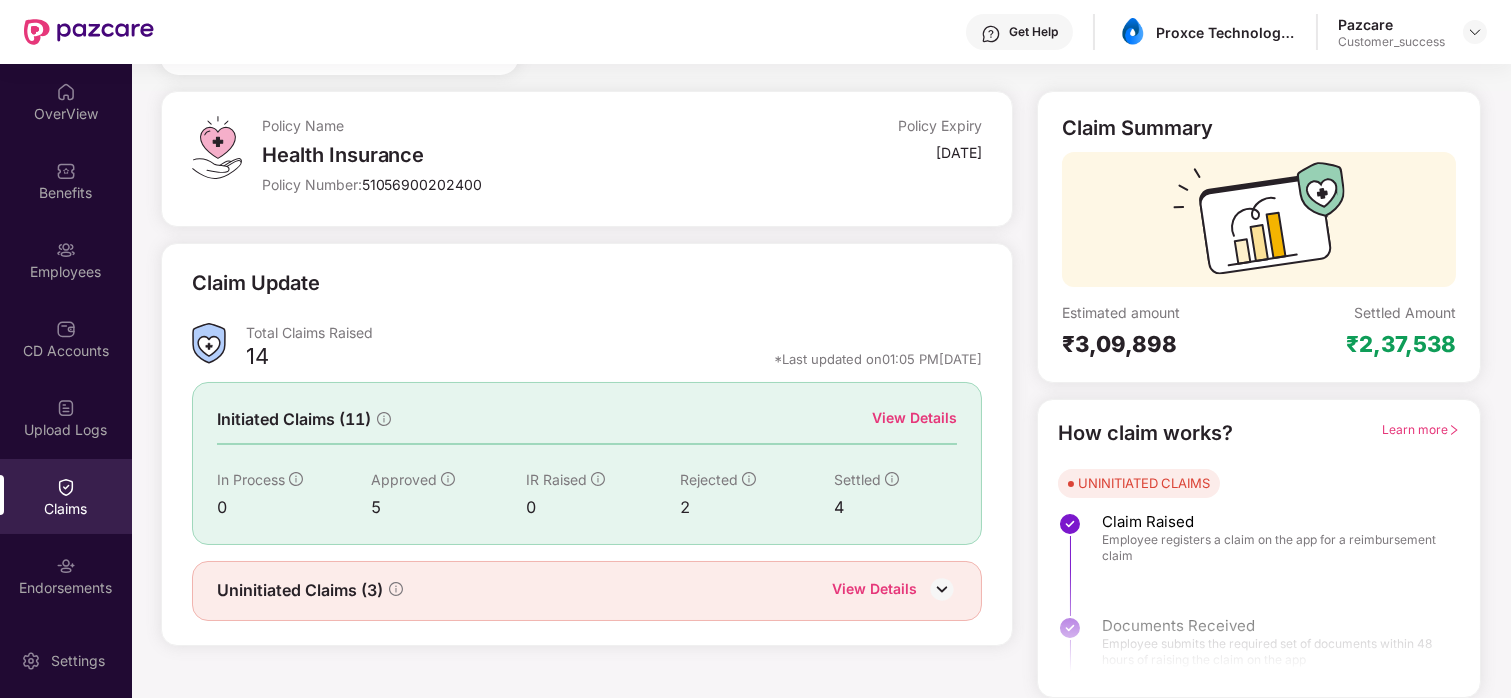
click at [926, 421] on div "View Details" at bounding box center [914, 418] width 85 height 22
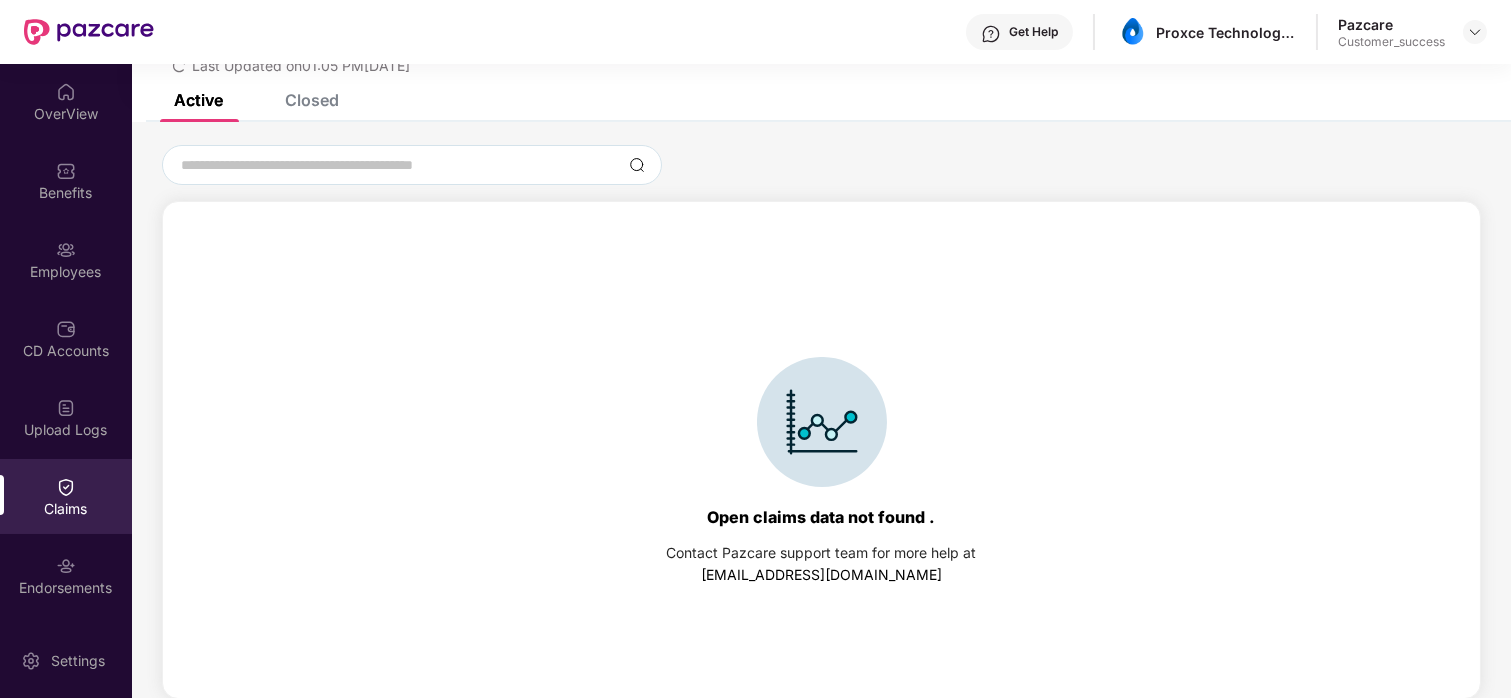
scroll to position [0, 0]
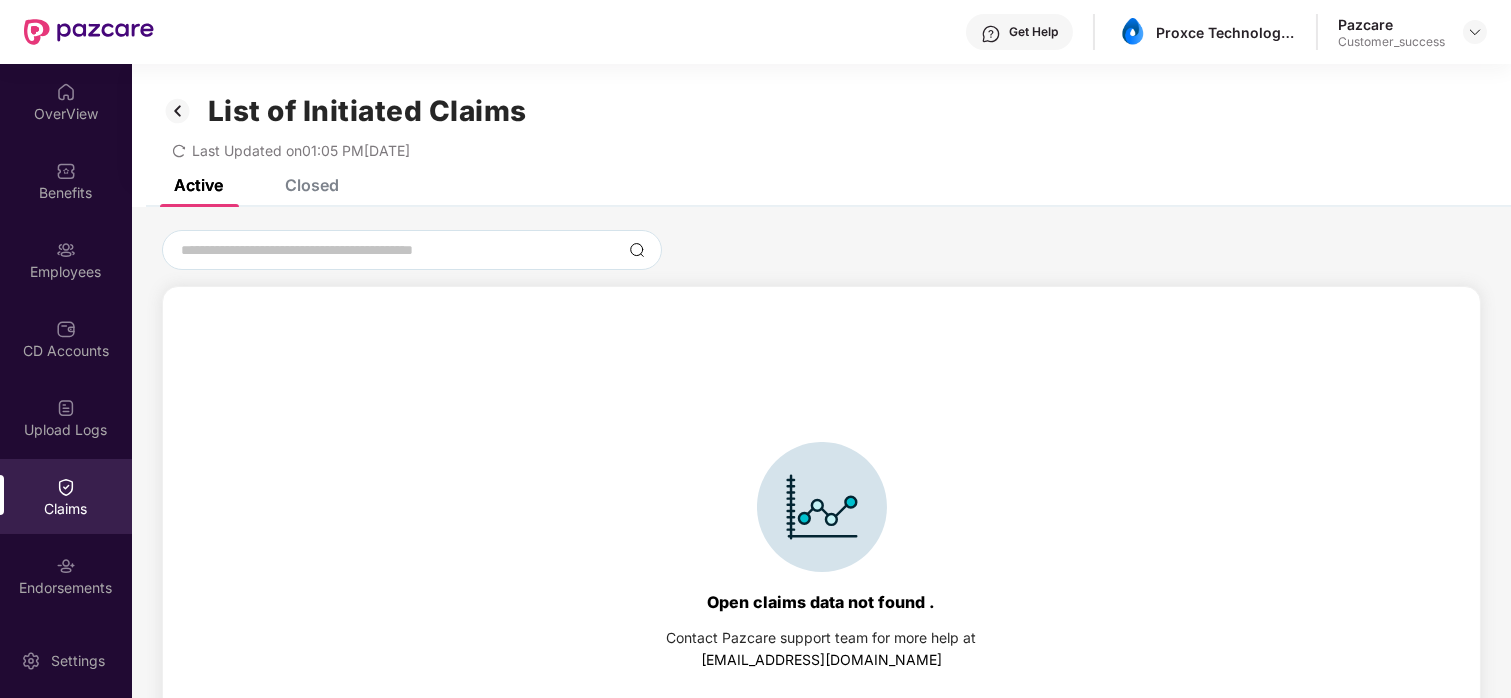
click at [293, 172] on div "List of Initiated Claims Last Updated on 01:05 PM[DATE]" at bounding box center [821, 121] width 1379 height 115
click at [308, 196] on div "Closed" at bounding box center [297, 185] width 84 height 44
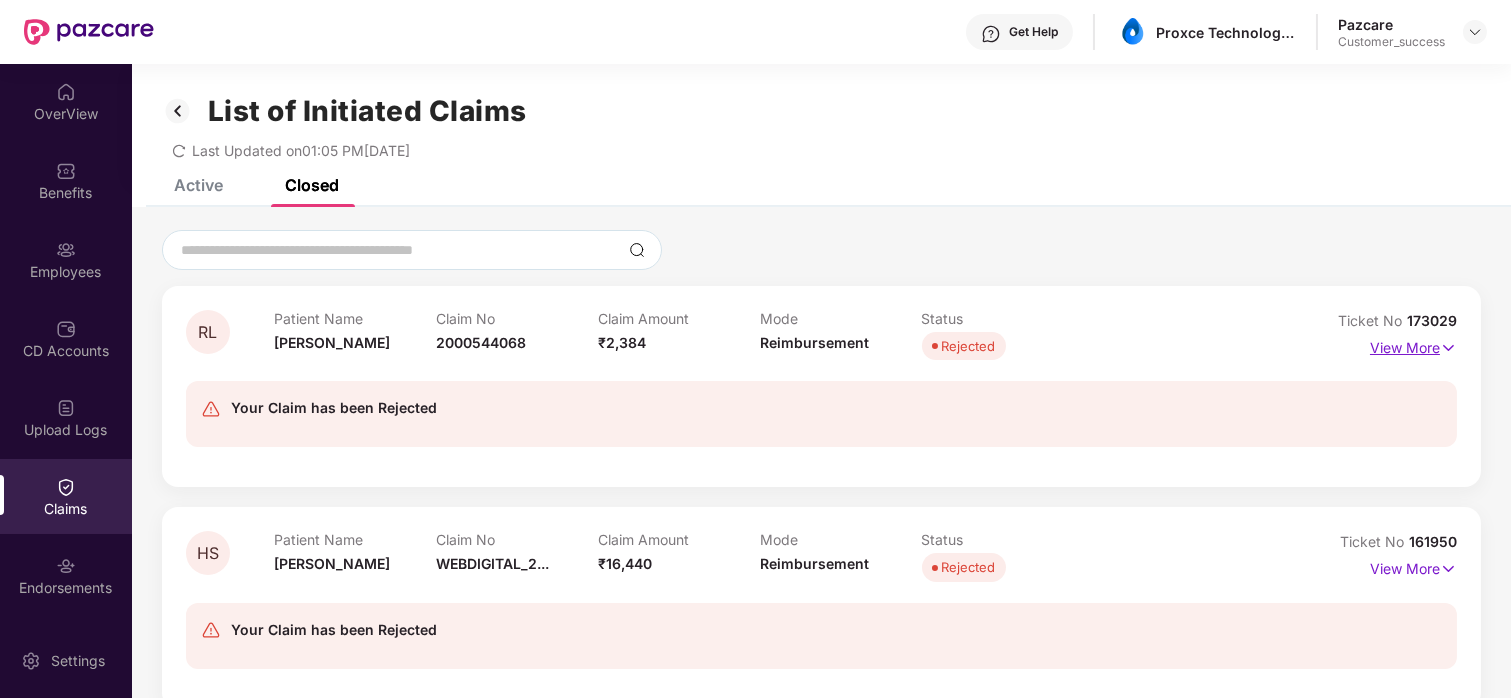
click at [1421, 335] on p "View More" at bounding box center [1413, 345] width 87 height 27
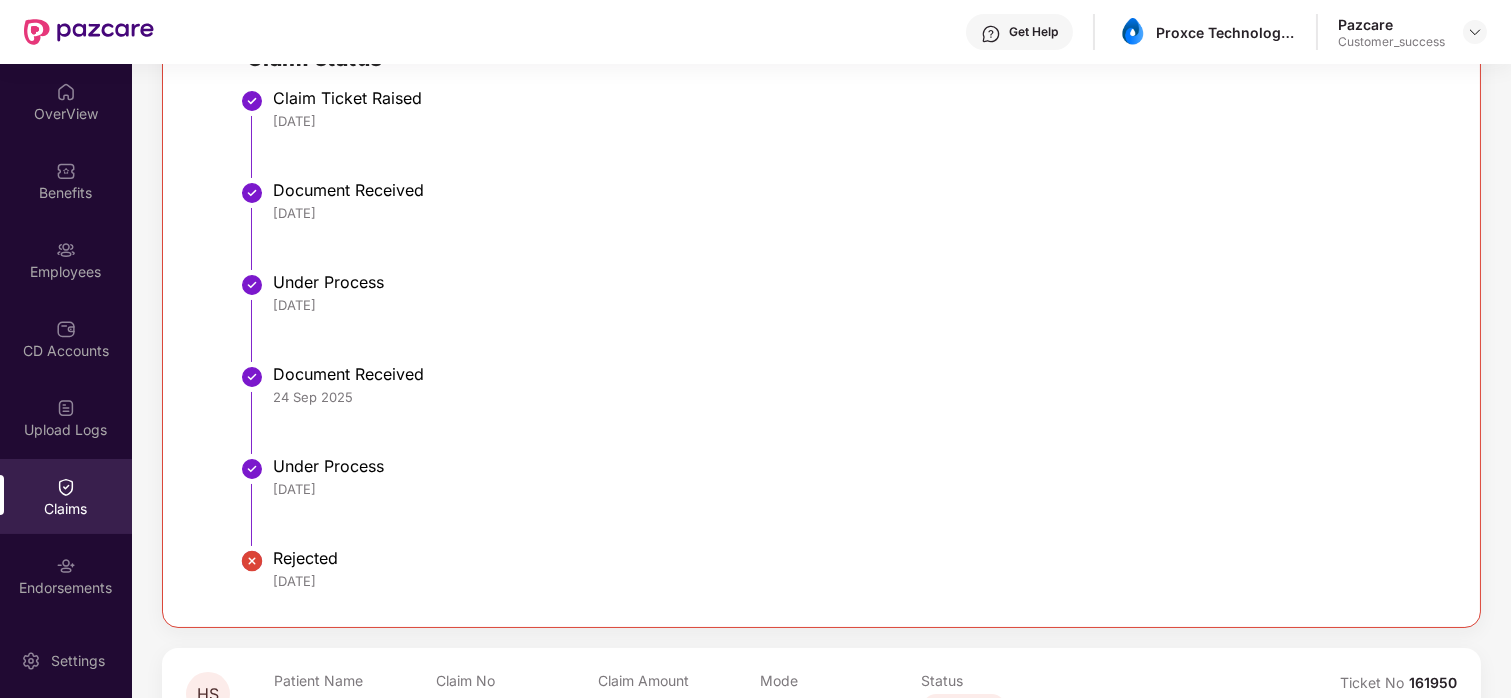
scroll to position [633, 0]
click at [393, 236] on li "Document Received [DATE]" at bounding box center [841, 232] width 1189 height 92
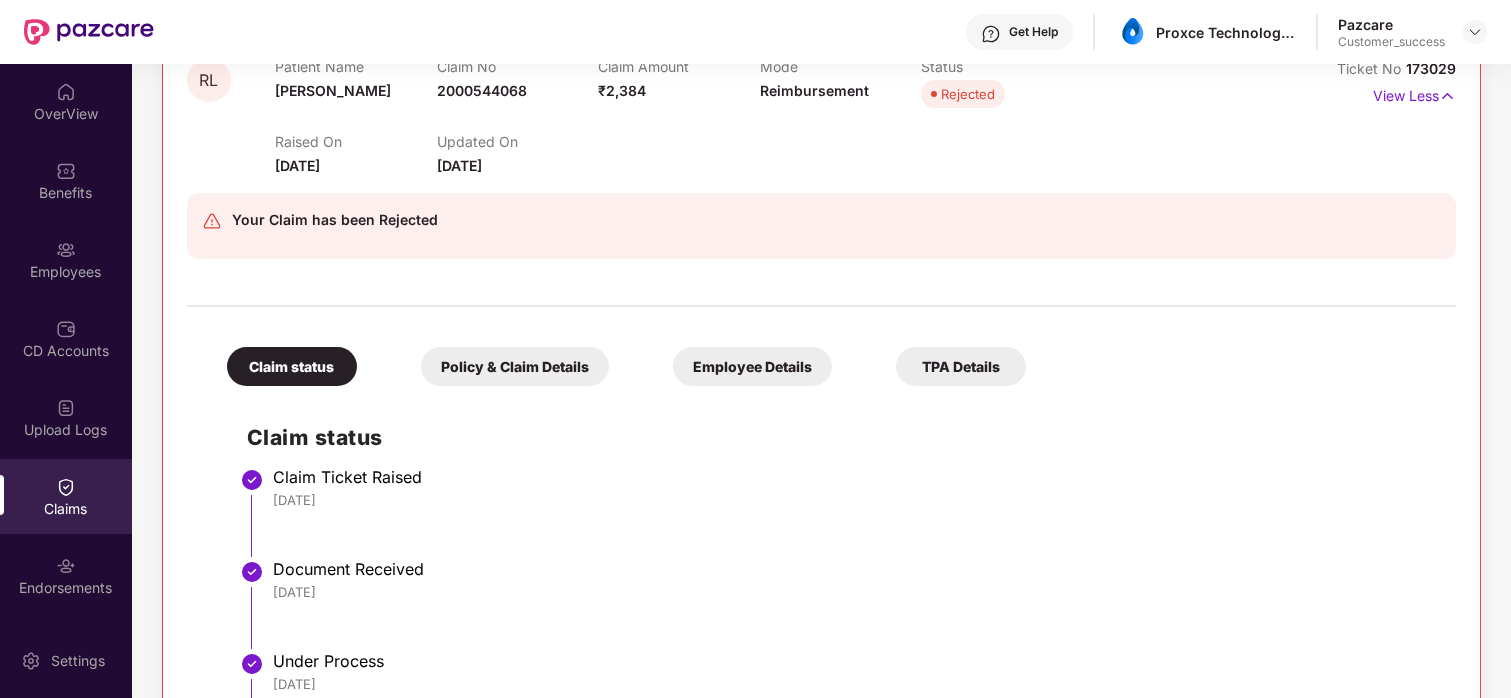
scroll to position [244, 0]
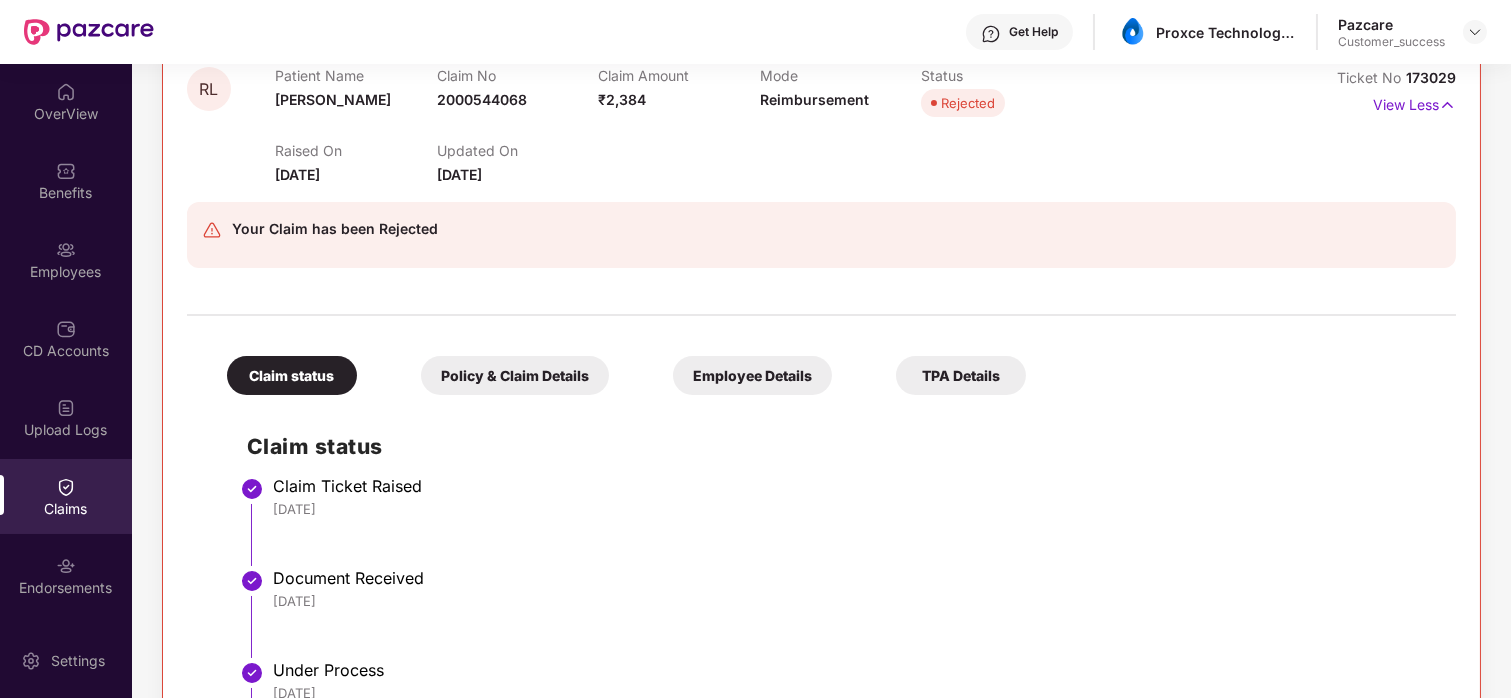
click at [773, 370] on div "Employee Details" at bounding box center [752, 375] width 159 height 39
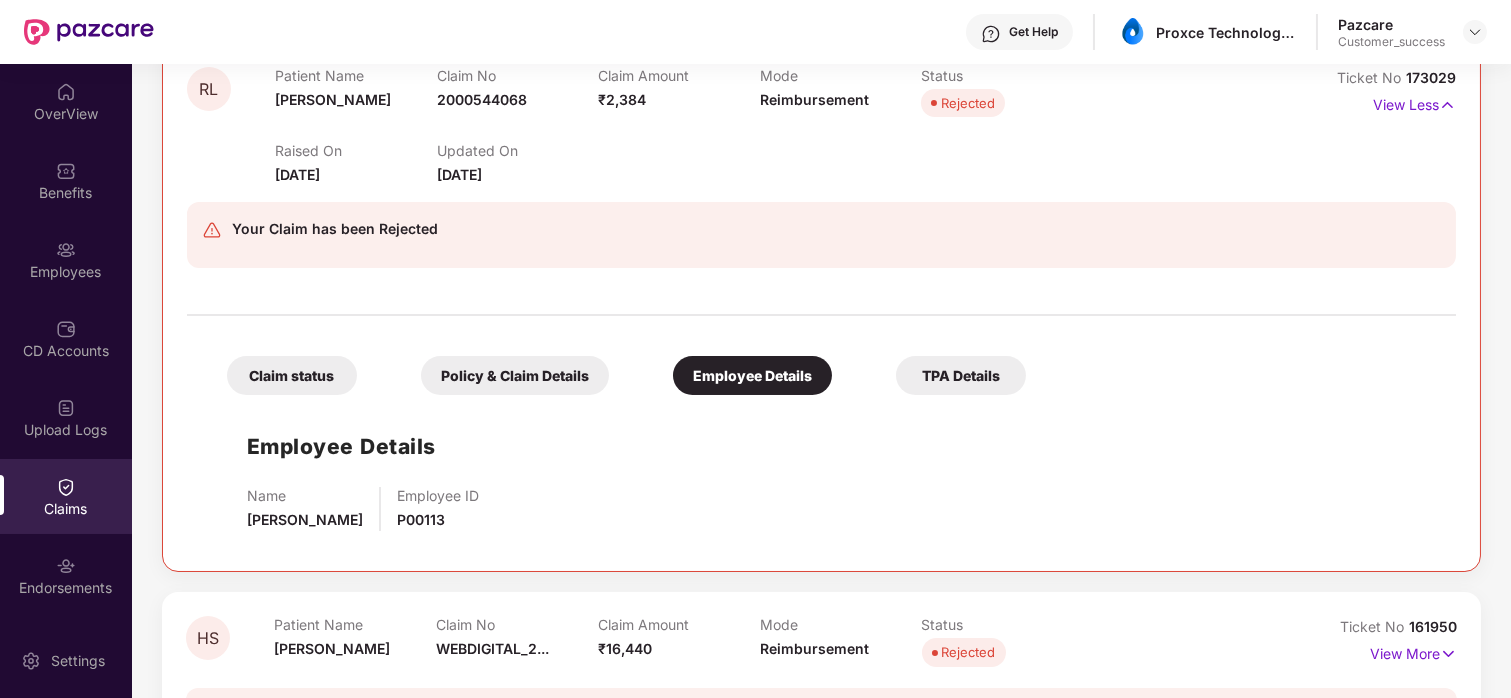
click at [544, 389] on div "Policy & Claim Details" at bounding box center [515, 375] width 188 height 39
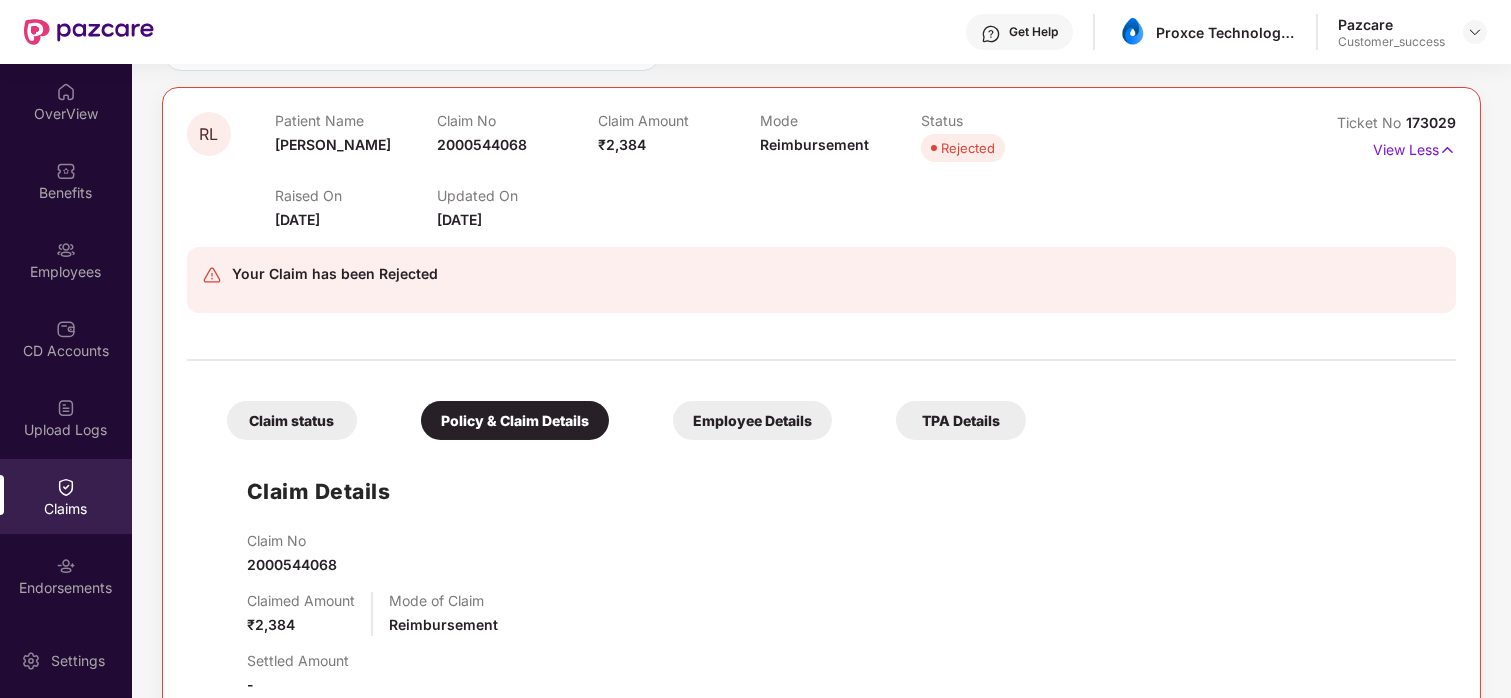
scroll to position [153, 0]
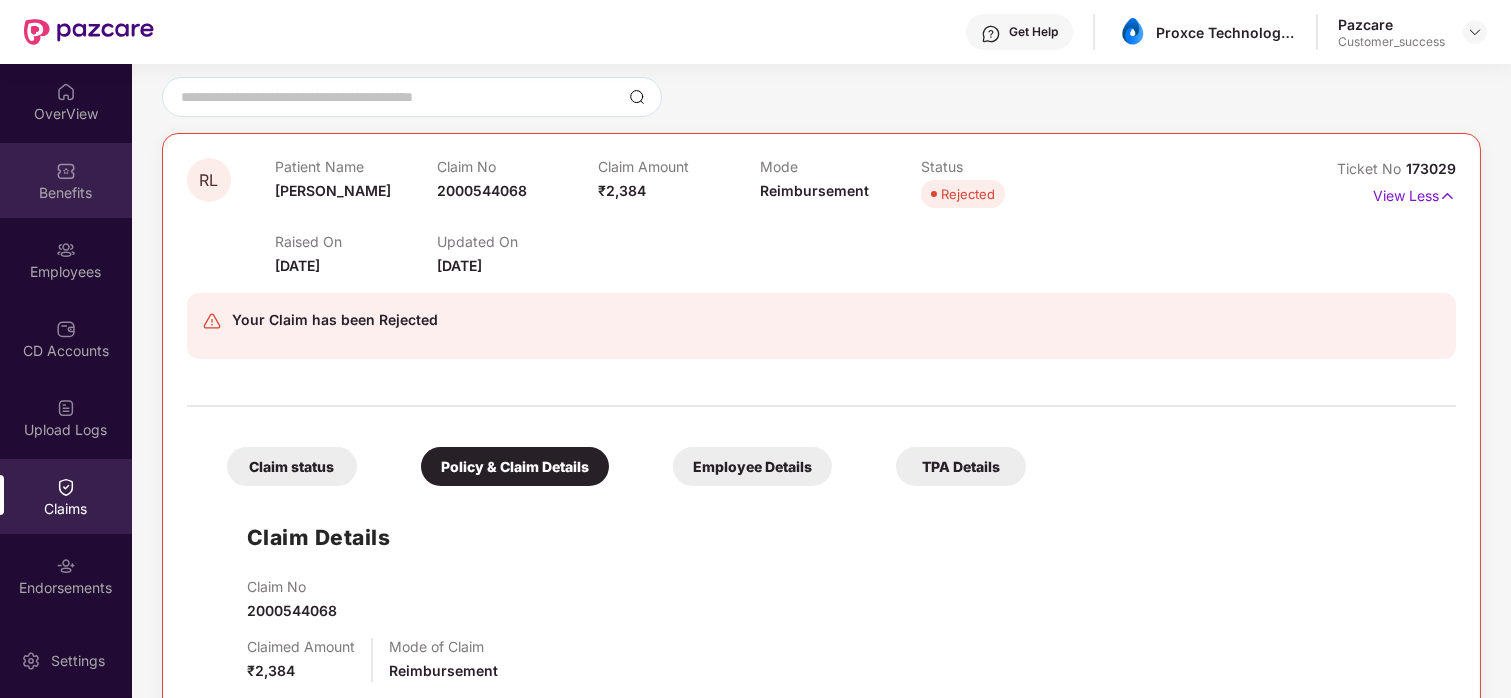
click at [70, 191] on div "Benefits" at bounding box center [66, 193] width 132 height 20
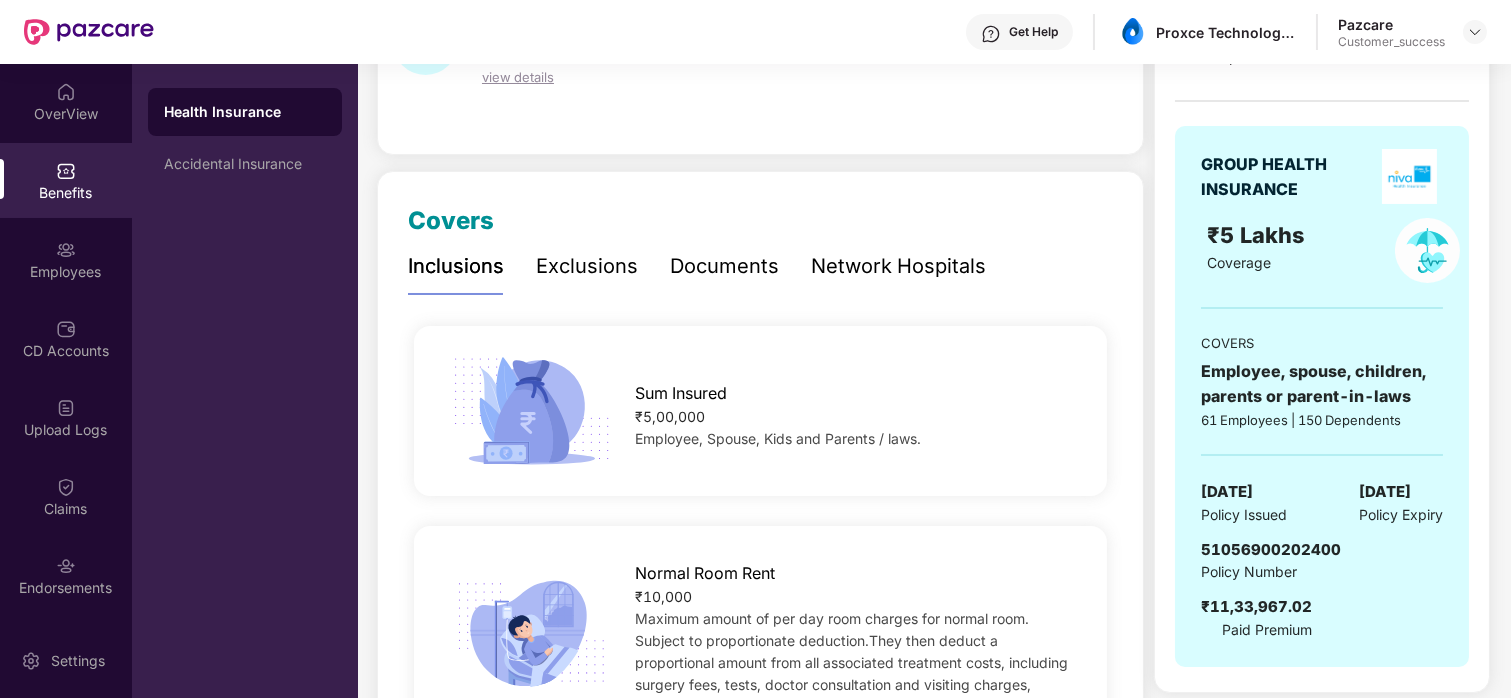
click at [611, 282] on div "Exclusions" at bounding box center [587, 266] width 102 height 55
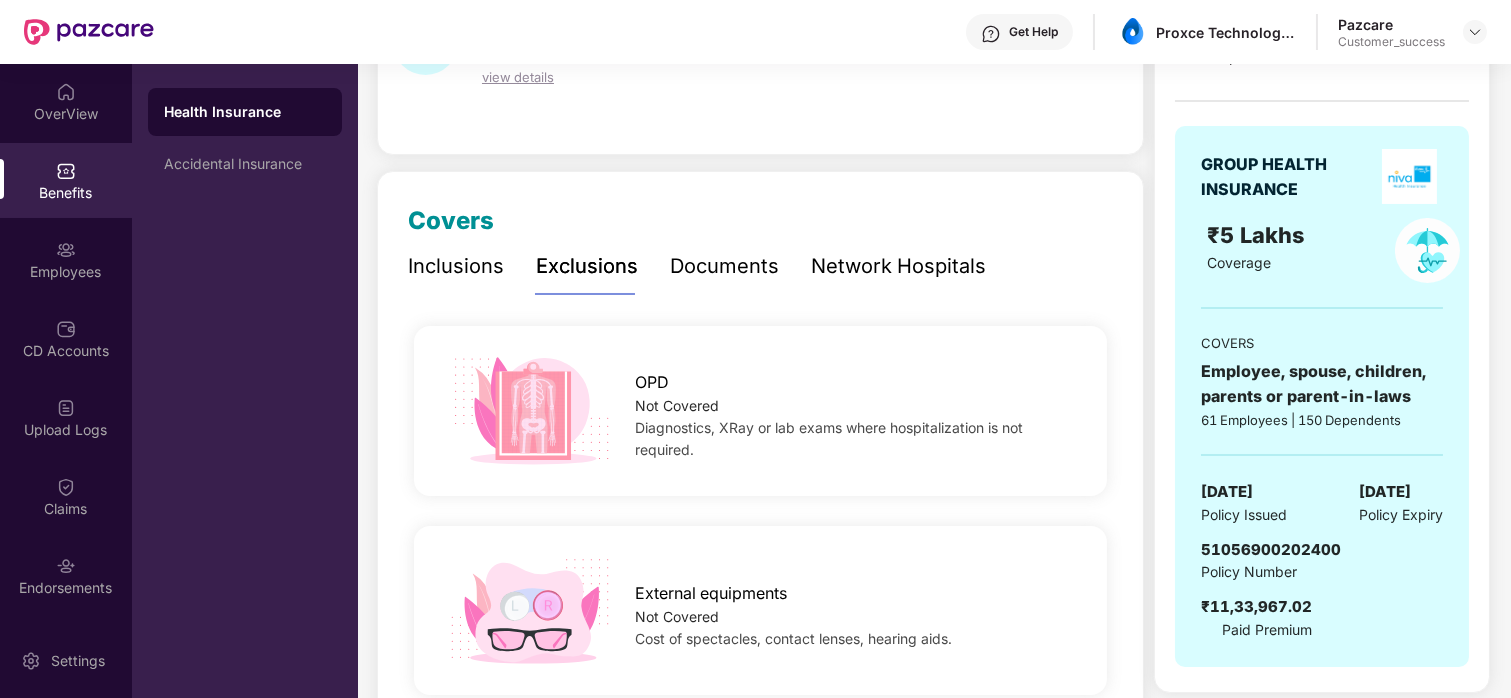
click at [483, 279] on div "Inclusions" at bounding box center [456, 266] width 96 height 31
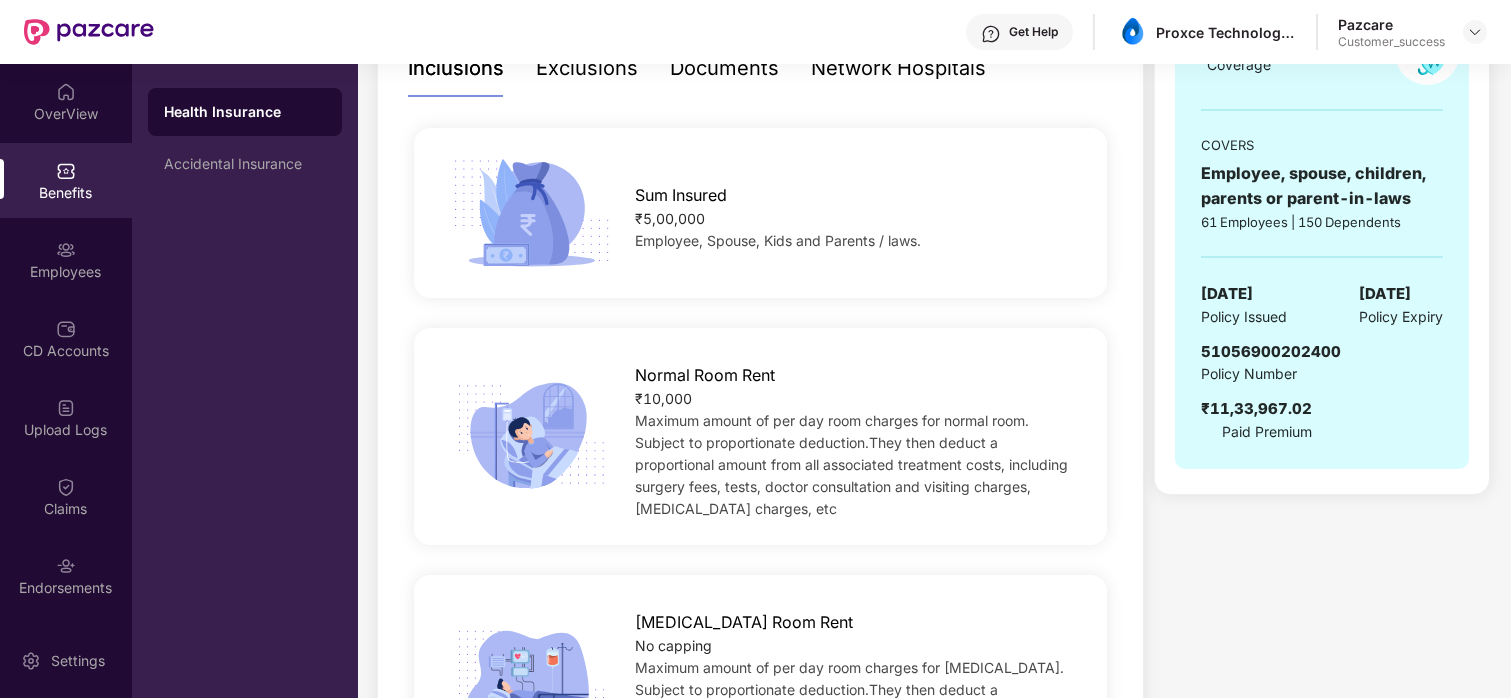
scroll to position [0, 0]
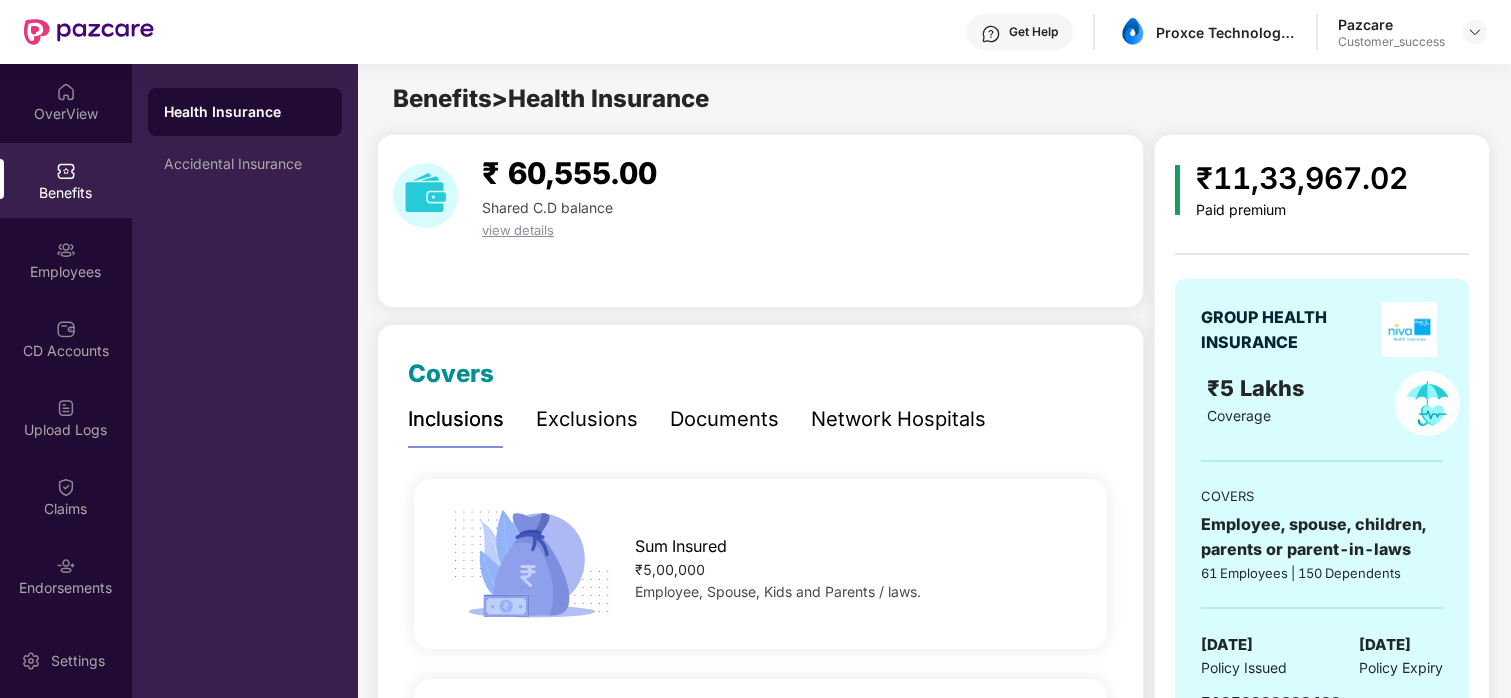
click at [608, 423] on div "Exclusions" at bounding box center [587, 419] width 102 height 31
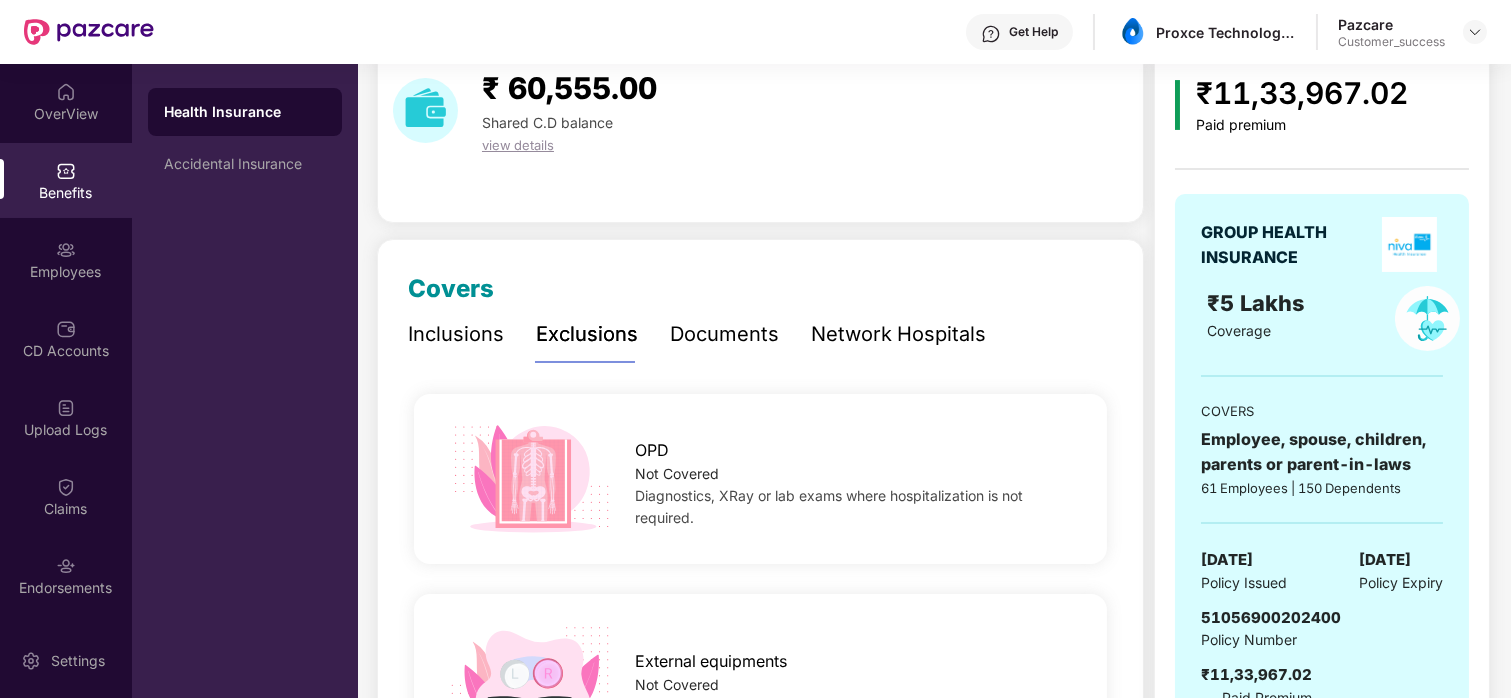
scroll to position [92, 0]
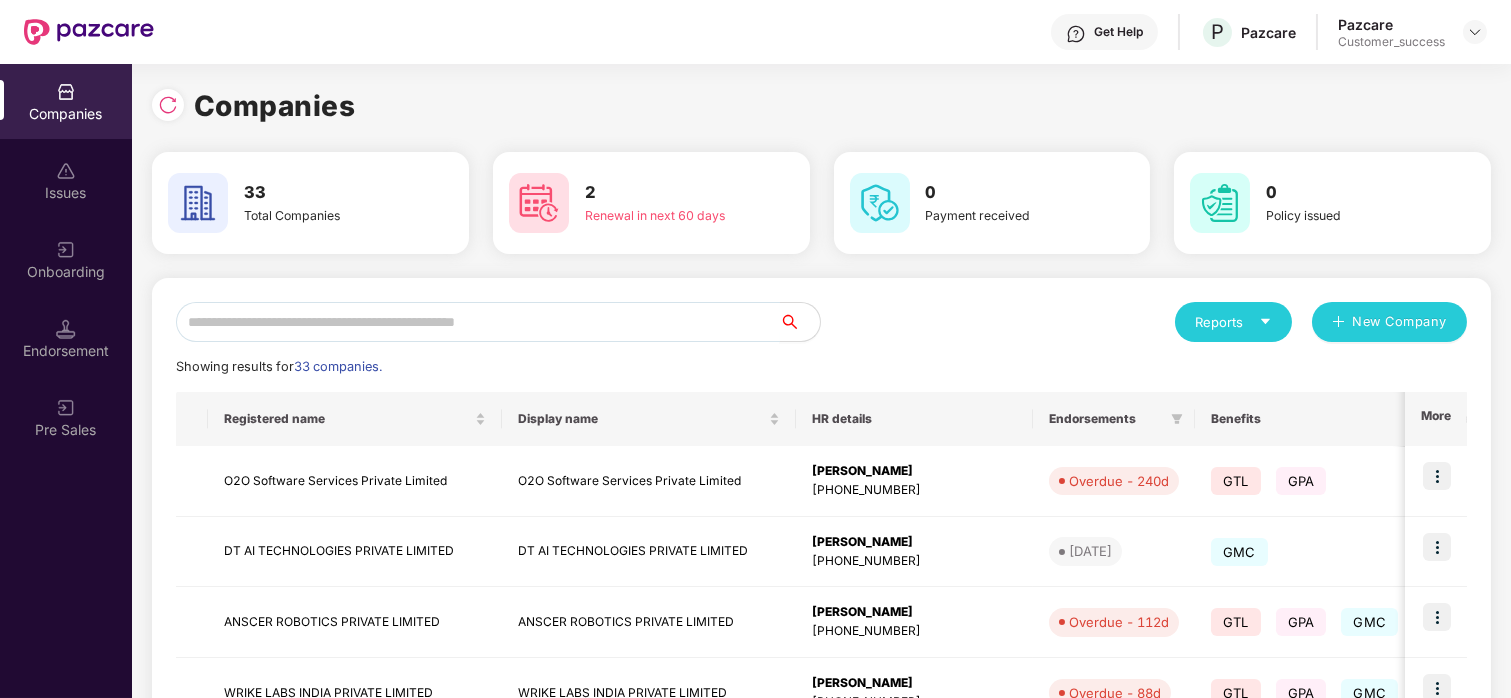
click at [355, 319] on input "text" at bounding box center [478, 322] width 604 height 40
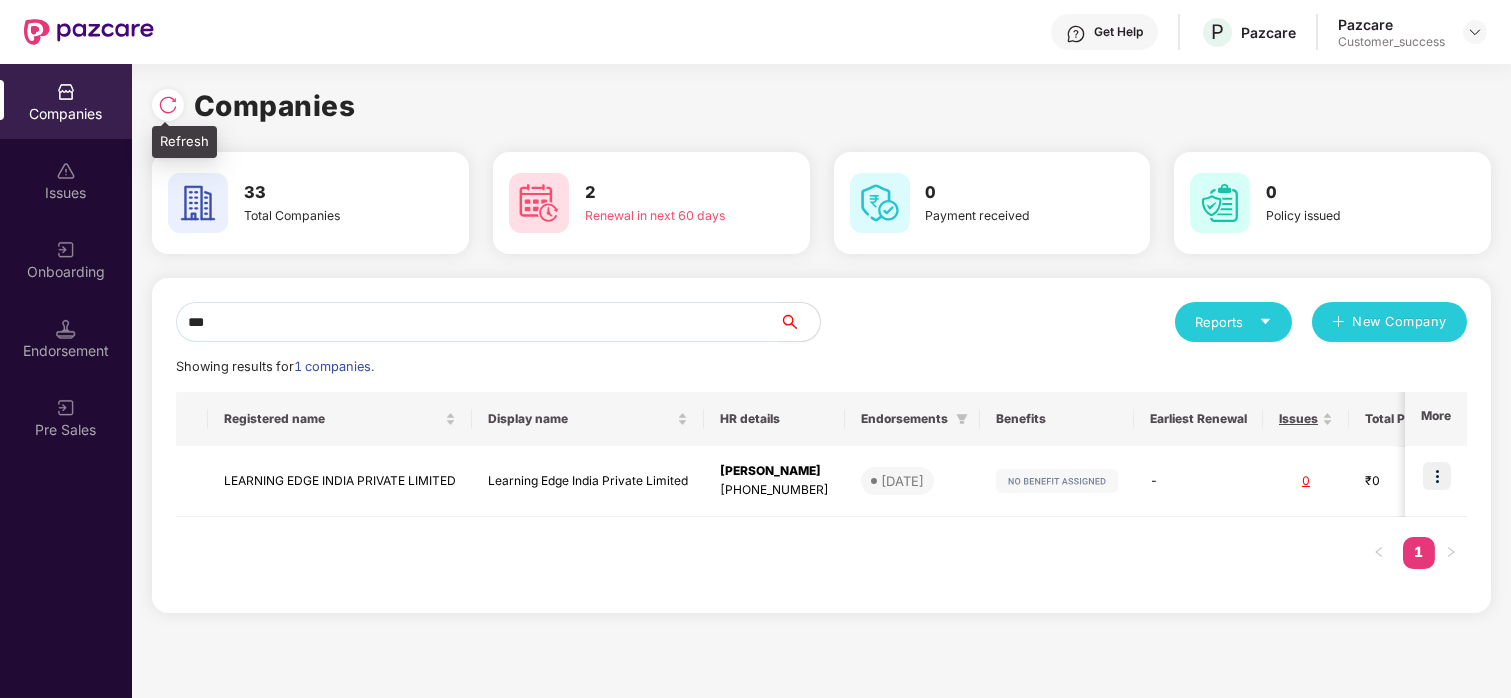
click at [165, 109] on img at bounding box center [168, 105] width 20 height 20
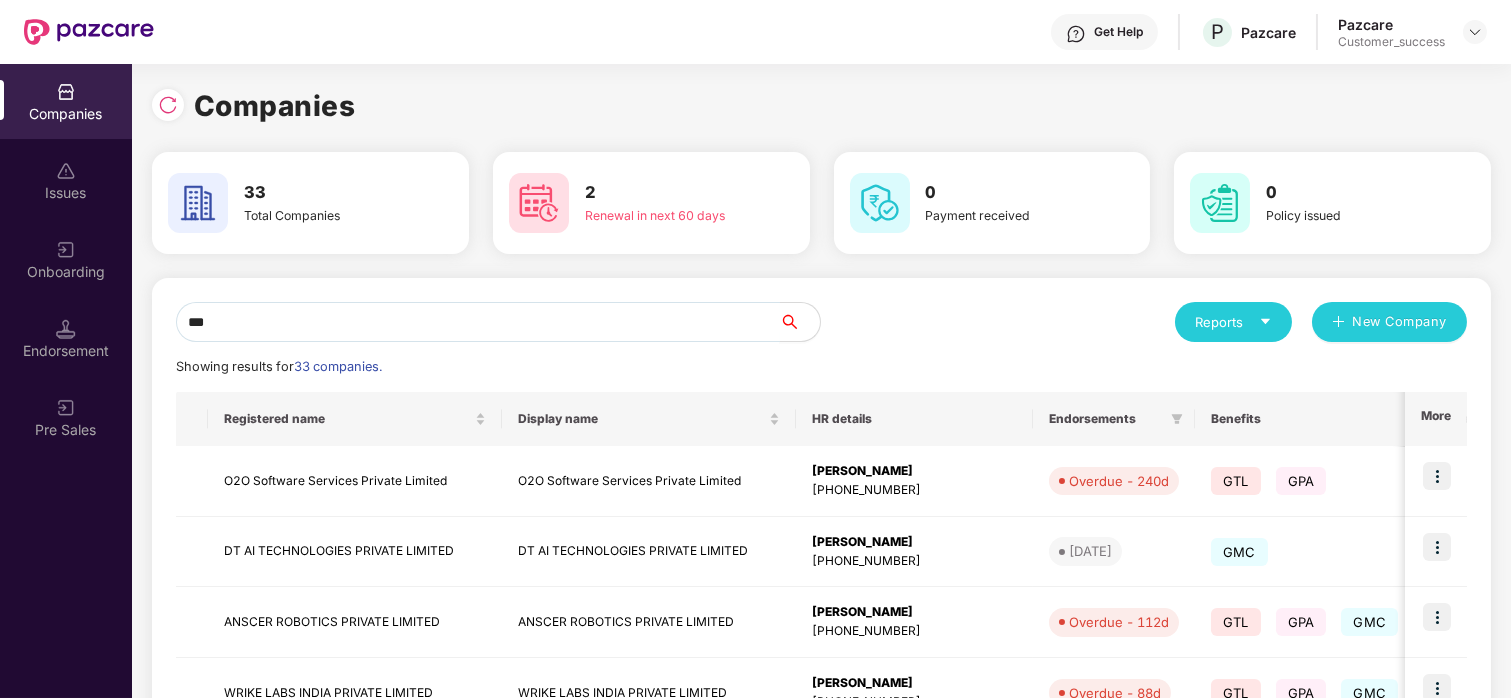
click at [257, 312] on input "***" at bounding box center [478, 322] width 604 height 40
type input "*"
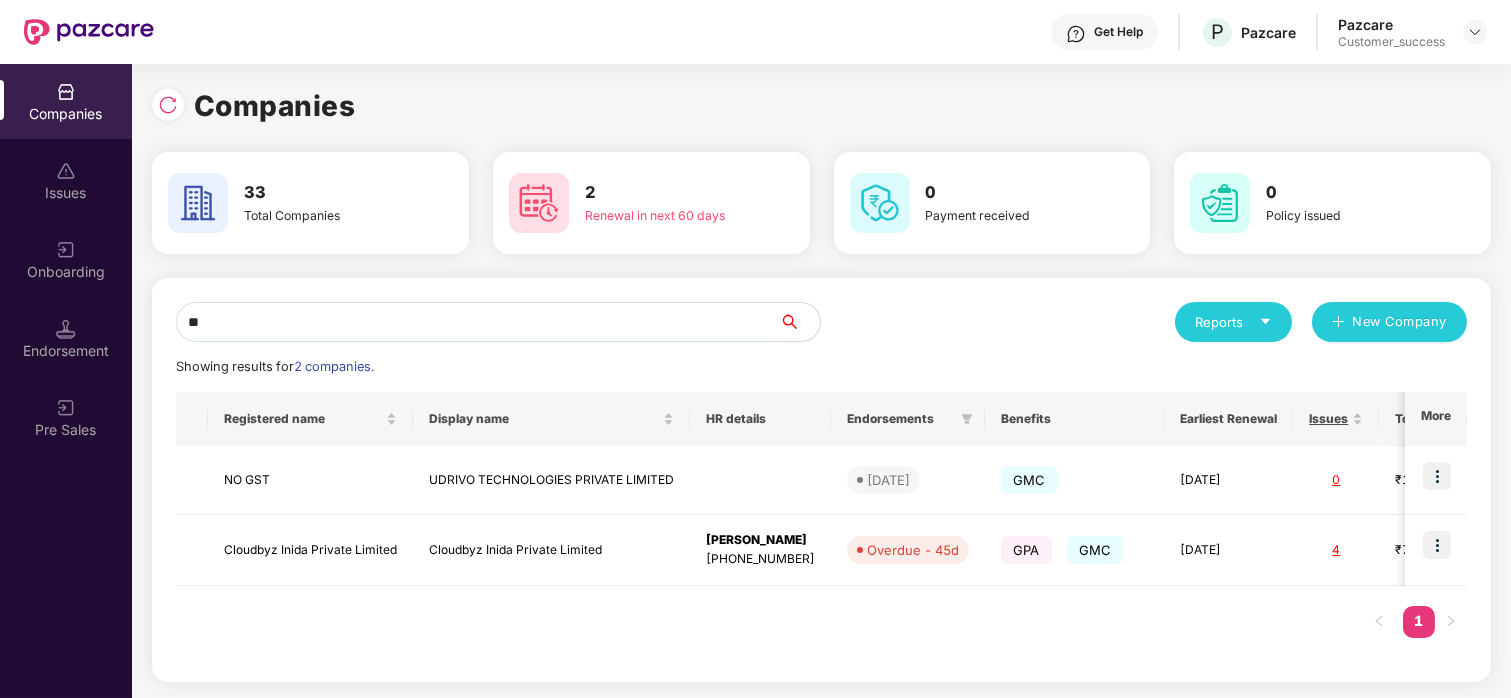
type input "*"
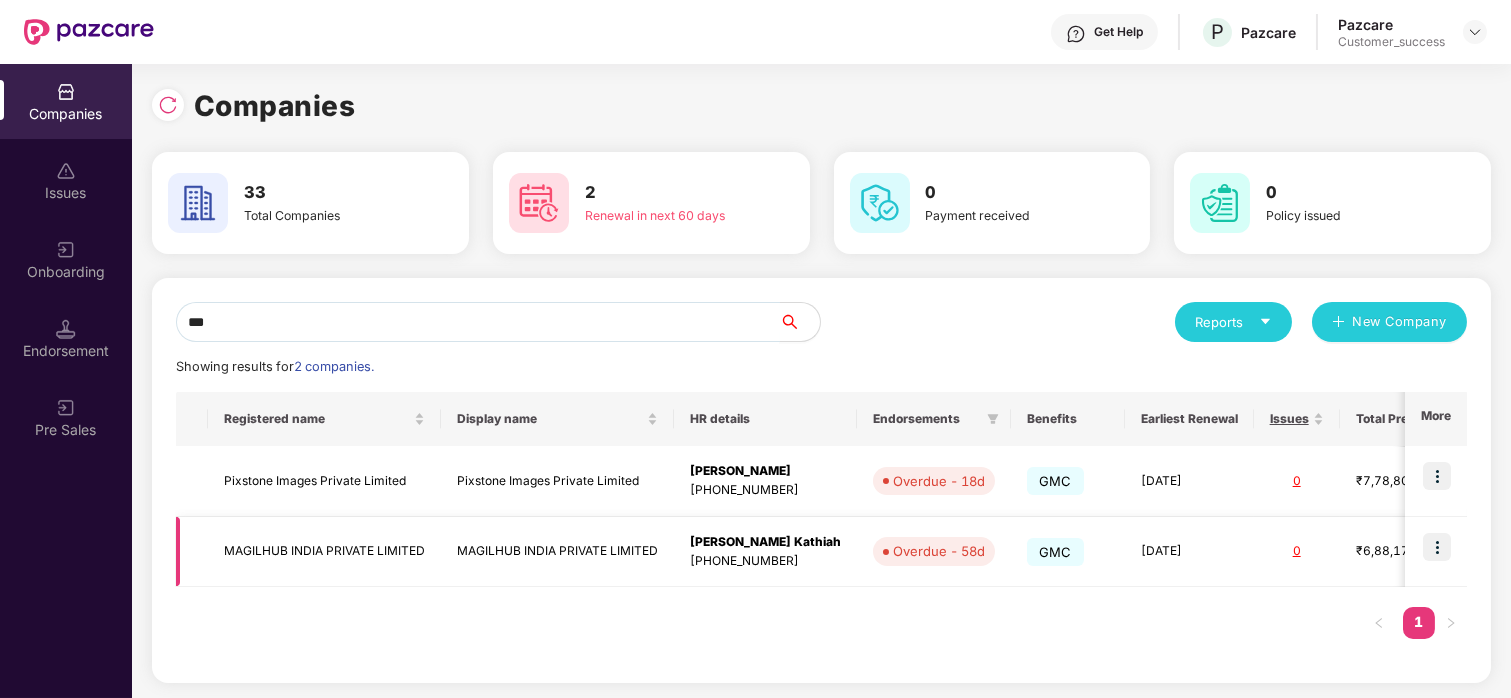
type input "***"
click at [1441, 541] on img at bounding box center [1437, 547] width 28 height 28
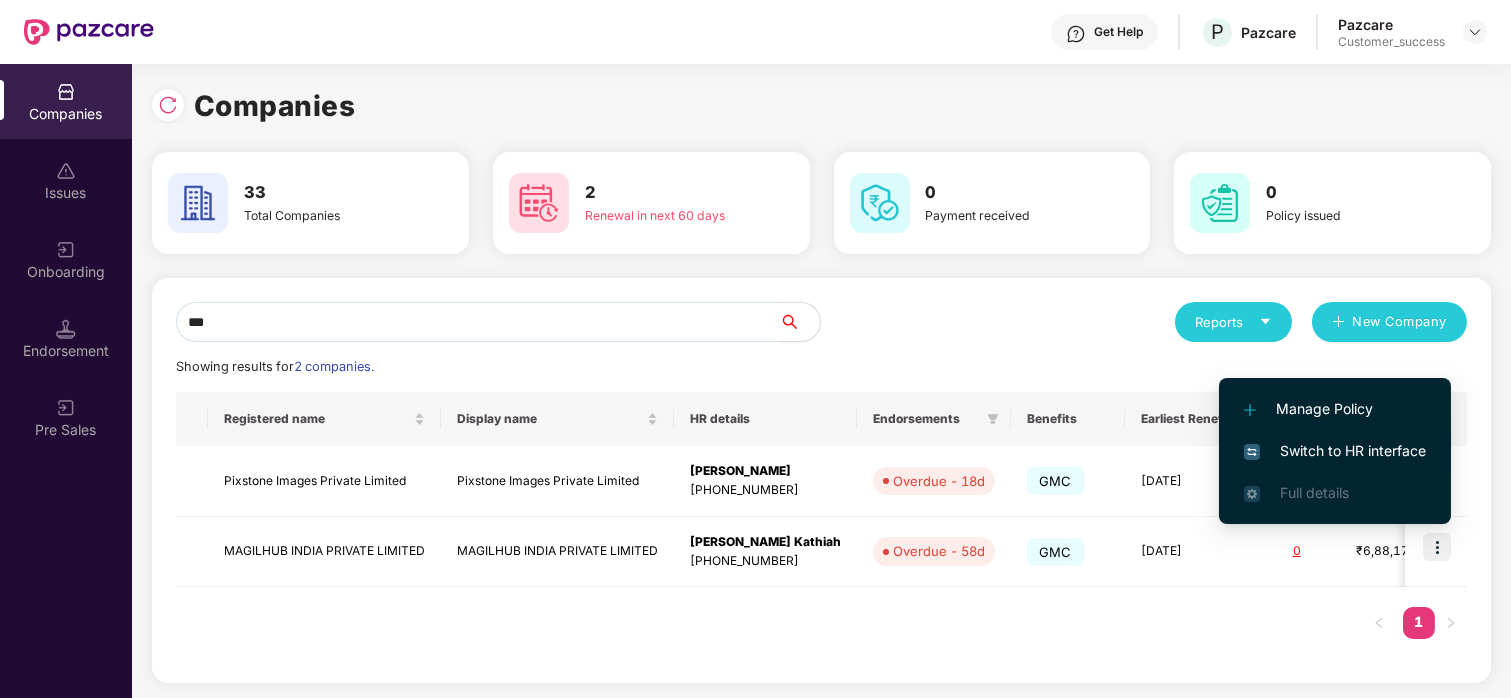
click at [1351, 447] on span "Switch to HR interface" at bounding box center [1335, 451] width 182 height 22
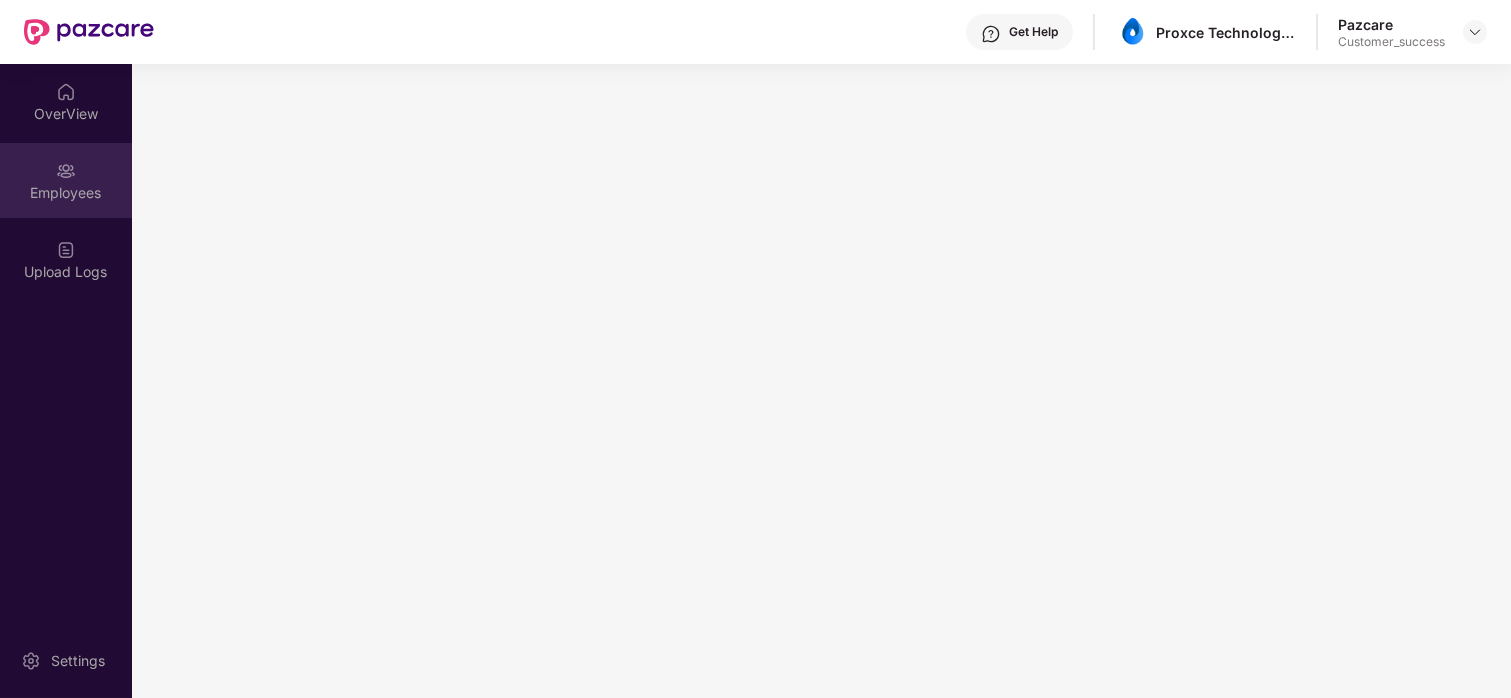
click at [49, 204] on div "Employees" at bounding box center [66, 180] width 132 height 75
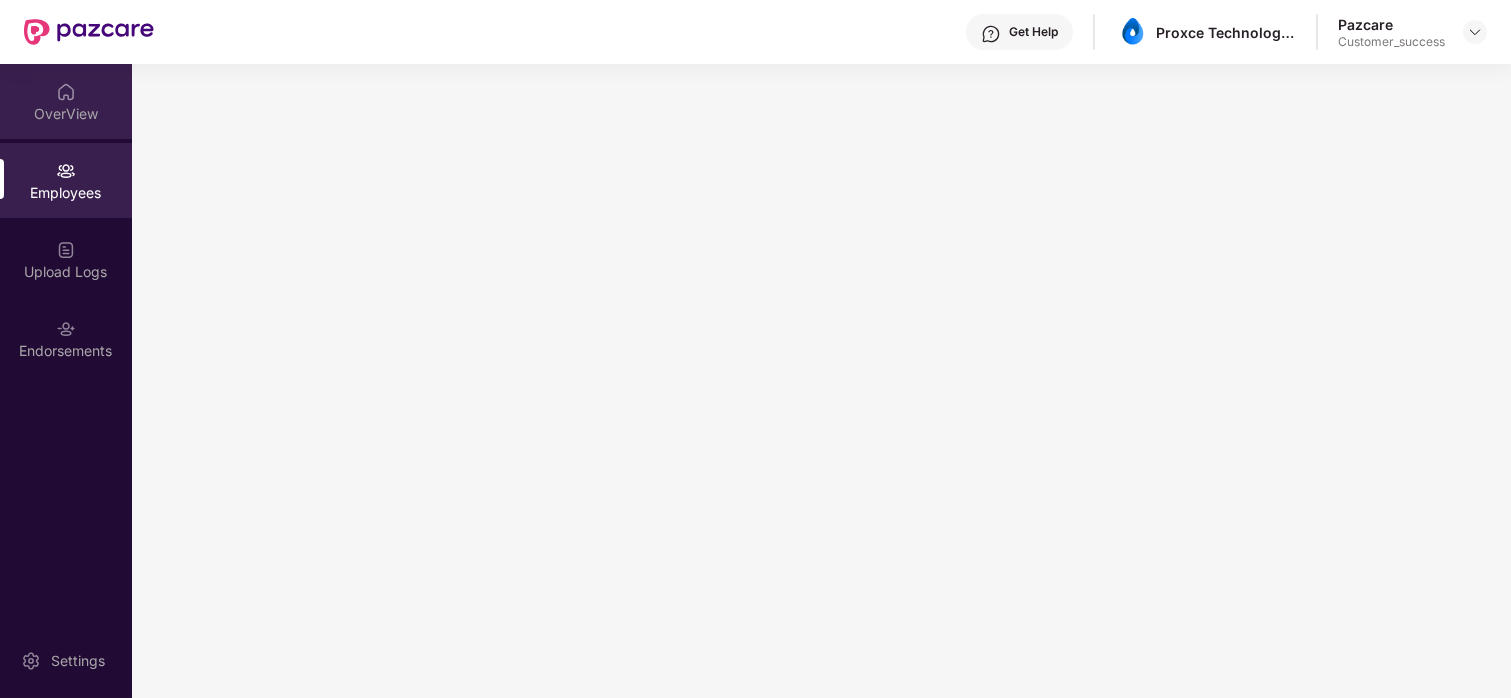
click at [80, 119] on div "OverView" at bounding box center [66, 114] width 132 height 20
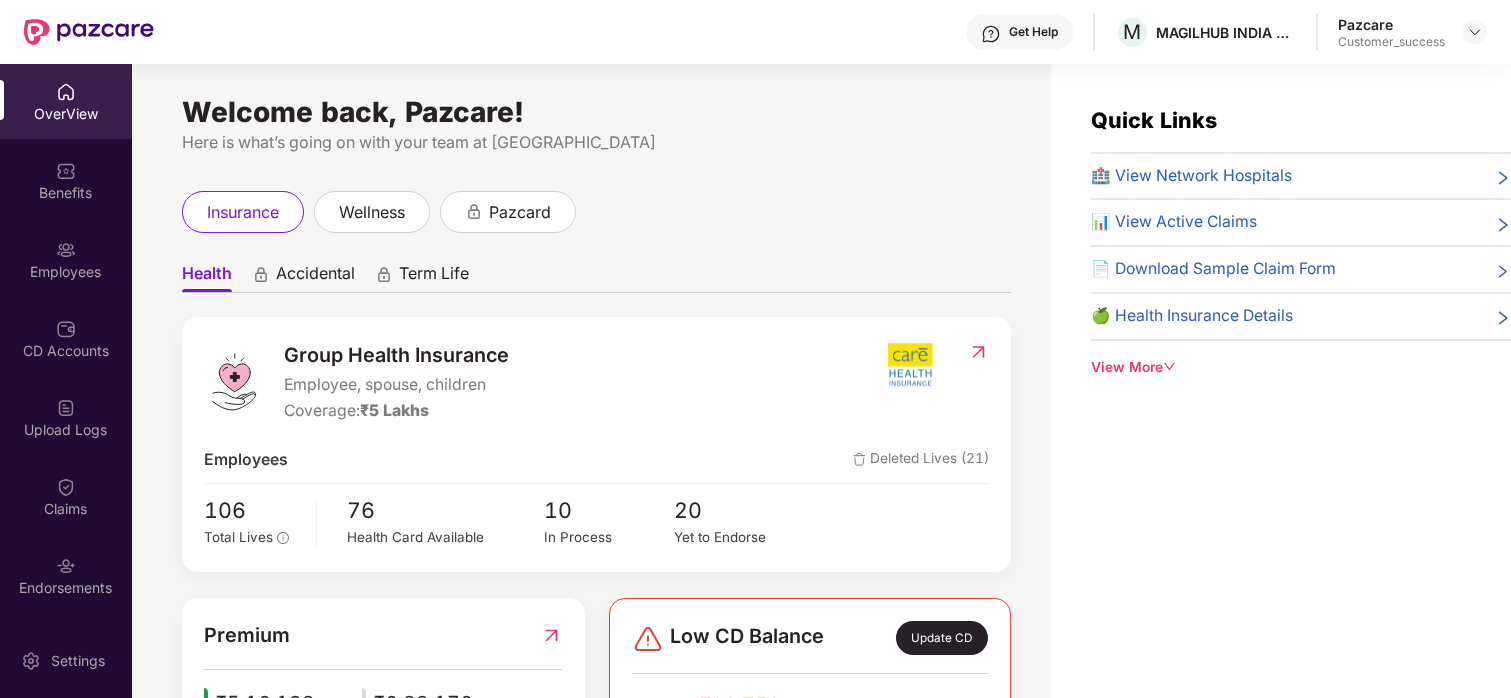
click at [63, 234] on div "Employees" at bounding box center [66, 259] width 132 height 75
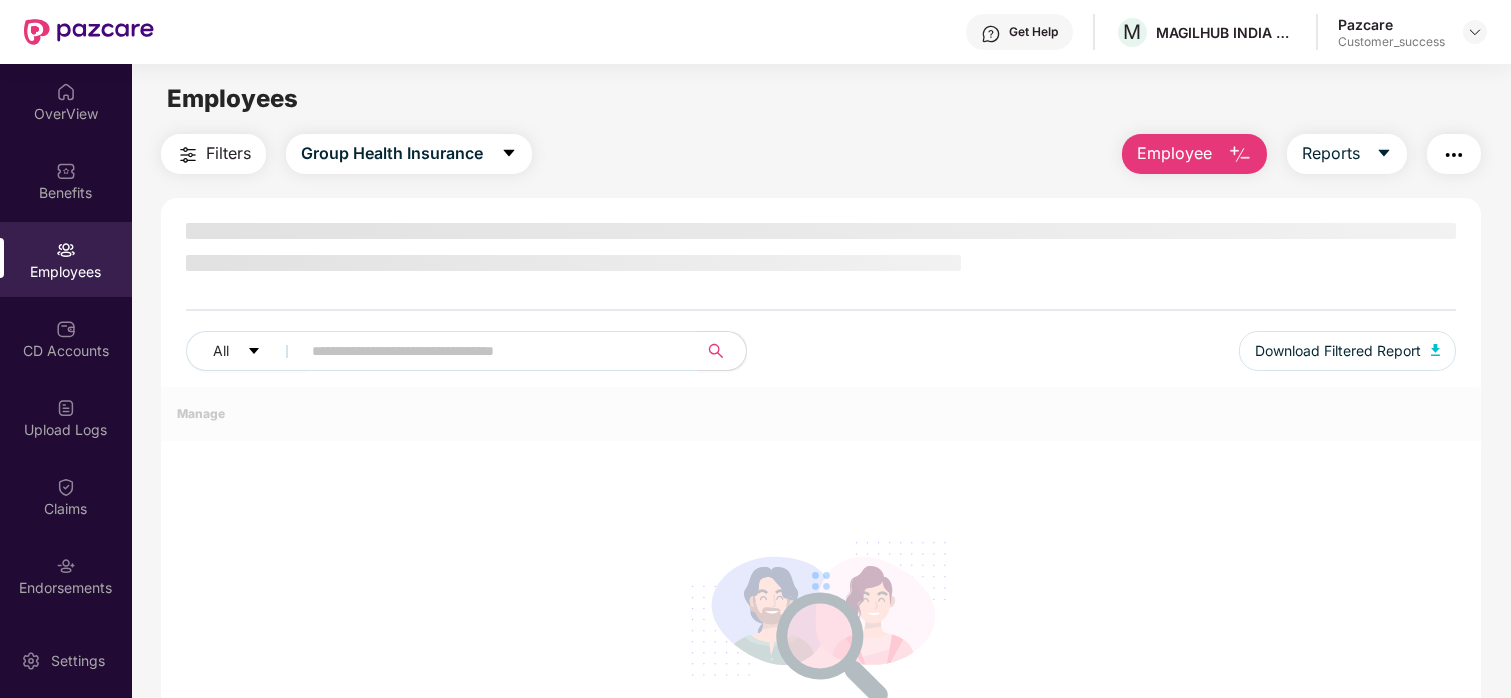
click at [63, 234] on div "Employees" at bounding box center [66, 259] width 132 height 75
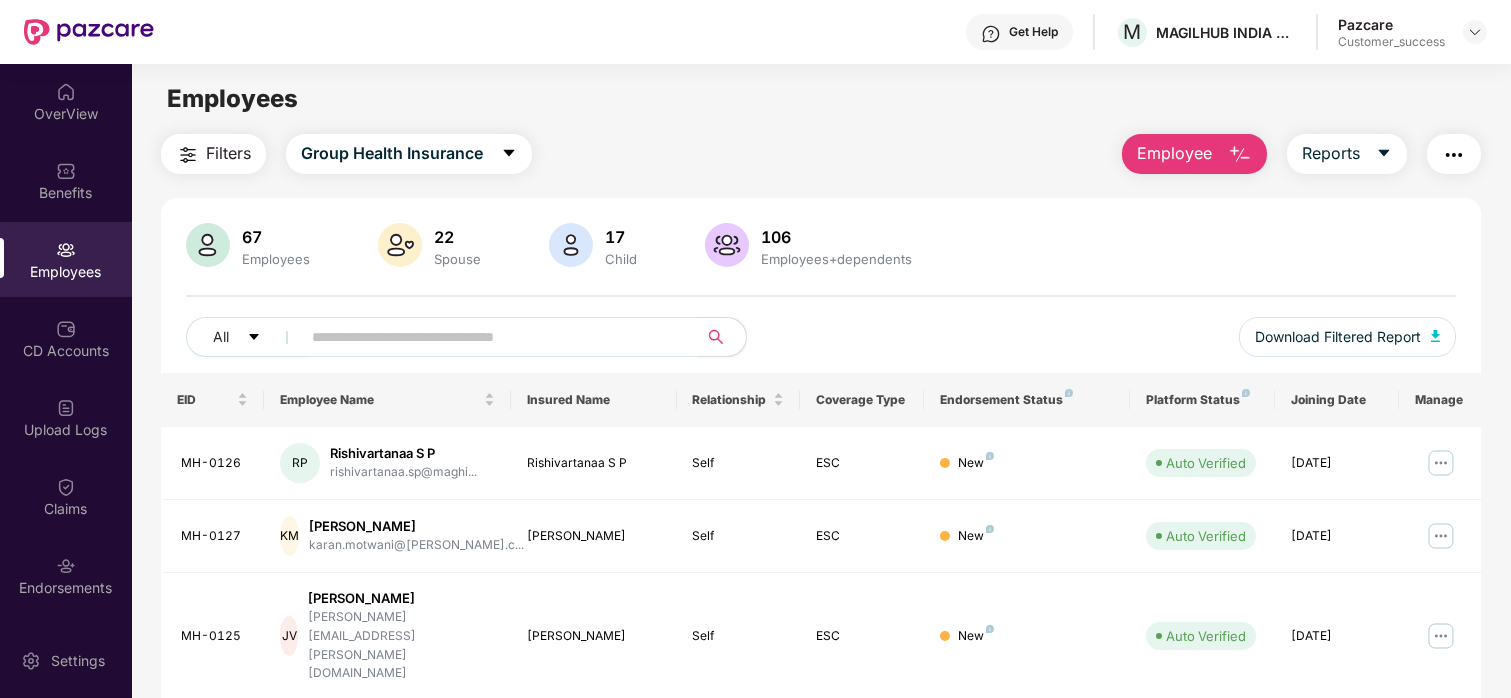
click at [405, 325] on input "text" at bounding box center [491, 337] width 359 height 30
paste input "*******"
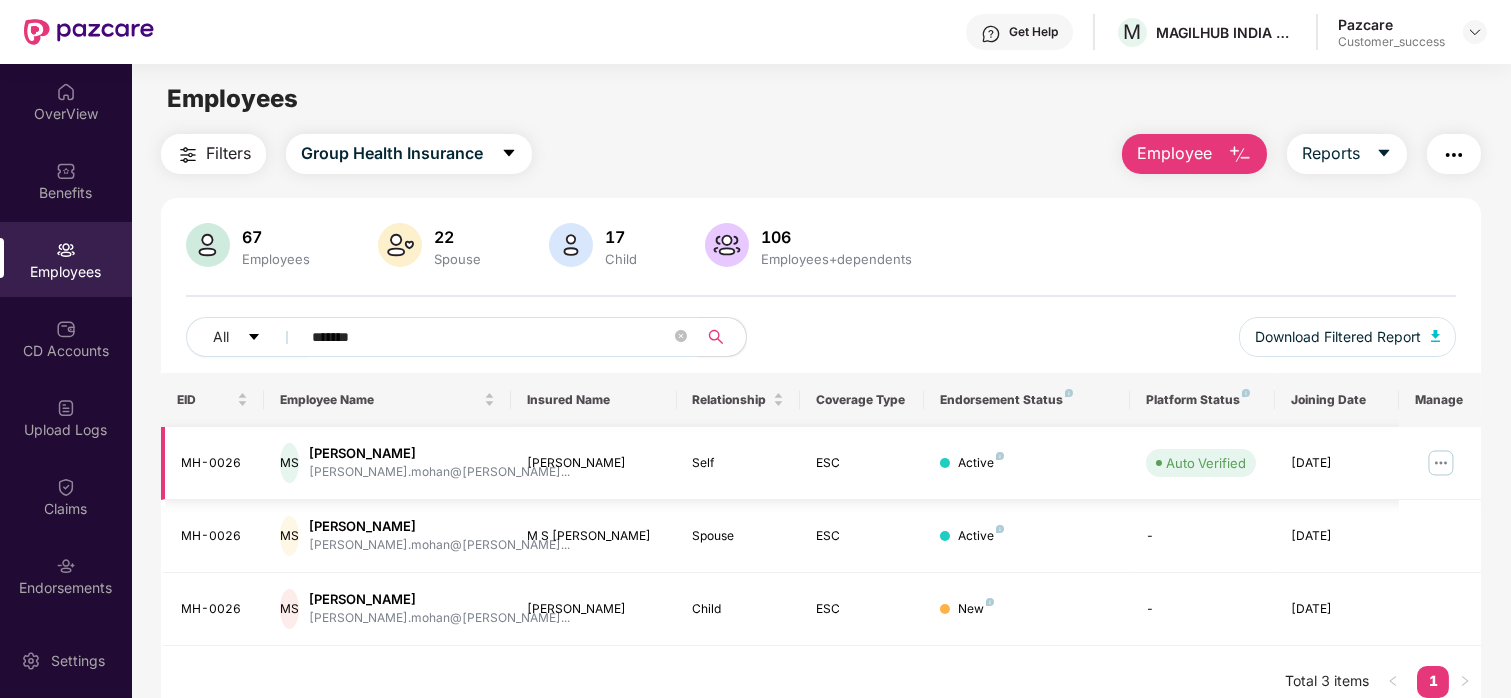
type input "*******"
click at [1438, 455] on img at bounding box center [1441, 463] width 32 height 32
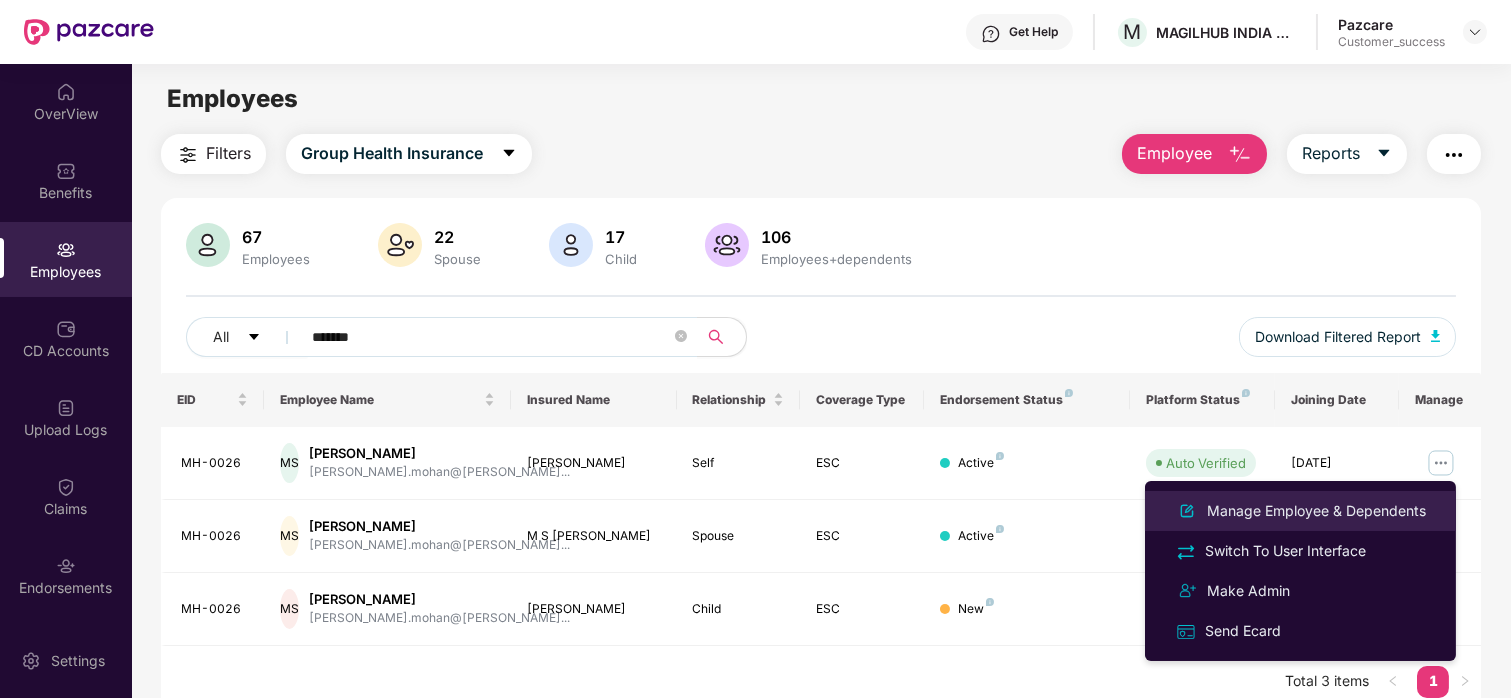
click at [1335, 515] on div "Manage Employee & Dependents" at bounding box center [1316, 511] width 227 height 22
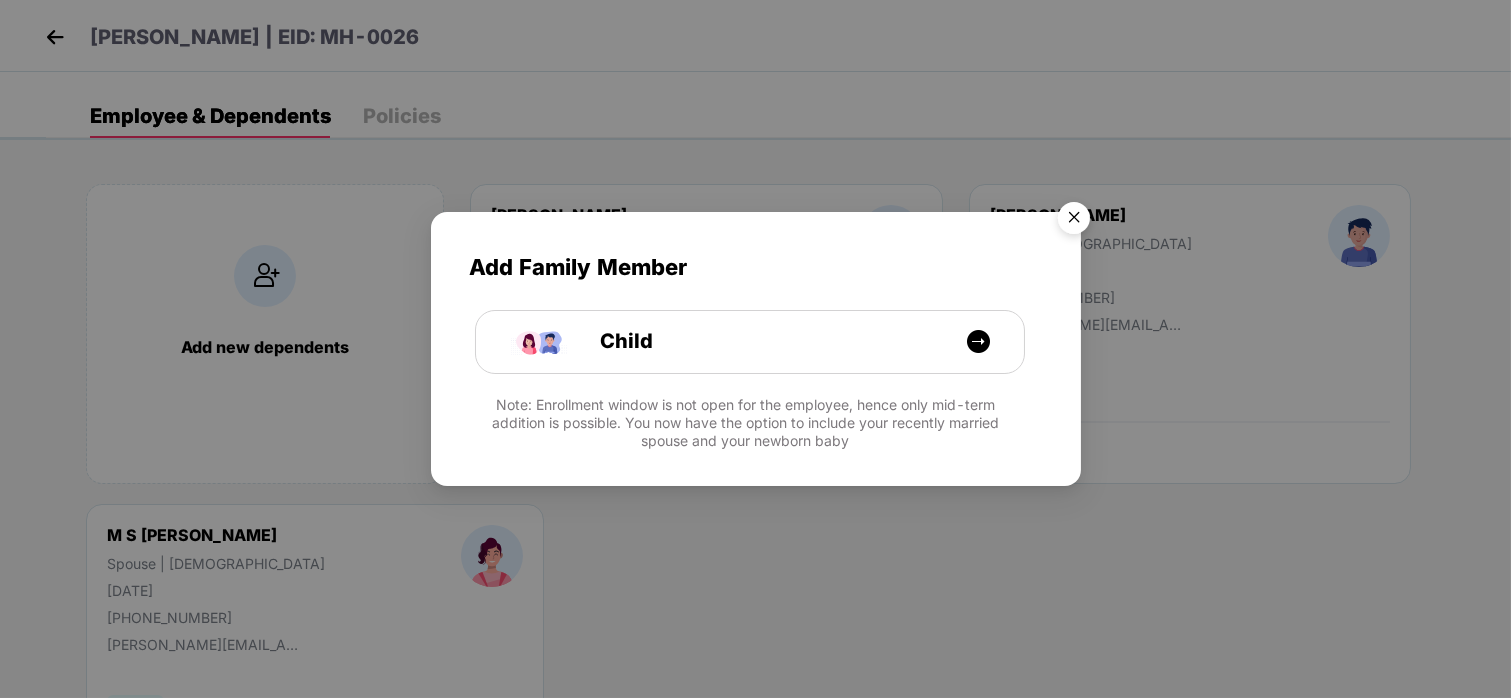
click at [1065, 217] on img "Close" at bounding box center [1074, 221] width 56 height 56
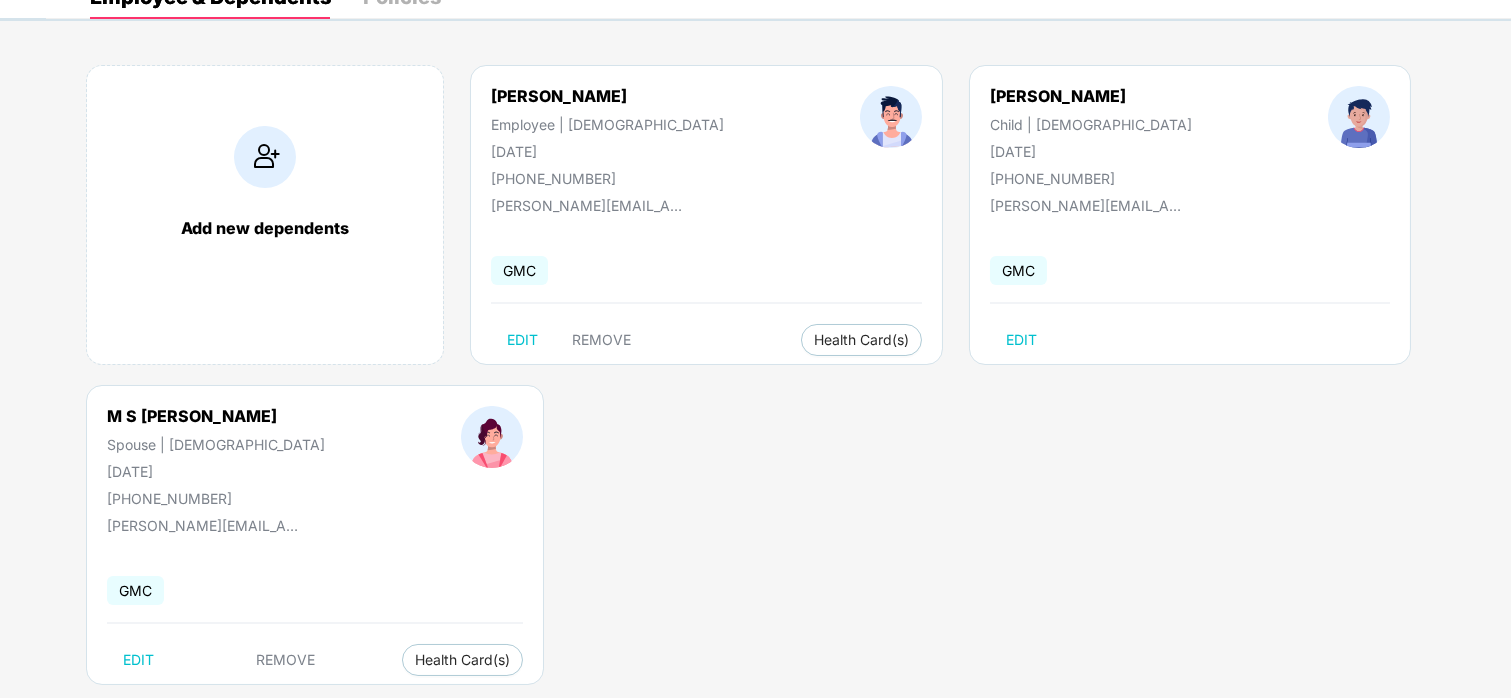
scroll to position [109, 0]
